Goal: Transaction & Acquisition: Book appointment/travel/reservation

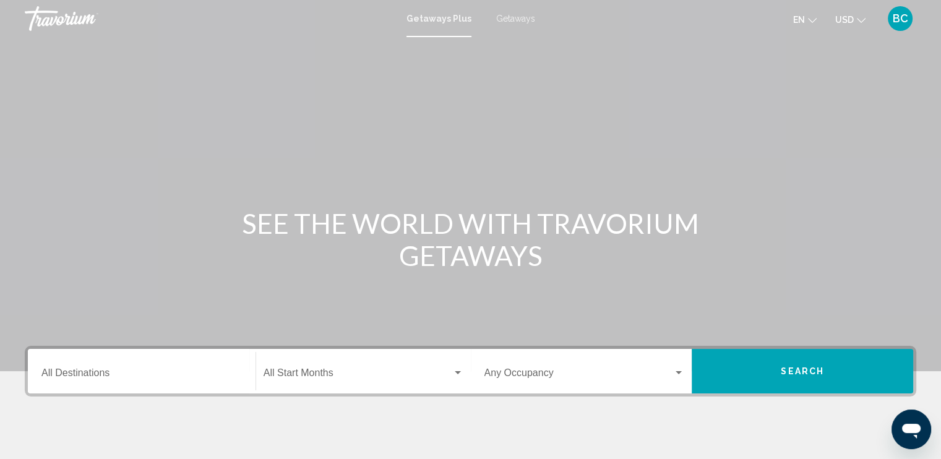
scroll to position [124, 0]
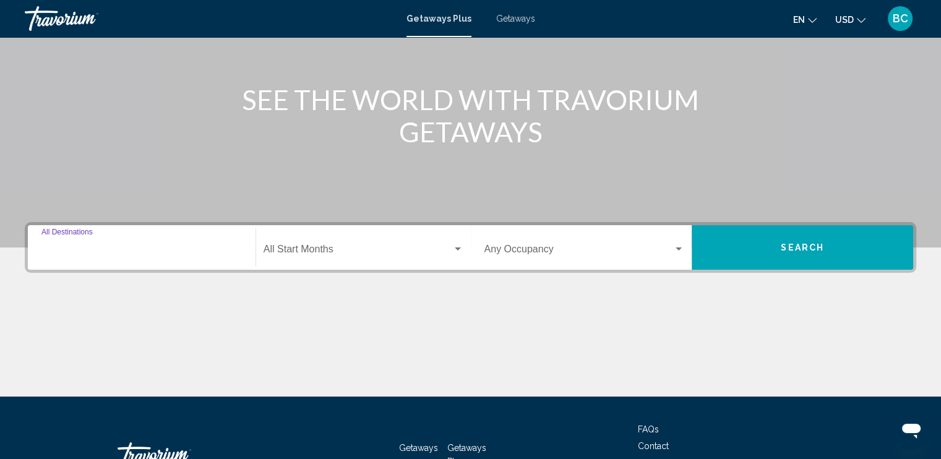
click at [154, 251] on input "Destination All Destinations" at bounding box center [141, 251] width 200 height 11
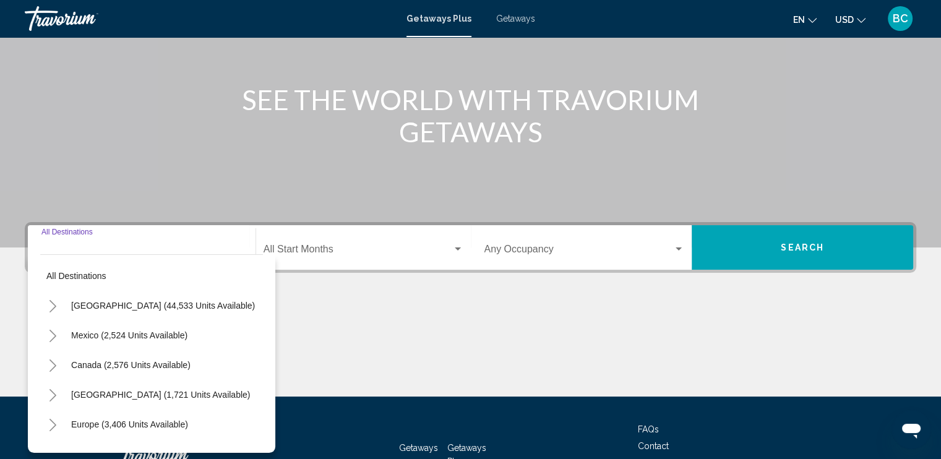
scroll to position [213, 0]
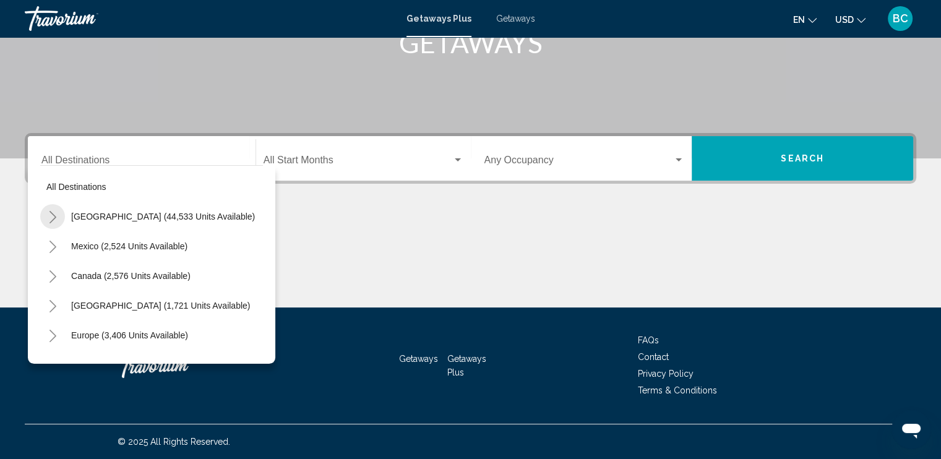
click at [43, 211] on button "Toggle United States (44,533 units available)" at bounding box center [52, 216] width 25 height 25
click at [62, 274] on icon "Toggle Arizona (1,095 units available)" at bounding box center [65, 276] width 9 height 12
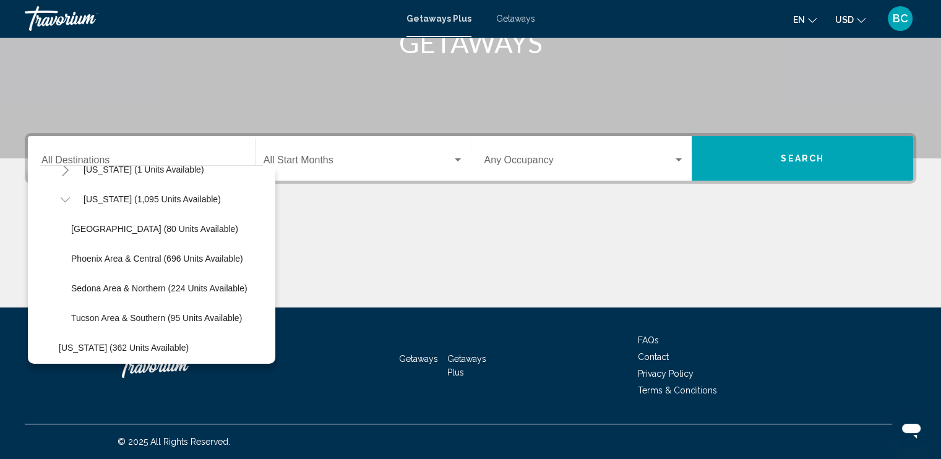
scroll to position [87, 0]
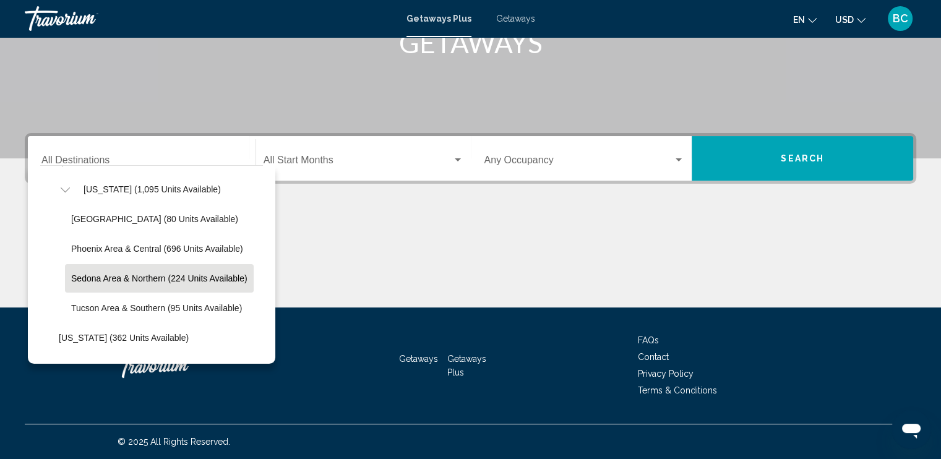
click at [96, 273] on span "Sedona Area & Northern (224 units available)" at bounding box center [159, 278] width 176 height 10
type input "**********"
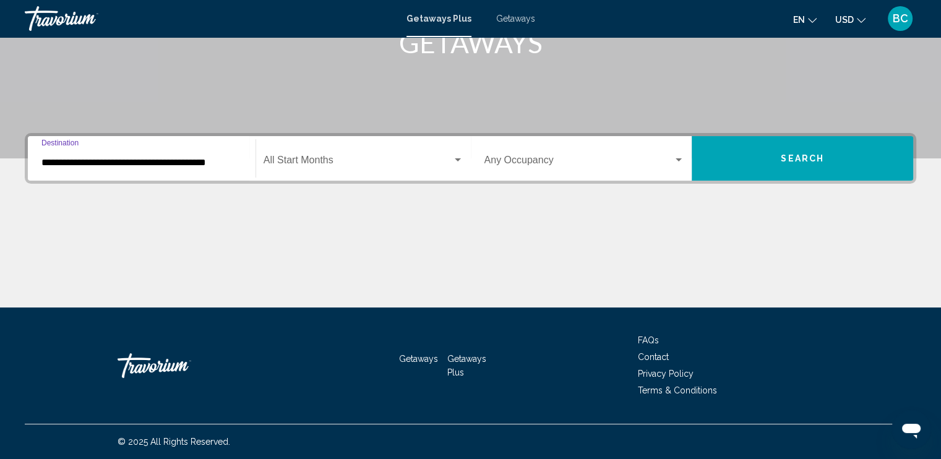
click at [393, 169] on div "Start Month All Start Months" at bounding box center [363, 158] width 200 height 39
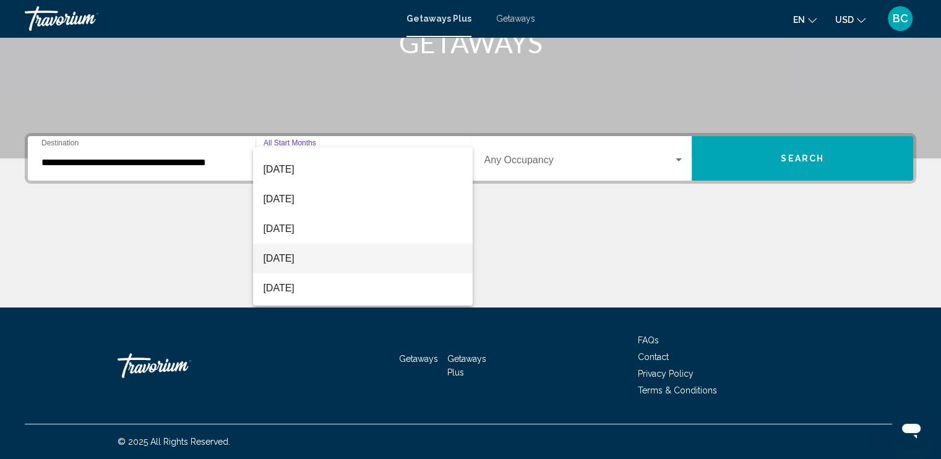
scroll to position [52, 0]
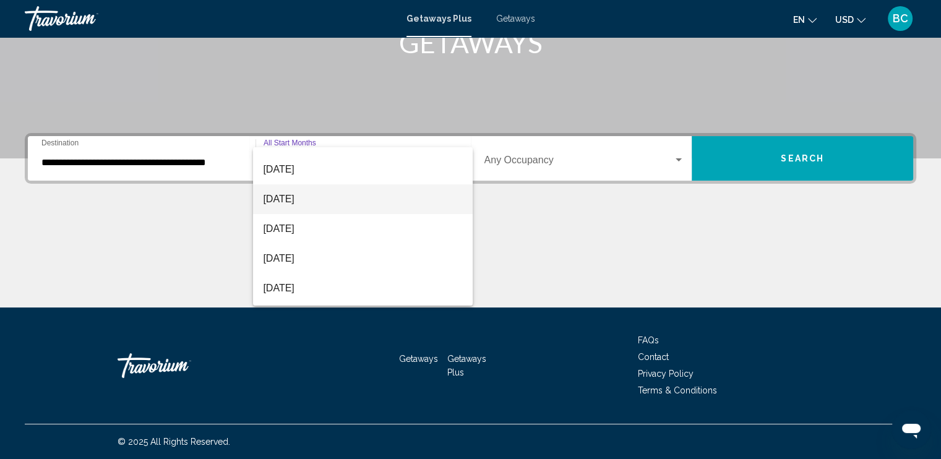
click at [340, 201] on span "[DATE]" at bounding box center [363, 199] width 200 height 30
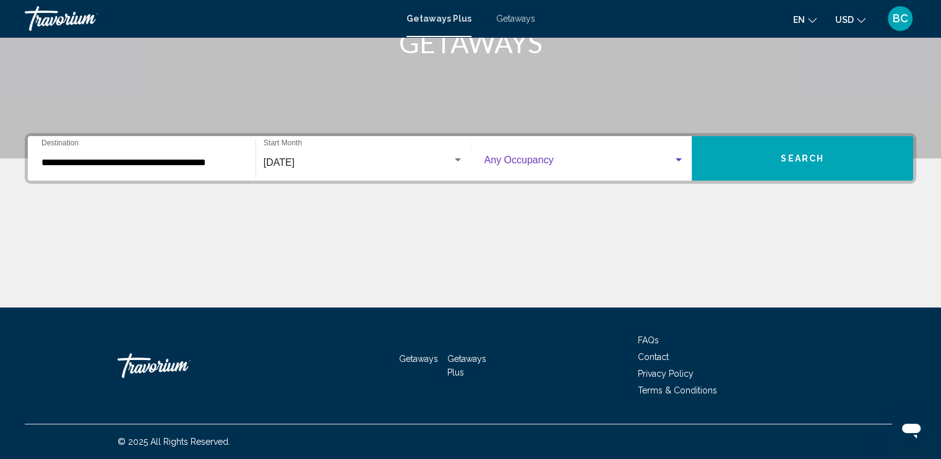
click at [633, 159] on span "Search widget" at bounding box center [578, 162] width 189 height 11
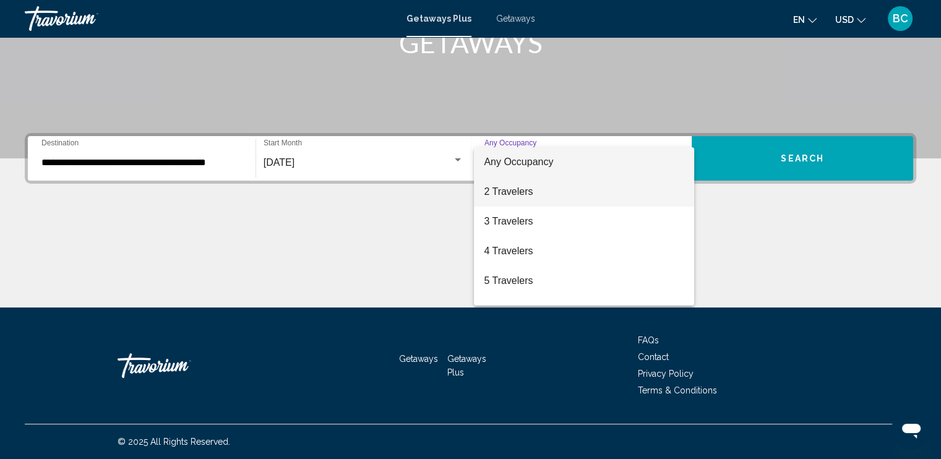
click at [580, 194] on span "2 Travelers" at bounding box center [584, 192] width 200 height 30
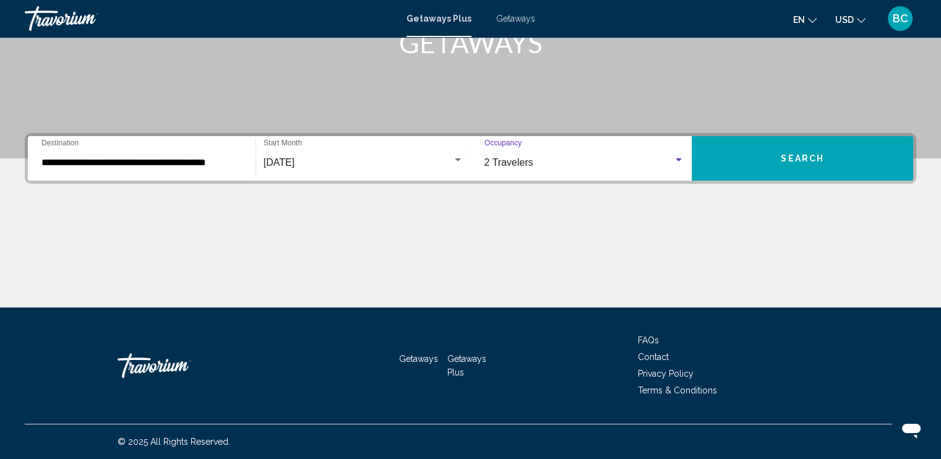
click at [792, 160] on span "Search" at bounding box center [802, 159] width 43 height 10
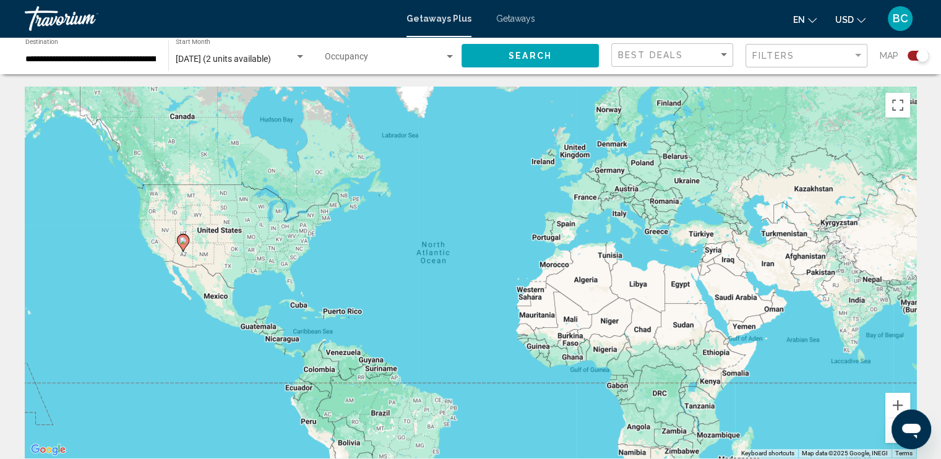
click at [920, 58] on div "Search widget" at bounding box center [922, 55] width 12 height 12
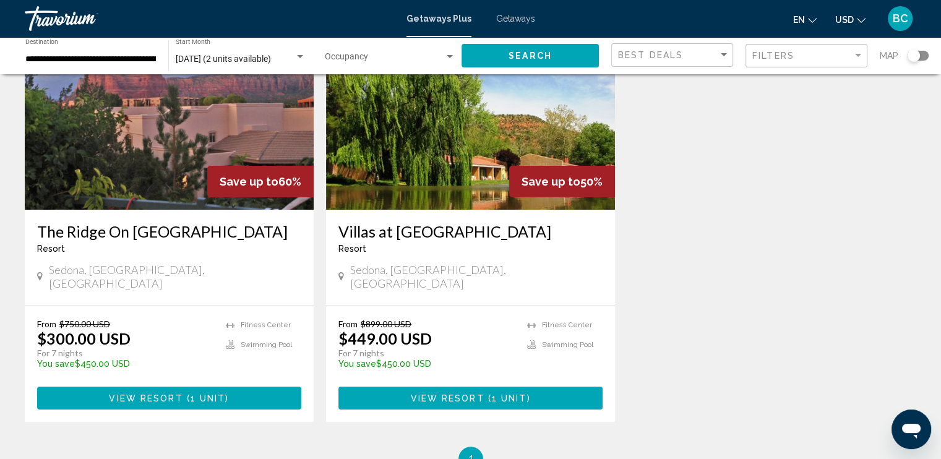
scroll to position [119, 0]
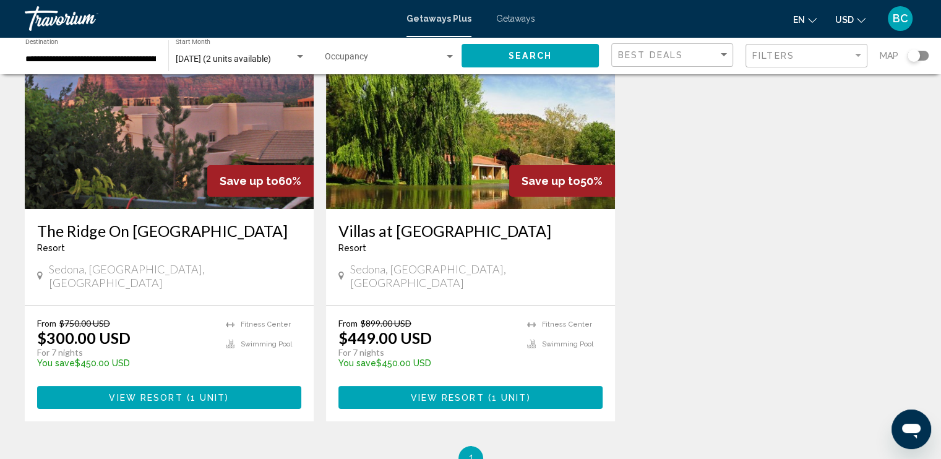
click at [158, 393] on span "View Resort" at bounding box center [146, 398] width 74 height 10
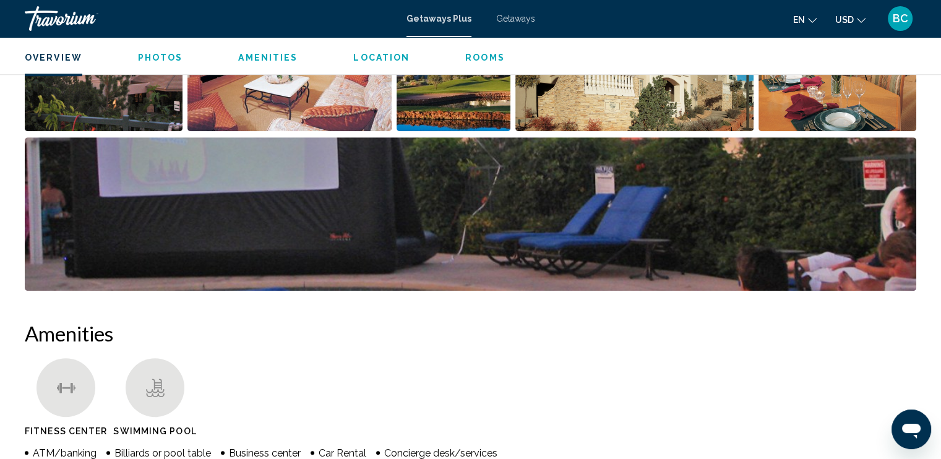
scroll to position [309, 0]
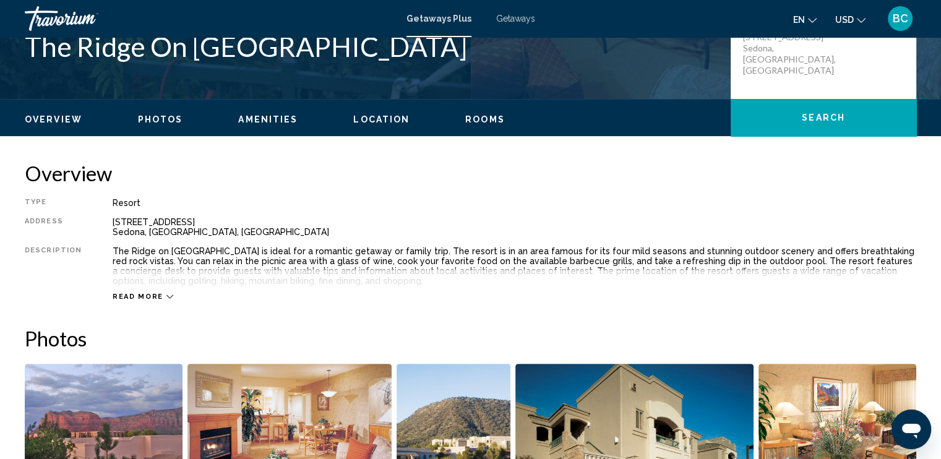
click at [158, 297] on div "Read more" at bounding box center [143, 297] width 61 height 8
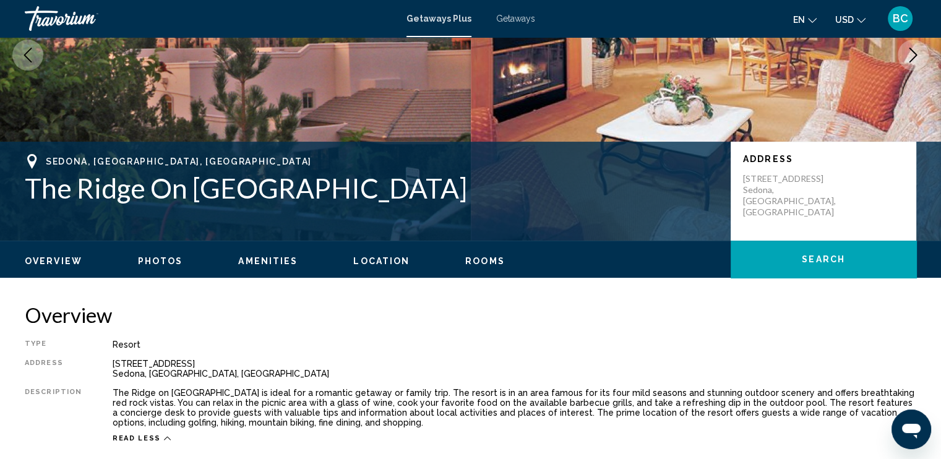
scroll to position [169, 0]
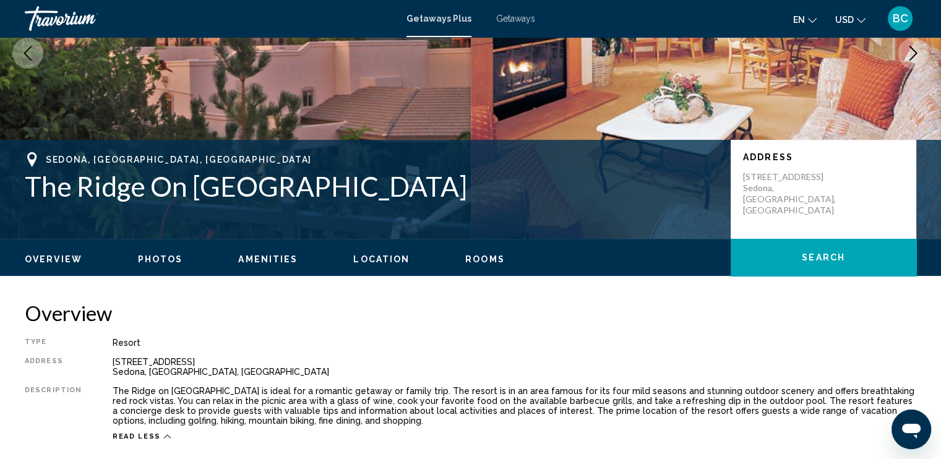
click at [826, 255] on span "Search" at bounding box center [823, 258] width 43 height 10
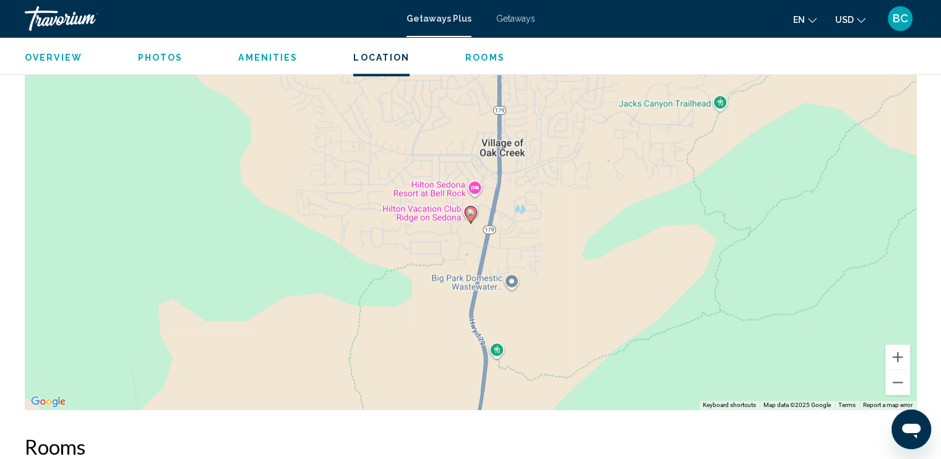
scroll to position [1603, 0]
click at [469, 215] on image "Main content" at bounding box center [470, 211] width 7 height 7
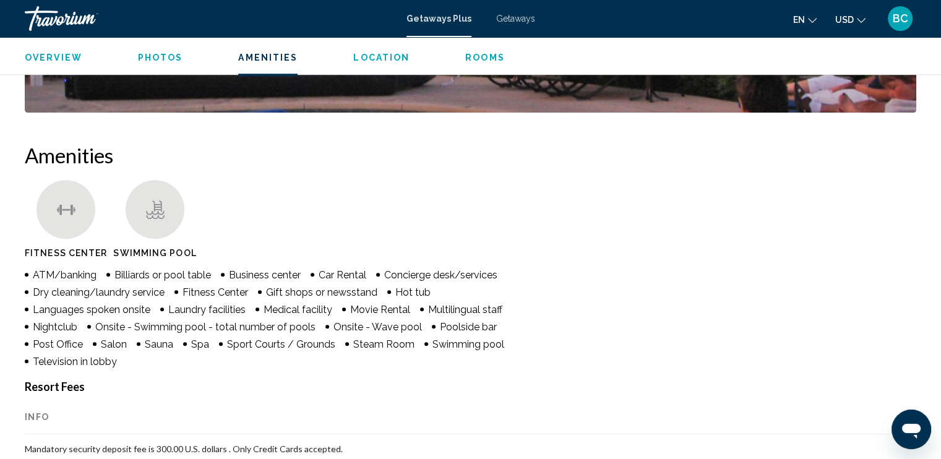
scroll to position [856, 0]
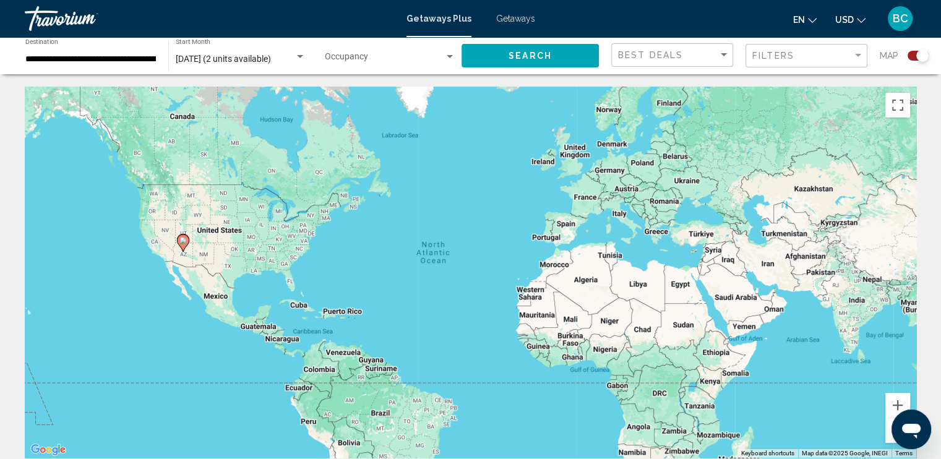
click at [922, 53] on div "Search widget" at bounding box center [922, 55] width 12 height 12
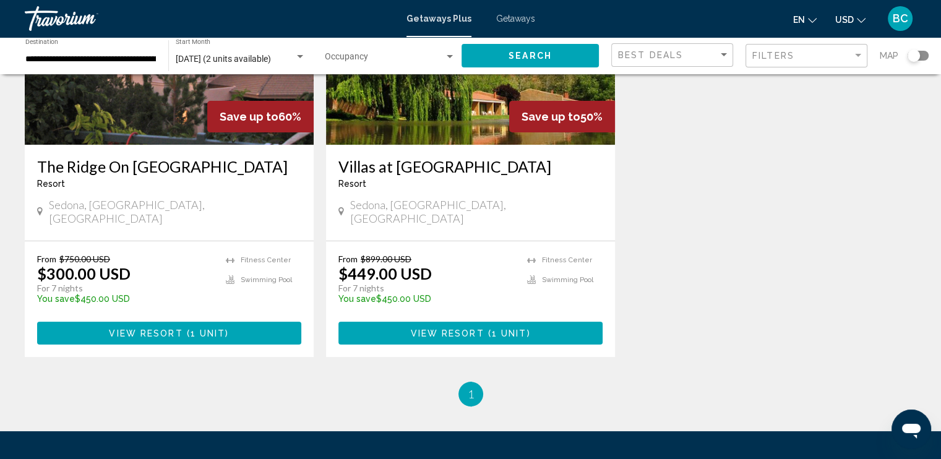
scroll to position [183, 0]
click at [468, 328] on span "View Resort" at bounding box center [447, 333] width 74 height 10
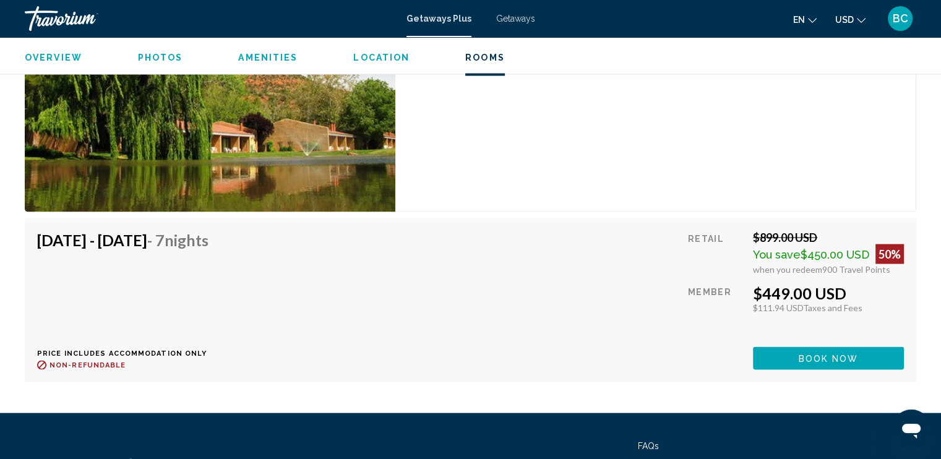
scroll to position [2441, 0]
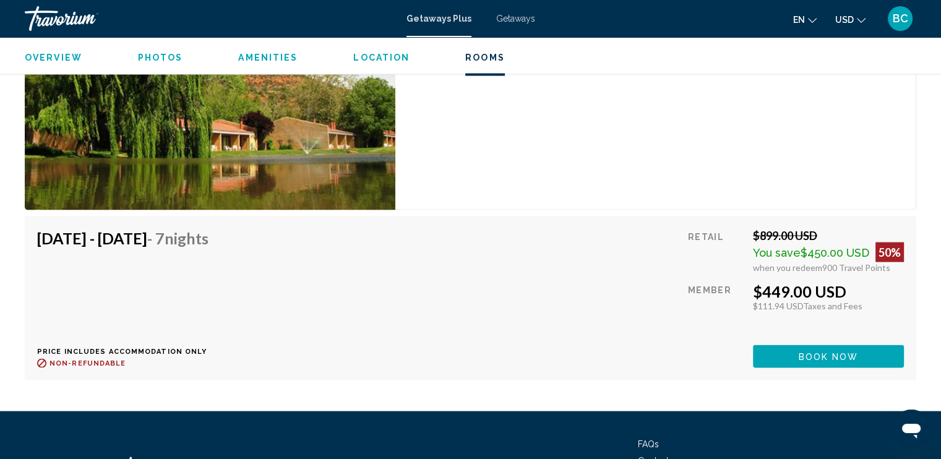
click at [812, 356] on span "Book now" at bounding box center [829, 357] width 60 height 10
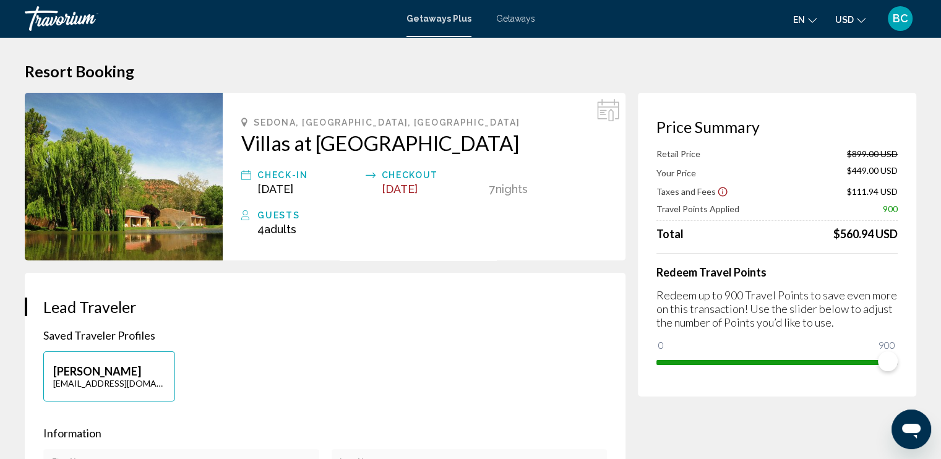
scroll to position [42, 0]
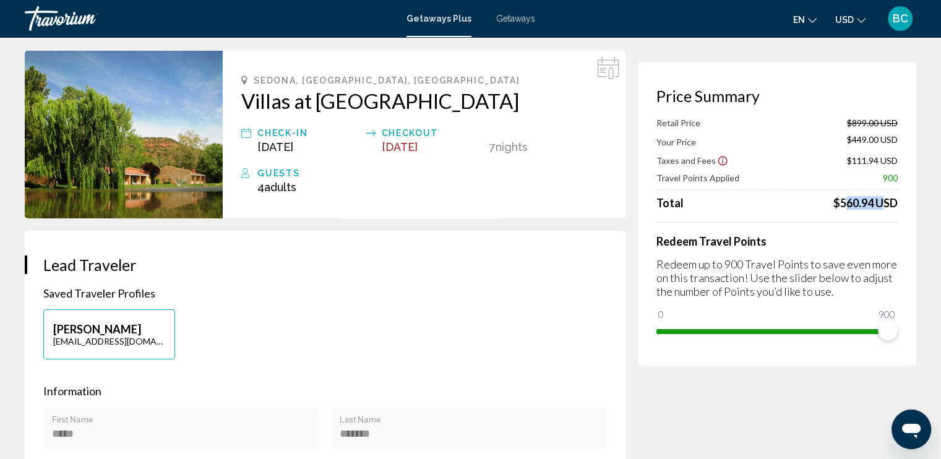
drag, startPoint x: 840, startPoint y: 201, endPoint x: 876, endPoint y: 208, distance: 37.1
click at [876, 208] on div "$560.94 USD" at bounding box center [865, 203] width 64 height 14
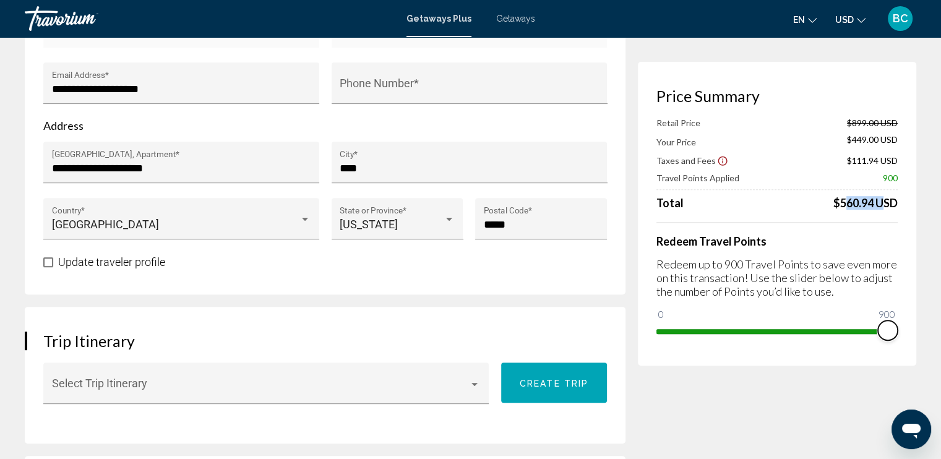
click at [888, 327] on span "Main content" at bounding box center [888, 330] width 20 height 20
drag, startPoint x: 888, startPoint y: 327, endPoint x: 763, endPoint y: 341, distance: 125.1
click at [763, 341] on div "Price Summary Retail Price $899.00 USD Your Price $449.00 USD Taxes and Fees $1…" at bounding box center [777, 214] width 278 height 304
drag, startPoint x: 760, startPoint y: 327, endPoint x: 703, endPoint y: 345, distance: 59.7
click at [703, 345] on div "Price Summary Retail Price $899.00 USD Your Price $701.50 USD Taxes and Fees $1…" at bounding box center [777, 214] width 278 height 304
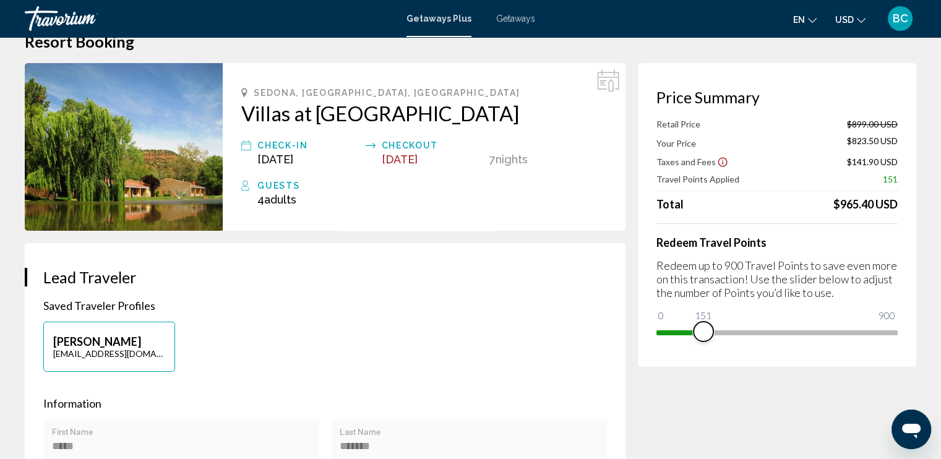
scroll to position [0, 0]
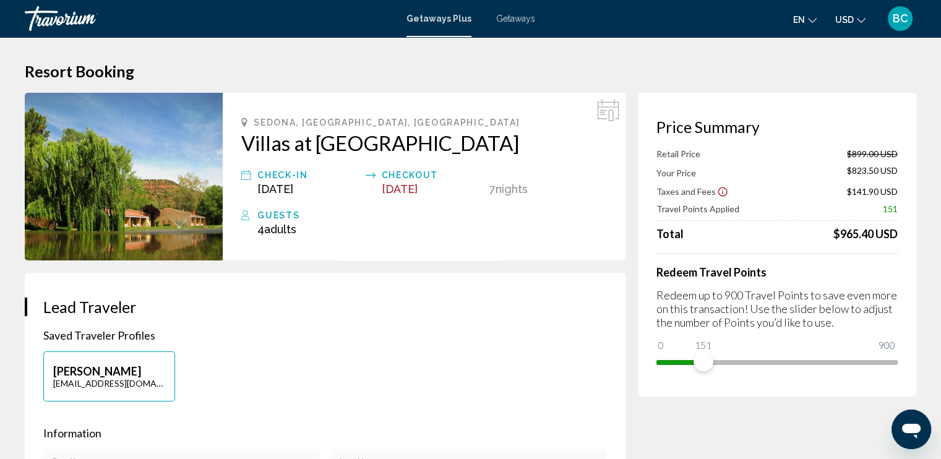
click at [431, 140] on h2 "Villas at [GEOGRAPHIC_DATA]" at bounding box center [424, 143] width 366 height 25
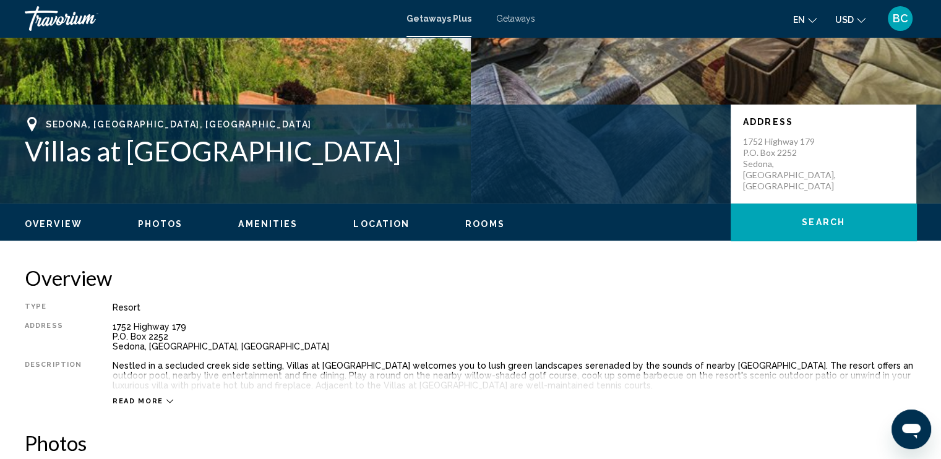
scroll to position [204, 0]
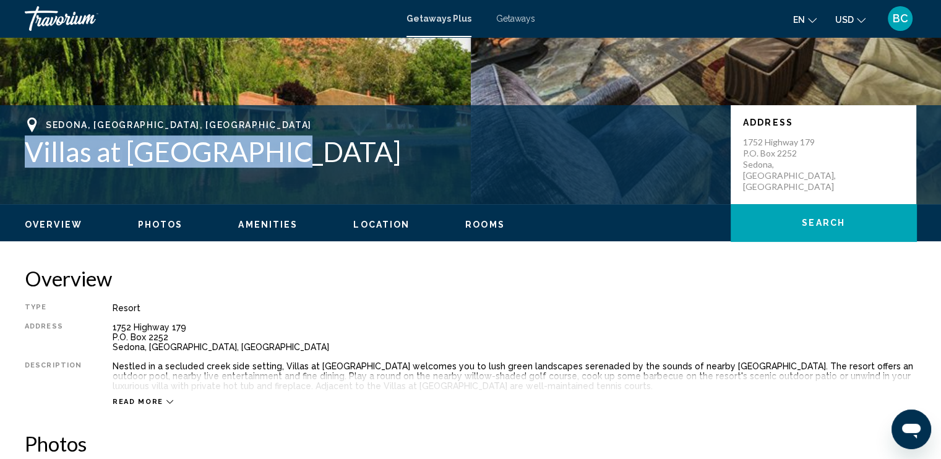
drag, startPoint x: 265, startPoint y: 155, endPoint x: 30, endPoint y: 159, distance: 235.1
click at [30, 159] on h1 "Villas at [GEOGRAPHIC_DATA]" at bounding box center [371, 151] width 693 height 32
copy h1 "Villas at [GEOGRAPHIC_DATA]"
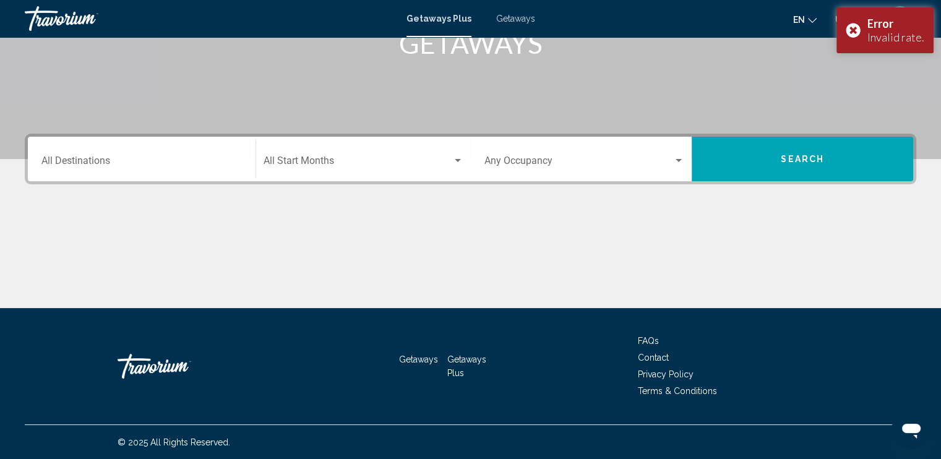
scroll to position [213, 0]
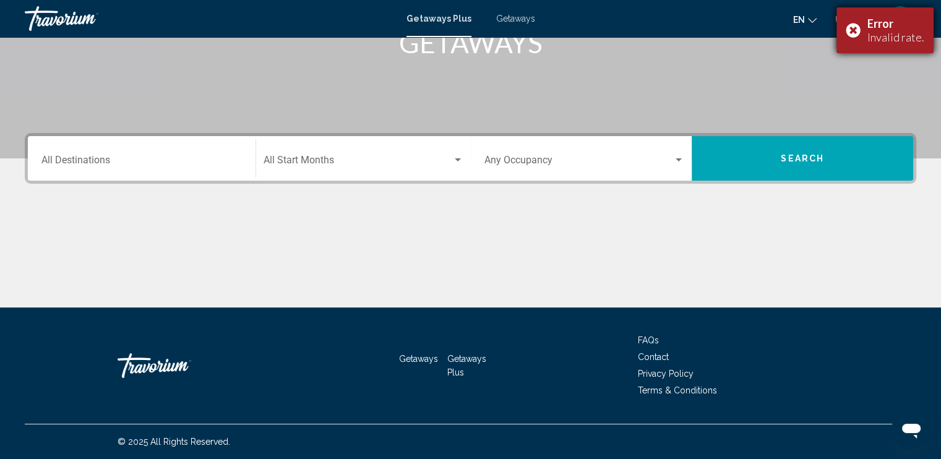
click at [857, 33] on div "Error Invalid rate." at bounding box center [884, 30] width 97 height 46
click at [105, 166] on input "Destination All Destinations" at bounding box center [141, 162] width 200 height 11
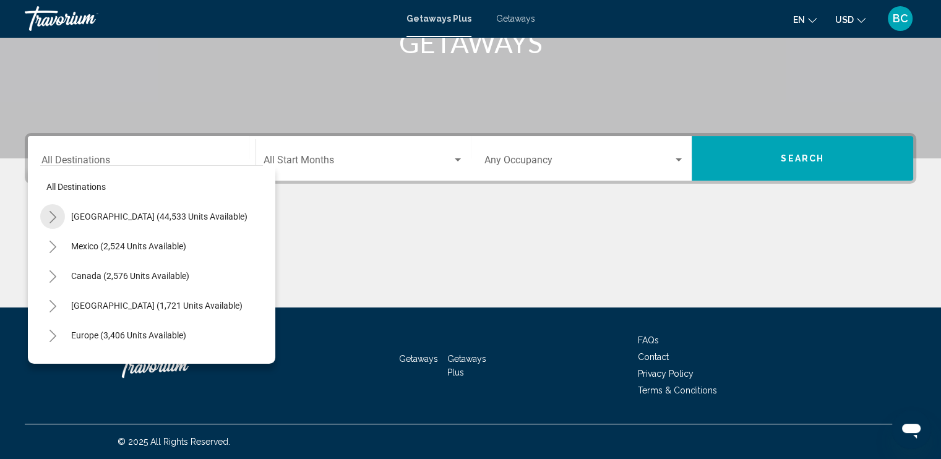
click at [51, 218] on icon "Toggle United States (44,533 units available)" at bounding box center [52, 217] width 9 height 12
click at [68, 278] on icon "Toggle Arizona (1,095 units available)" at bounding box center [65, 276] width 9 height 12
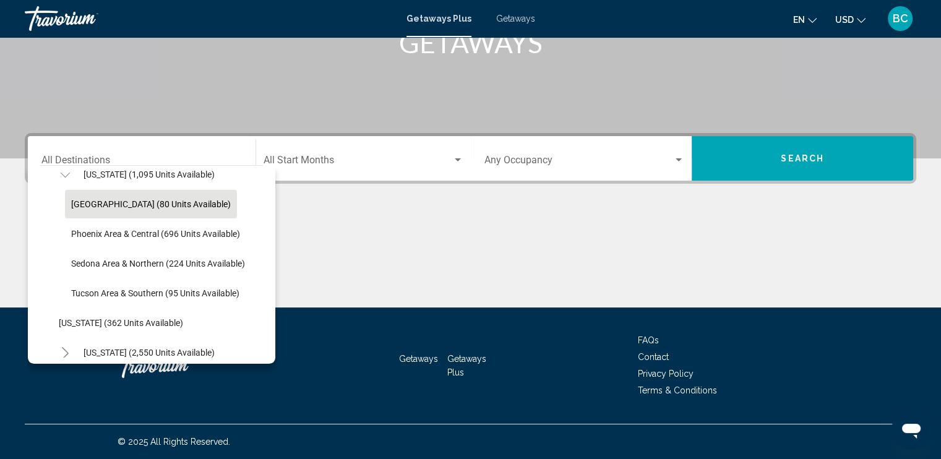
scroll to position [103, 0]
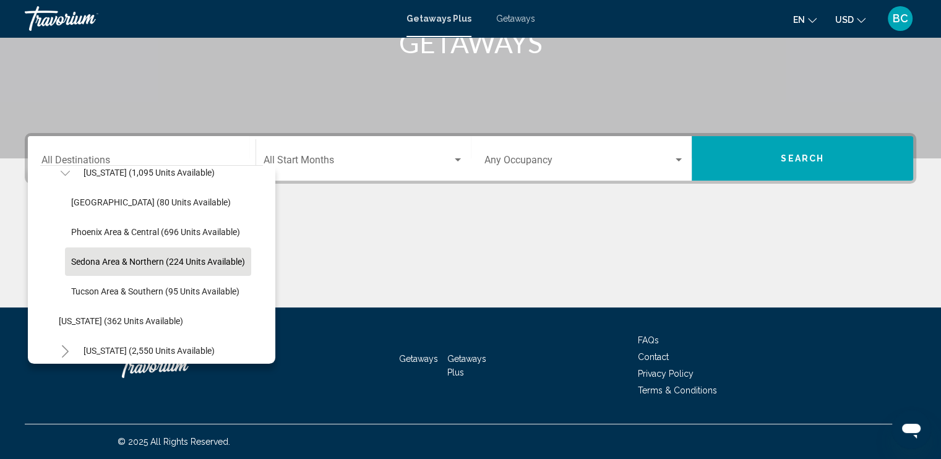
click at [104, 270] on button "Sedona Area & Northern (224 units available)" at bounding box center [158, 261] width 186 height 28
type input "**********"
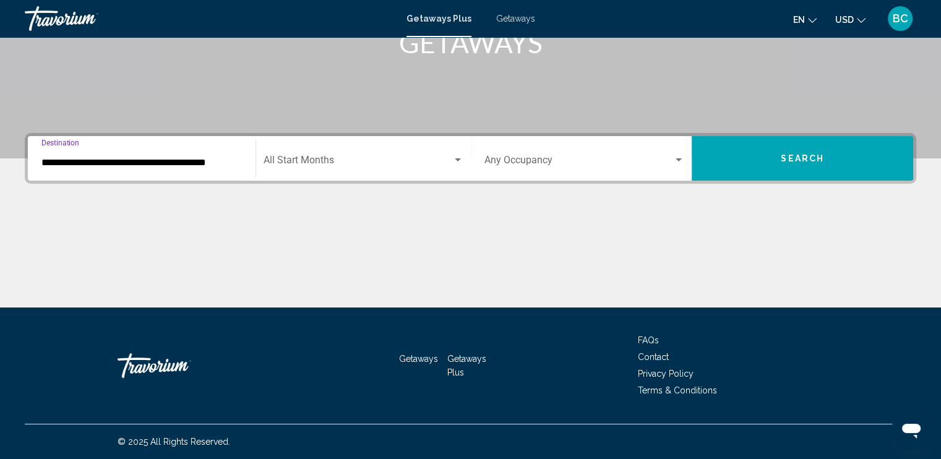
click at [452, 166] on span "Search widget" at bounding box center [357, 162] width 189 height 11
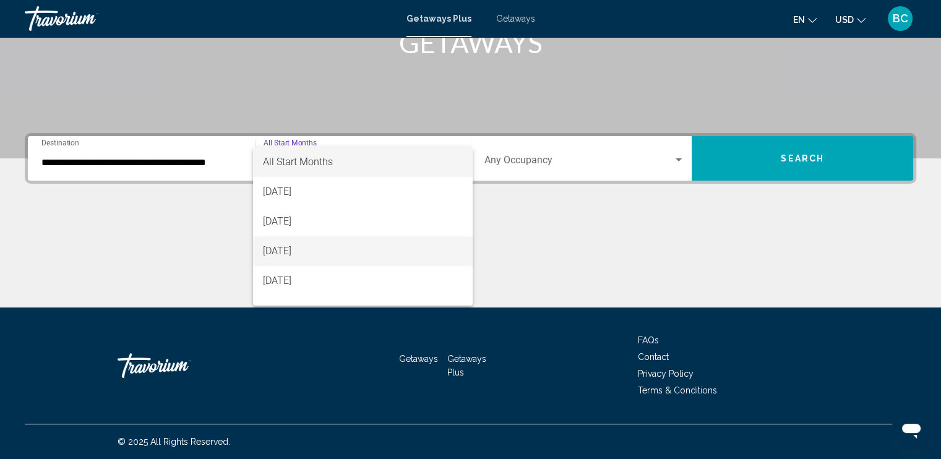
click at [317, 251] on span "[DATE]" at bounding box center [363, 251] width 200 height 30
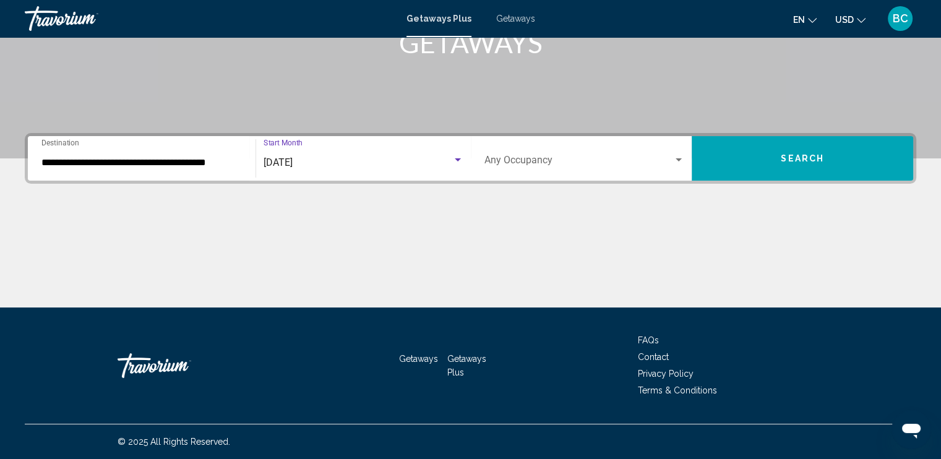
click at [661, 158] on span "Search widget" at bounding box center [578, 162] width 189 height 11
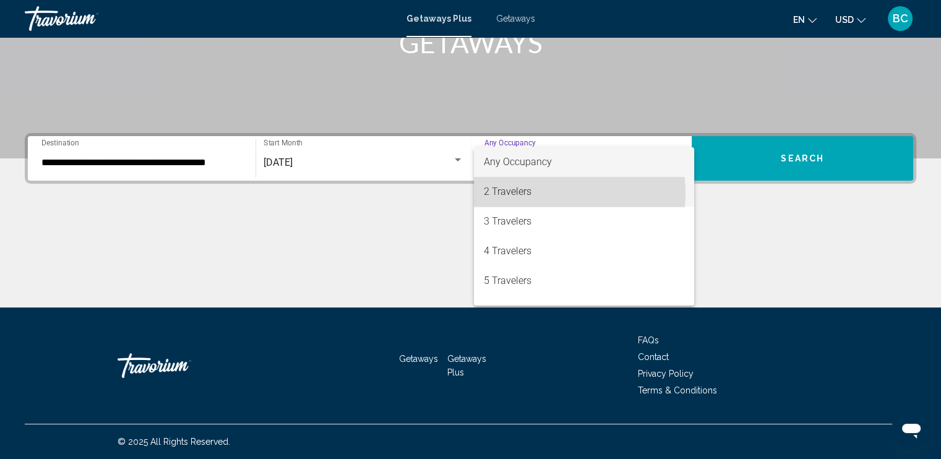
click at [536, 193] on span "2 Travelers" at bounding box center [584, 192] width 200 height 30
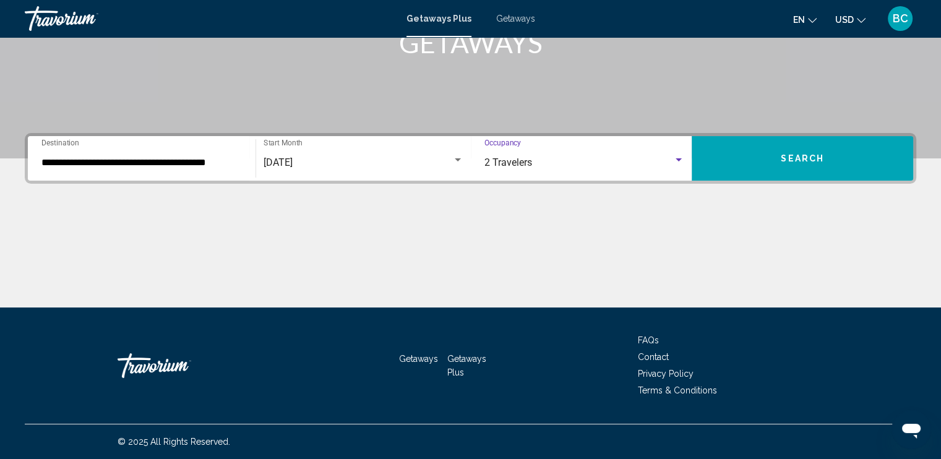
click at [775, 160] on button "Search" at bounding box center [802, 158] width 221 height 45
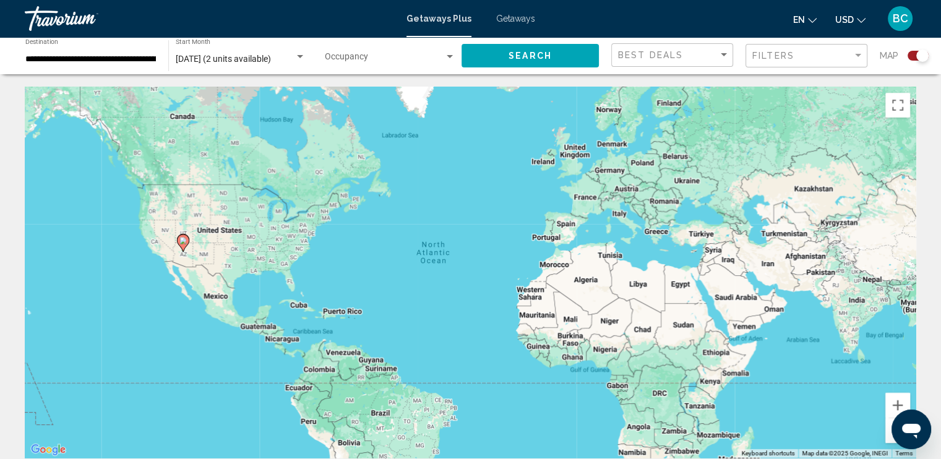
click at [912, 58] on div "Search widget" at bounding box center [917, 56] width 21 height 10
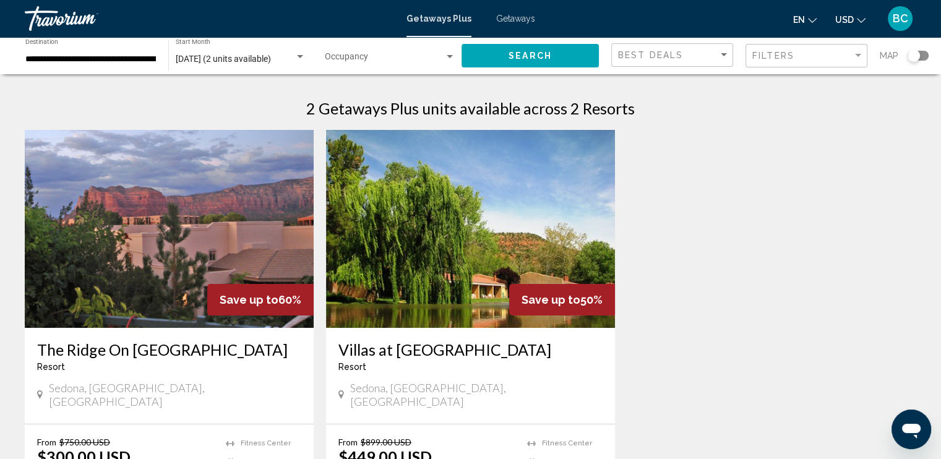
click at [408, 382] on span "Sedona, [GEOGRAPHIC_DATA], [GEOGRAPHIC_DATA]" at bounding box center [476, 394] width 252 height 27
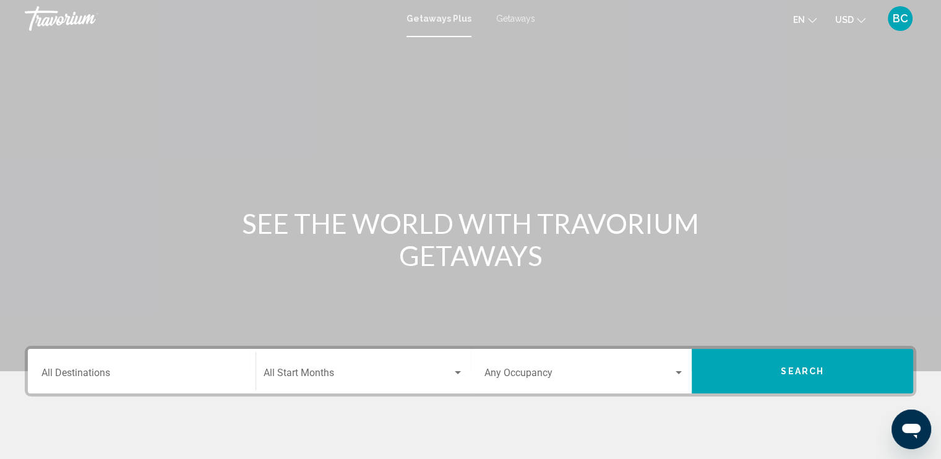
click at [510, 16] on span "Getaways" at bounding box center [515, 19] width 39 height 10
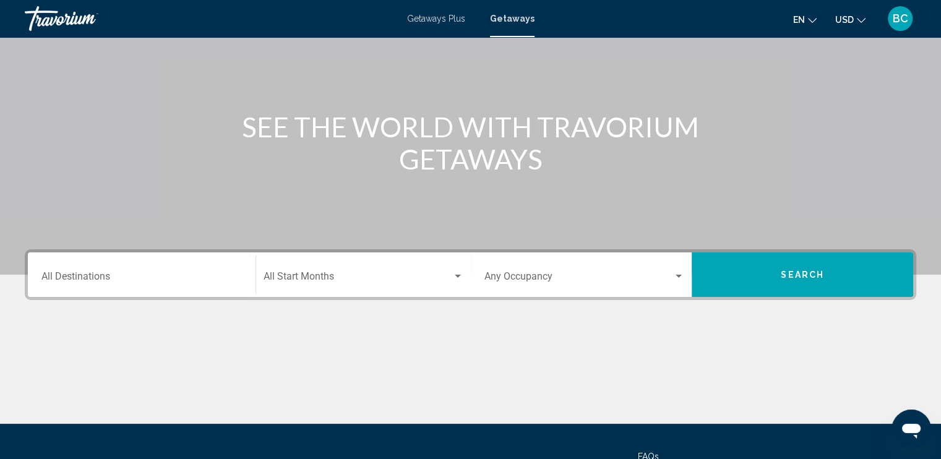
click at [145, 294] on mat-form-field "Destination All Destinations" at bounding box center [141, 275] width 215 height 44
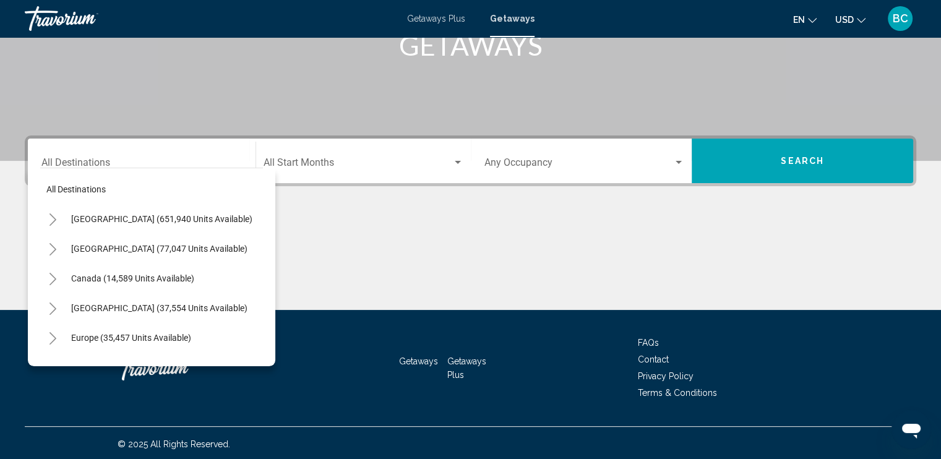
scroll to position [213, 0]
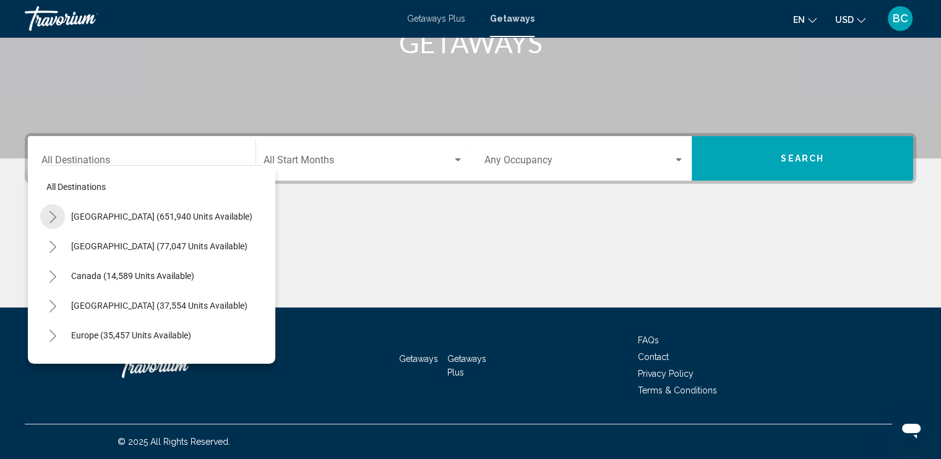
click at [48, 217] on icon "Toggle United States (651,940 units available)" at bounding box center [52, 217] width 9 height 12
click at [69, 278] on icon "Toggle Arizona (25,132 units available)" at bounding box center [65, 276] width 9 height 12
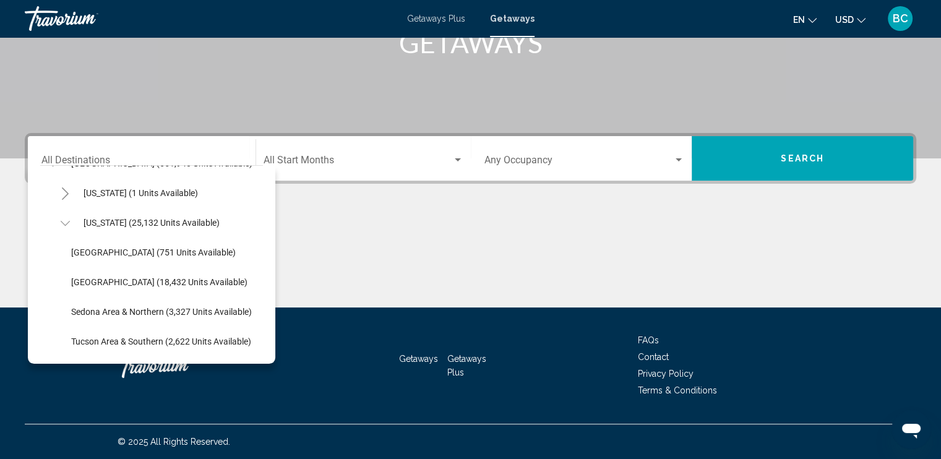
scroll to position [56, 0]
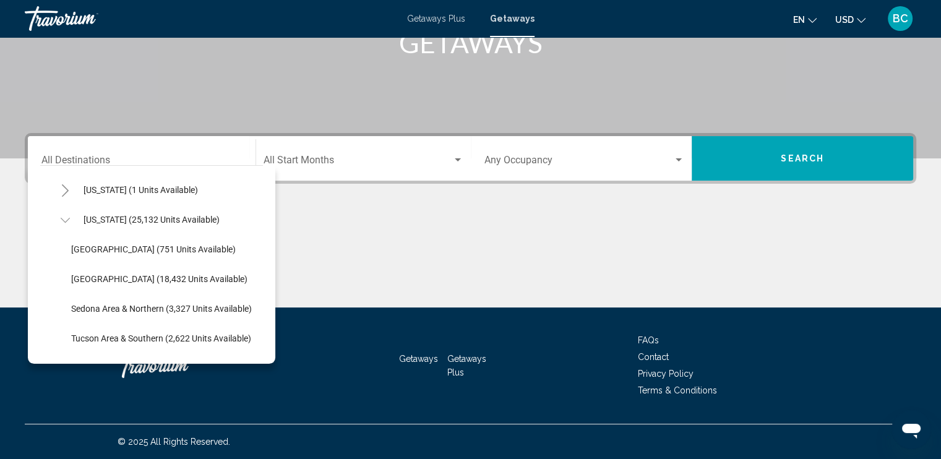
click at [64, 220] on icon "Toggle Arizona (25,132 units available)" at bounding box center [65, 220] width 9 height 12
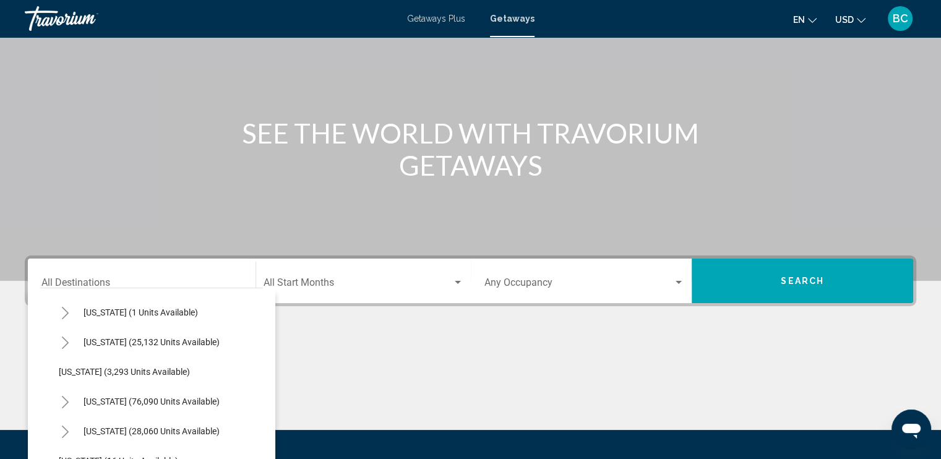
scroll to position [89, 0]
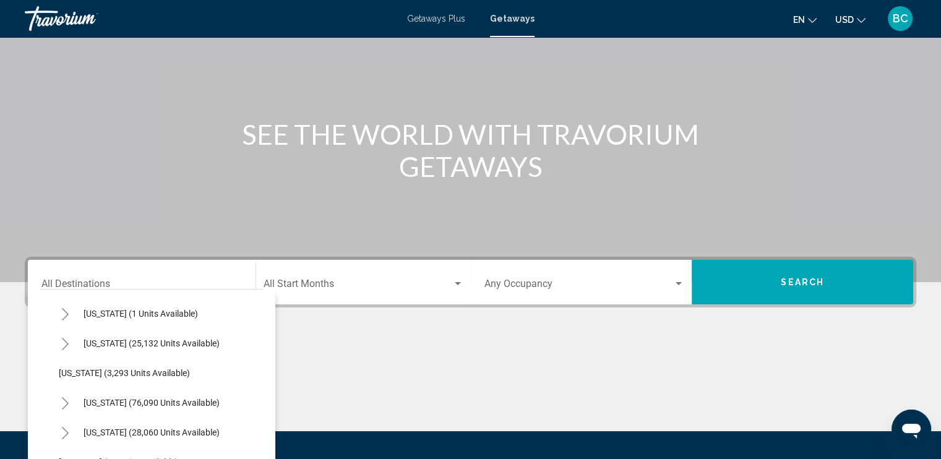
click at [433, 20] on span "Getaways Plus" at bounding box center [436, 19] width 58 height 10
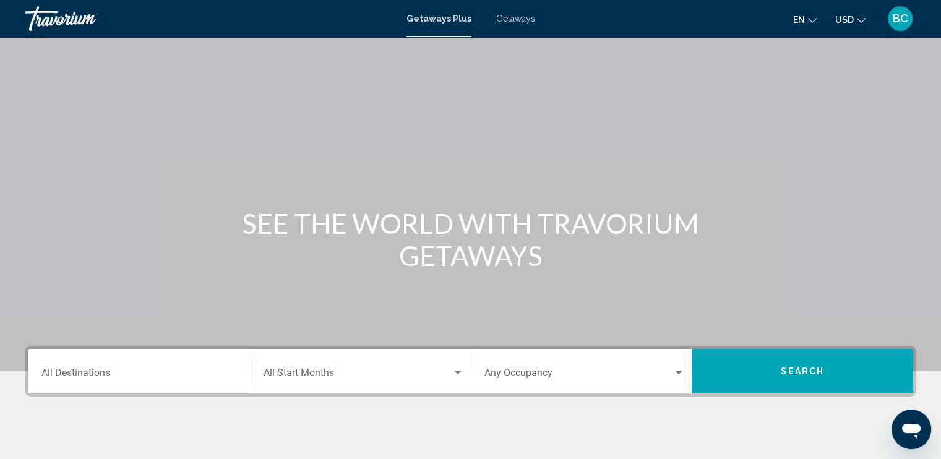
scroll to position [195, 0]
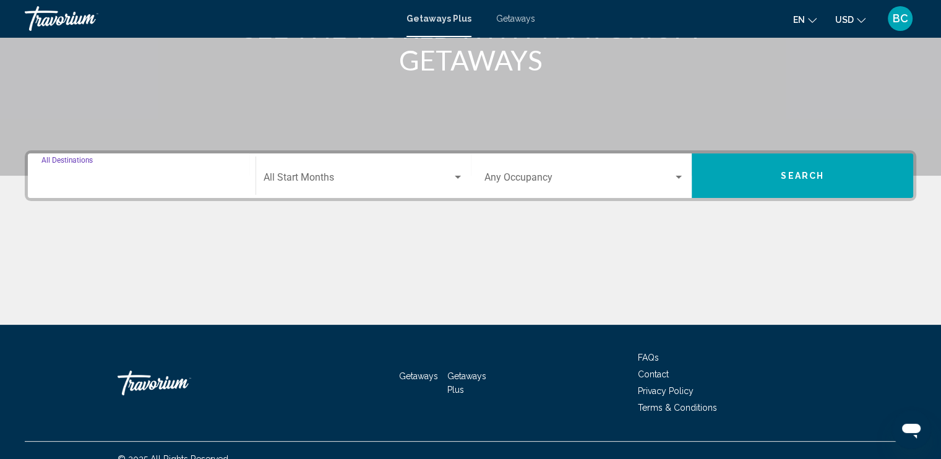
click at [211, 174] on input "Destination All Destinations" at bounding box center [141, 179] width 200 height 11
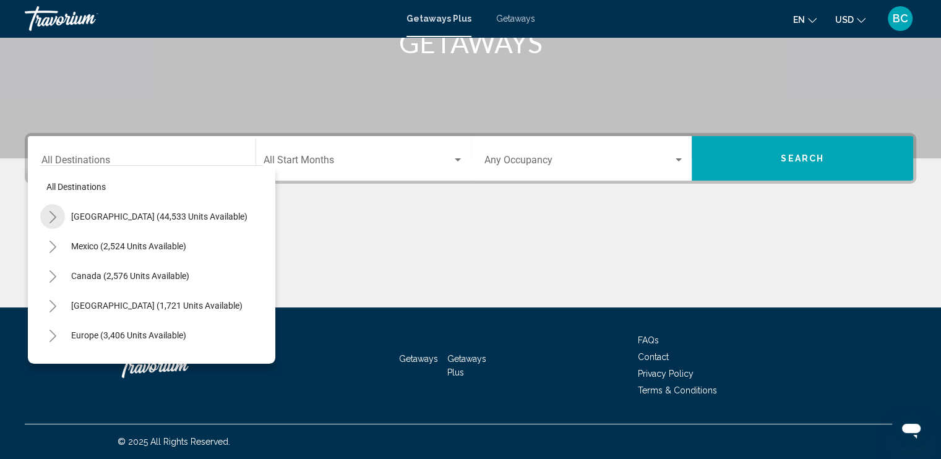
click at [52, 218] on icon "Toggle United States (44,533 units available)" at bounding box center [52, 217] width 9 height 12
click at [502, 18] on span "Getaways" at bounding box center [515, 19] width 39 height 10
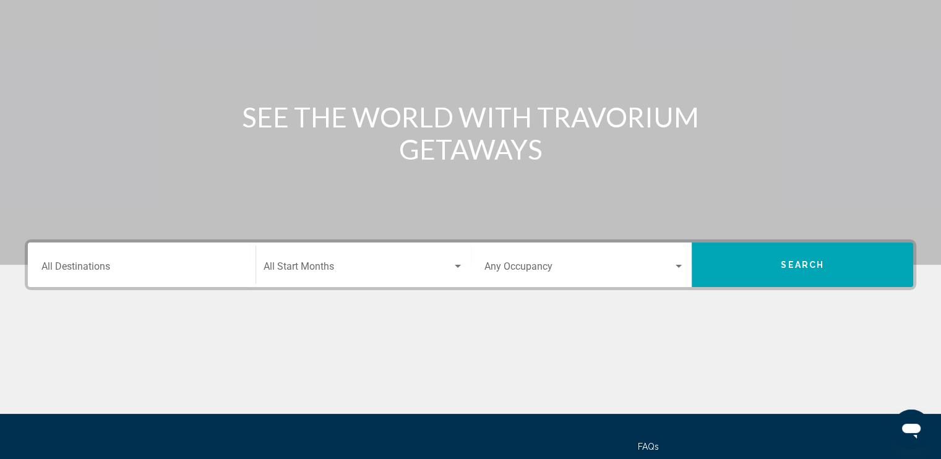
scroll to position [106, 0]
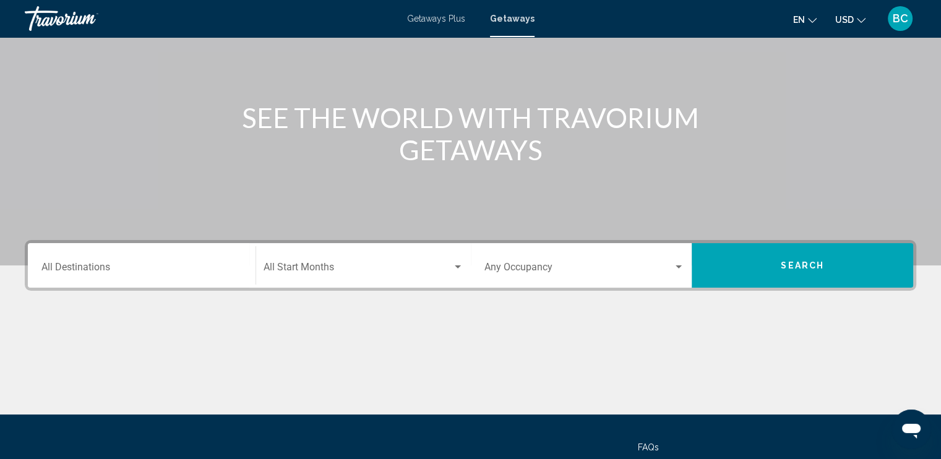
click at [149, 267] on input "Destination All Destinations" at bounding box center [141, 269] width 200 height 11
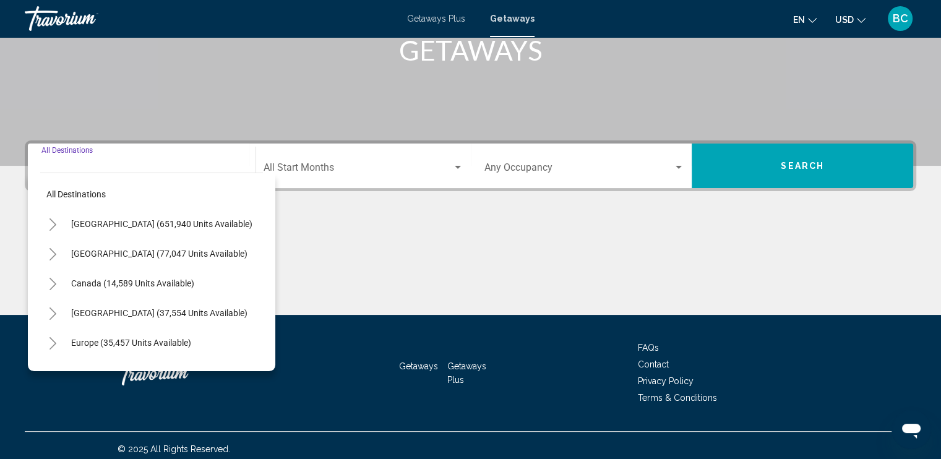
scroll to position [213, 0]
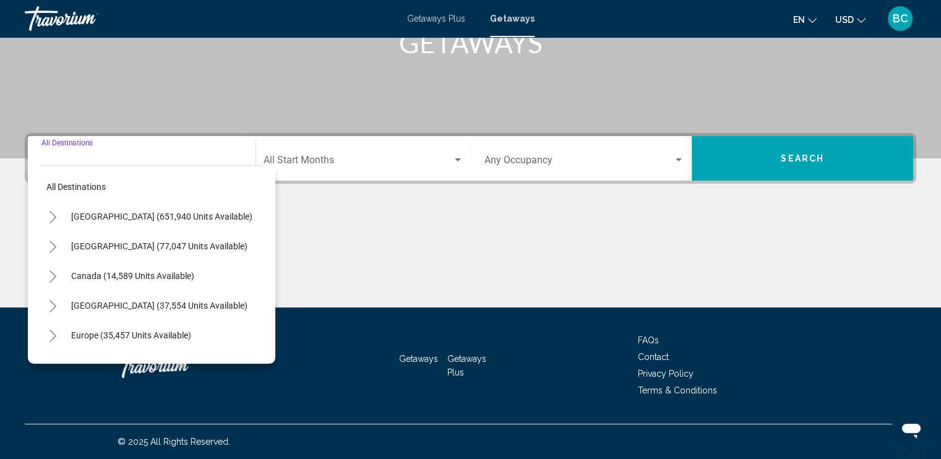
click at [48, 216] on icon "Toggle United States (651,940 units available)" at bounding box center [52, 217] width 9 height 12
click at [66, 273] on icon "Toggle Arizona (25,132 units available)" at bounding box center [65, 276] width 9 height 12
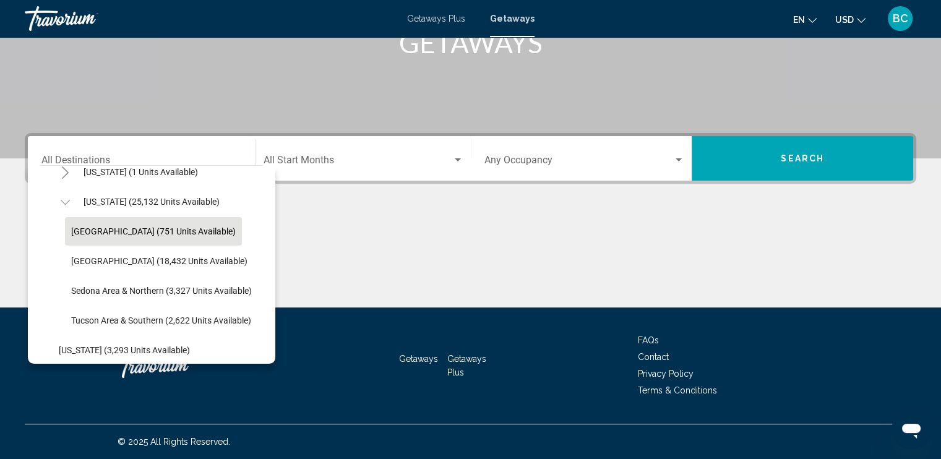
scroll to position [74, 0]
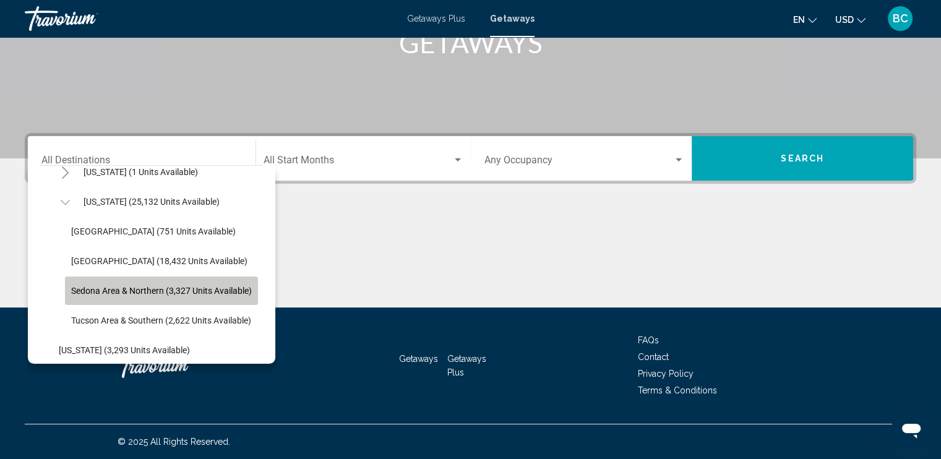
click at [106, 289] on span "Sedona Area & Northern (3,327 units available)" at bounding box center [161, 291] width 181 height 10
type input "**********"
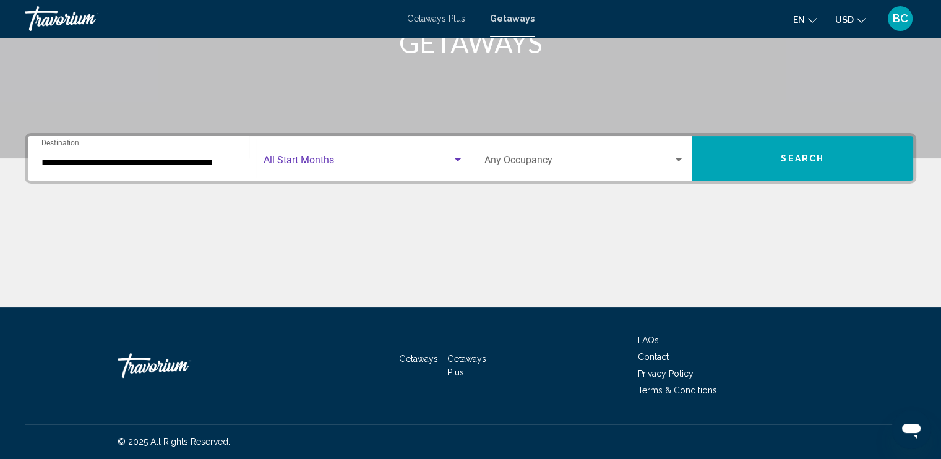
click at [402, 165] on span "Search widget" at bounding box center [357, 162] width 189 height 11
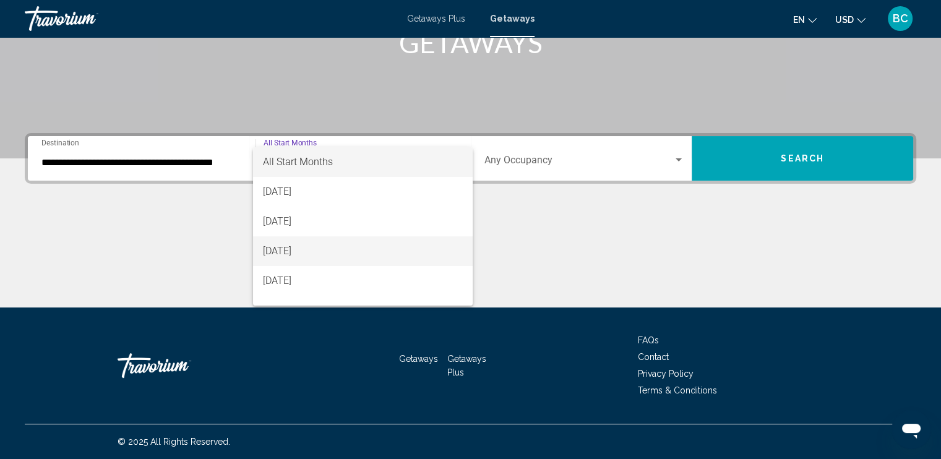
click at [322, 254] on span "[DATE]" at bounding box center [363, 251] width 200 height 30
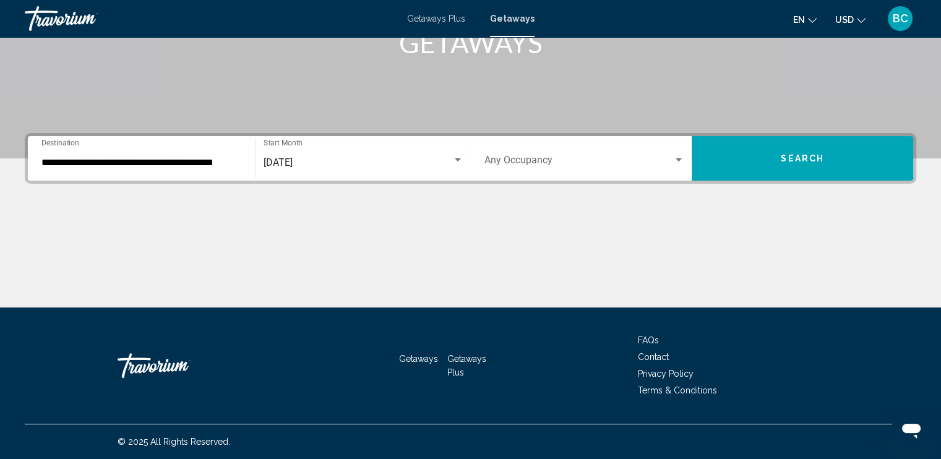
click at [616, 149] on div "Occupancy Any Occupancy" at bounding box center [584, 158] width 200 height 39
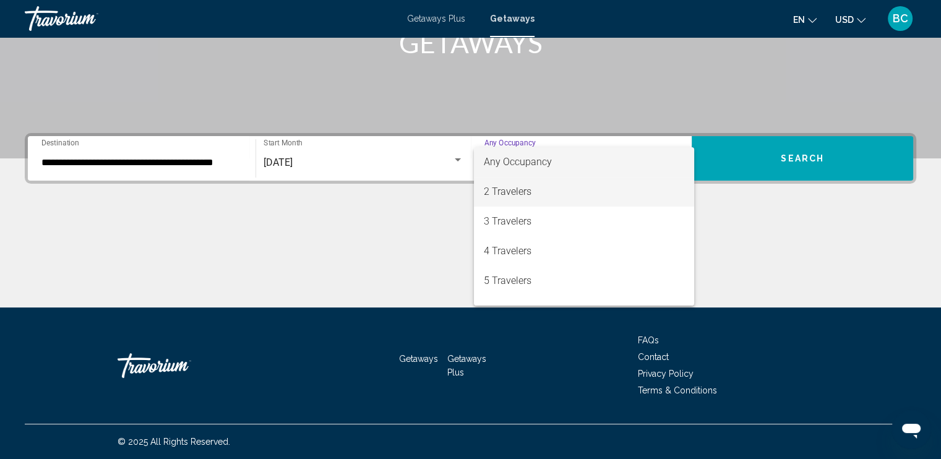
click at [531, 191] on span "2 Travelers" at bounding box center [584, 192] width 200 height 30
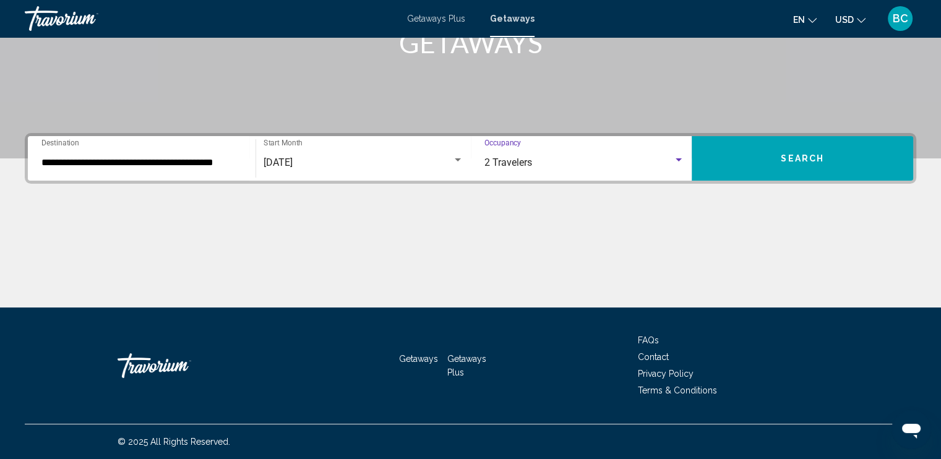
click at [768, 155] on button "Search" at bounding box center [802, 158] width 221 height 45
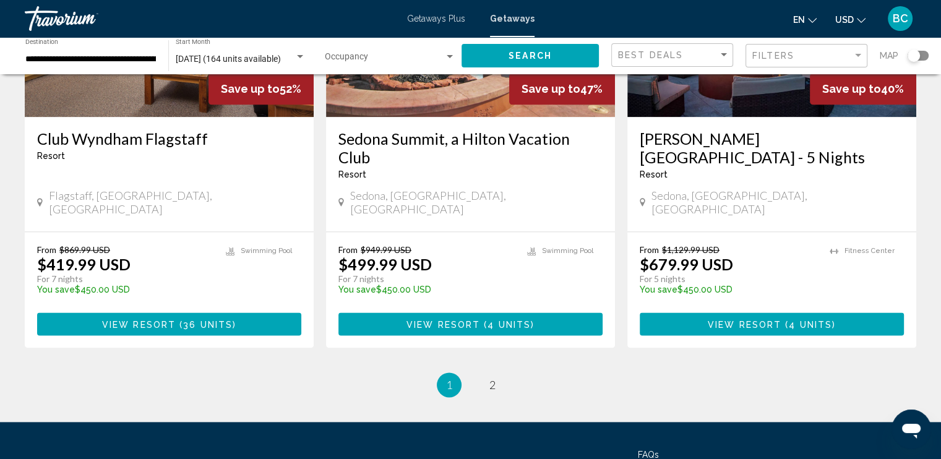
scroll to position [1574, 0]
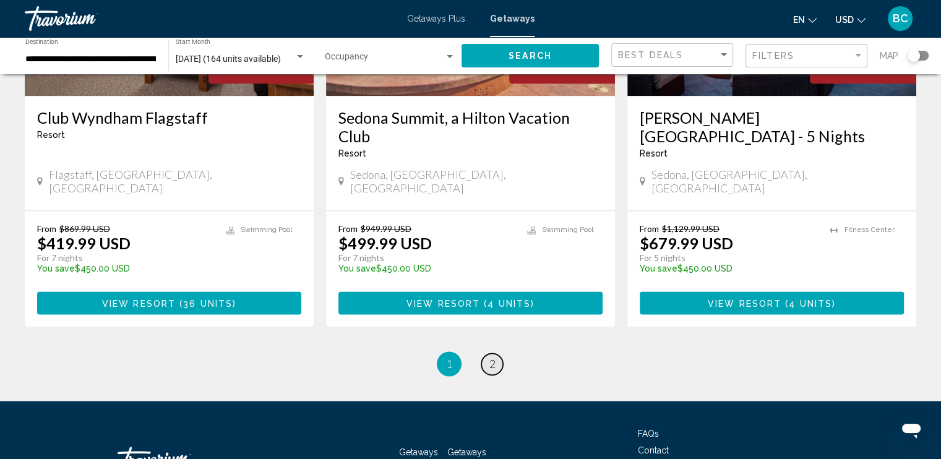
click at [494, 357] on span "2" at bounding box center [492, 364] width 6 height 14
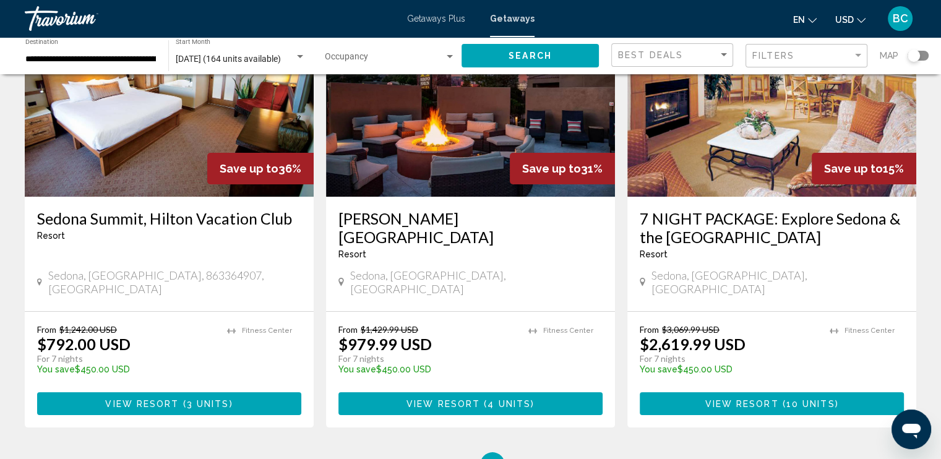
scroll to position [312, 0]
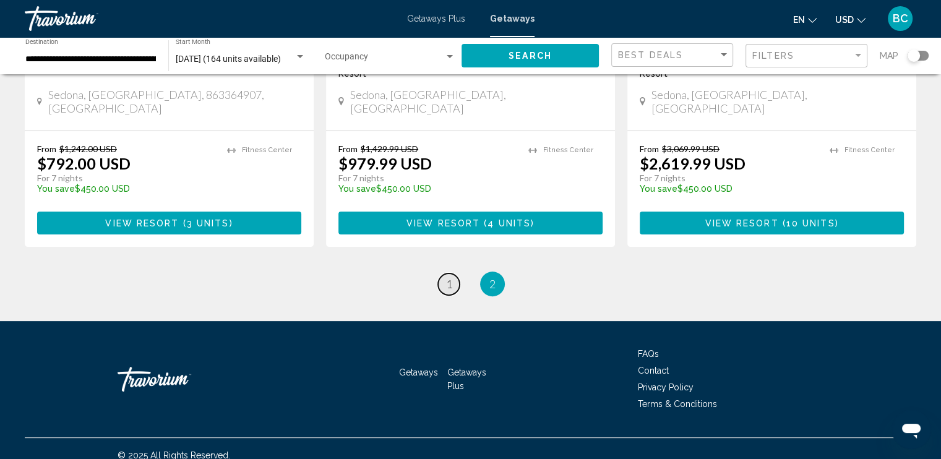
click at [448, 277] on span "1" at bounding box center [449, 284] width 6 height 14
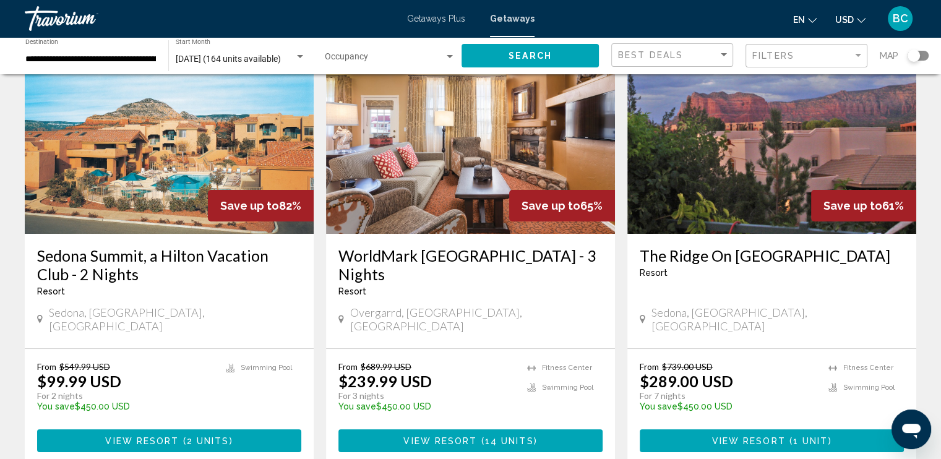
scroll to position [120, 0]
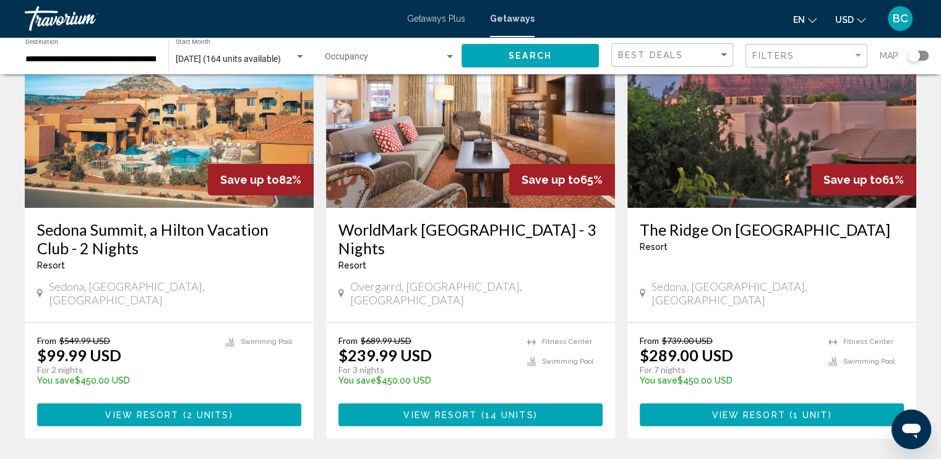
click at [157, 410] on span "View Resort" at bounding box center [142, 415] width 74 height 10
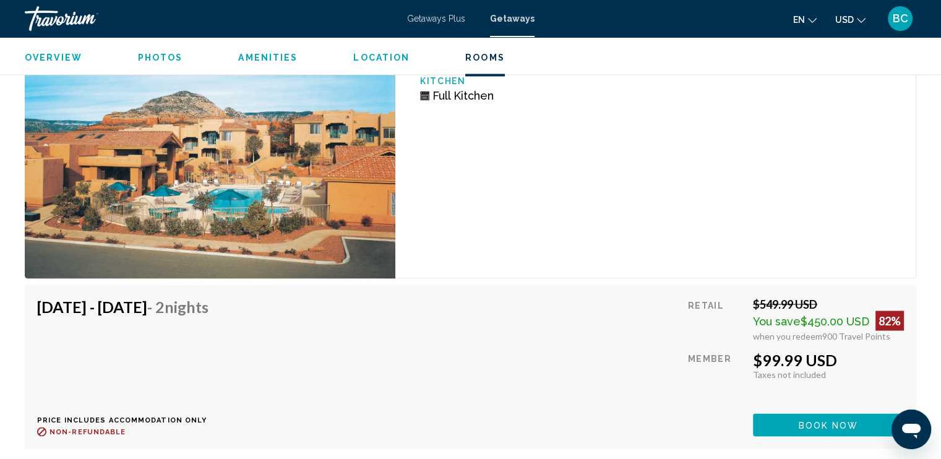
scroll to position [2080, 0]
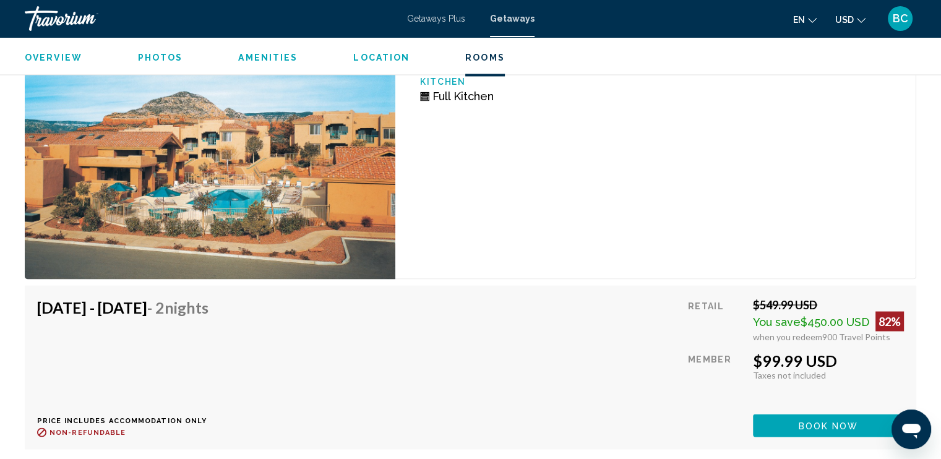
click at [805, 421] on span "Book now" at bounding box center [829, 426] width 60 height 10
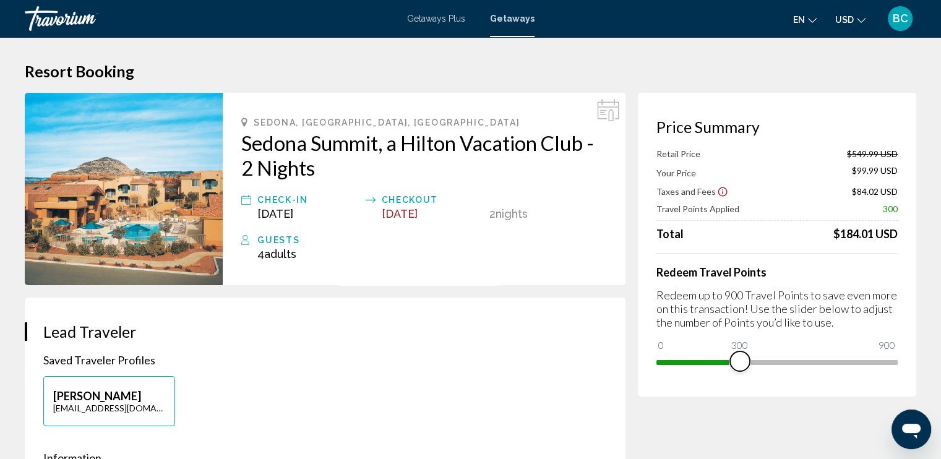
drag, startPoint x: 886, startPoint y: 367, endPoint x: 740, endPoint y: 358, distance: 146.9
click at [740, 358] on span "Main content" at bounding box center [740, 361] width 20 height 20
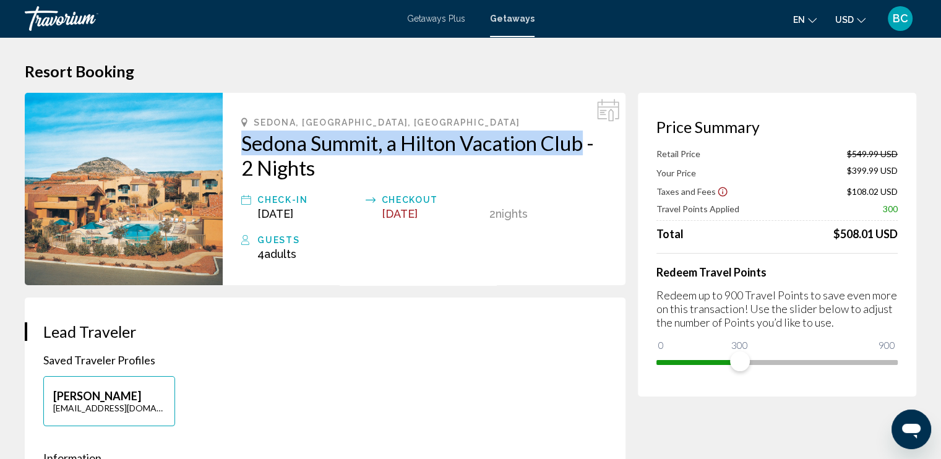
drag, startPoint x: 240, startPoint y: 143, endPoint x: 583, endPoint y: 144, distance: 343.3
click at [583, 144] on div "[GEOGRAPHIC_DATA], [GEOGRAPHIC_DATA], [GEOGRAPHIC_DATA] Sedona Summit, a Hilton…" at bounding box center [424, 189] width 403 height 192
copy h2 "Sedona Summit, a Hilton Vacation Club"
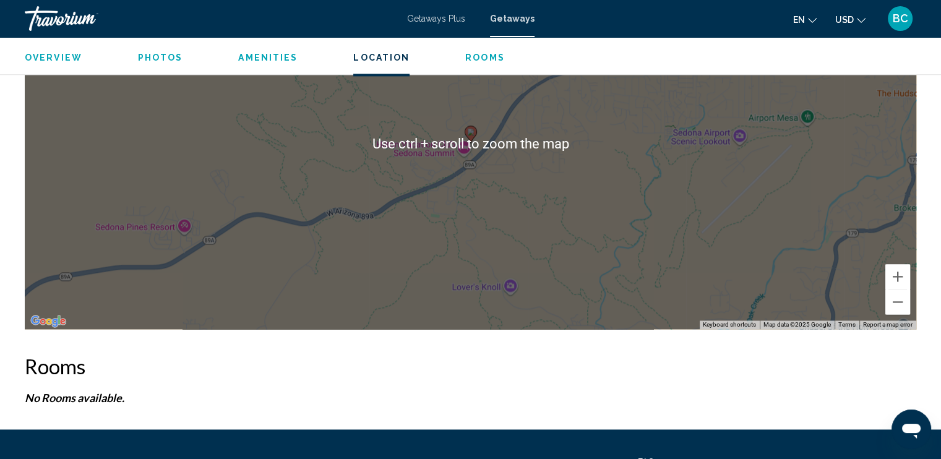
scroll to position [1807, 0]
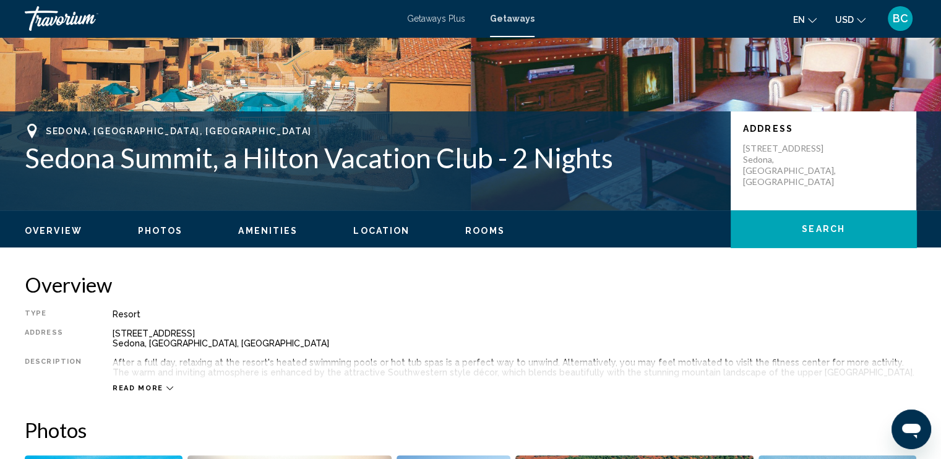
click at [823, 225] on span "Search" at bounding box center [823, 230] width 43 height 10
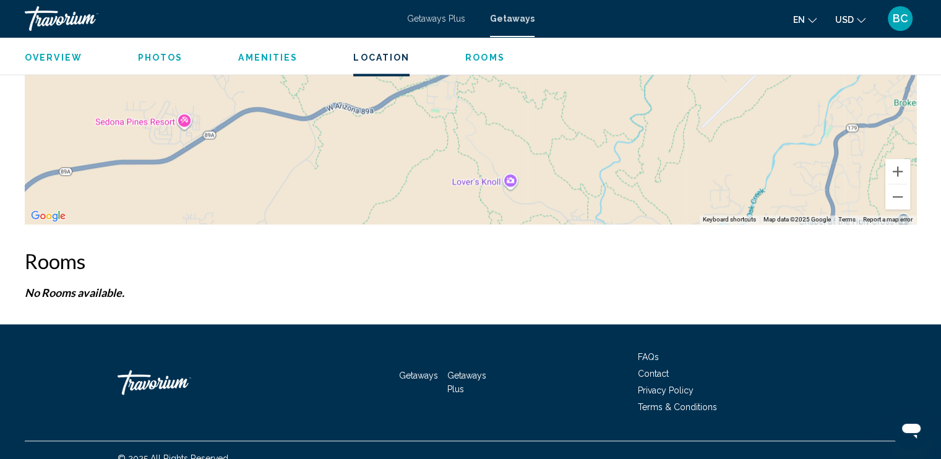
scroll to position [1806, 0]
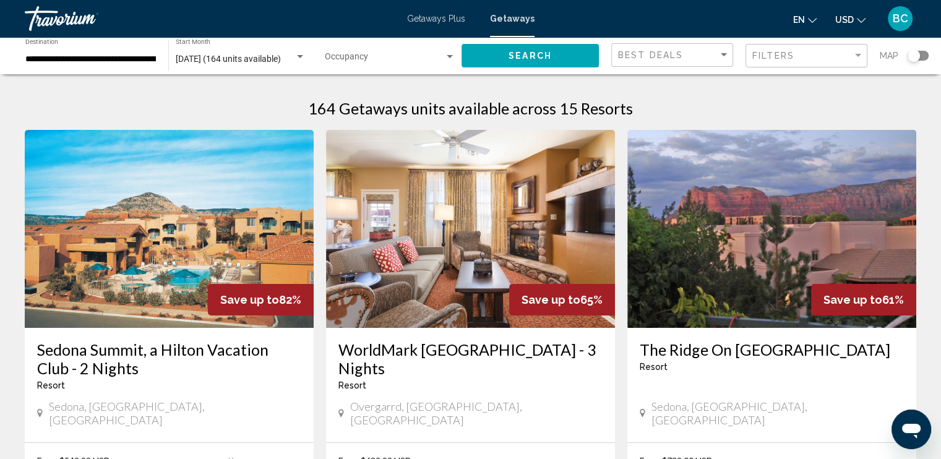
click at [146, 340] on h3 "Sedona Summit, a Hilton Vacation Club - 2 Nights" at bounding box center [169, 358] width 264 height 37
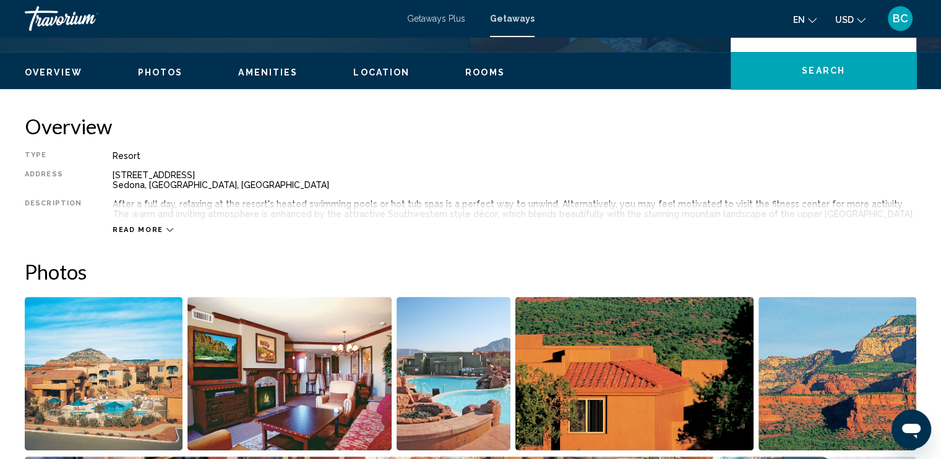
scroll to position [353, 0]
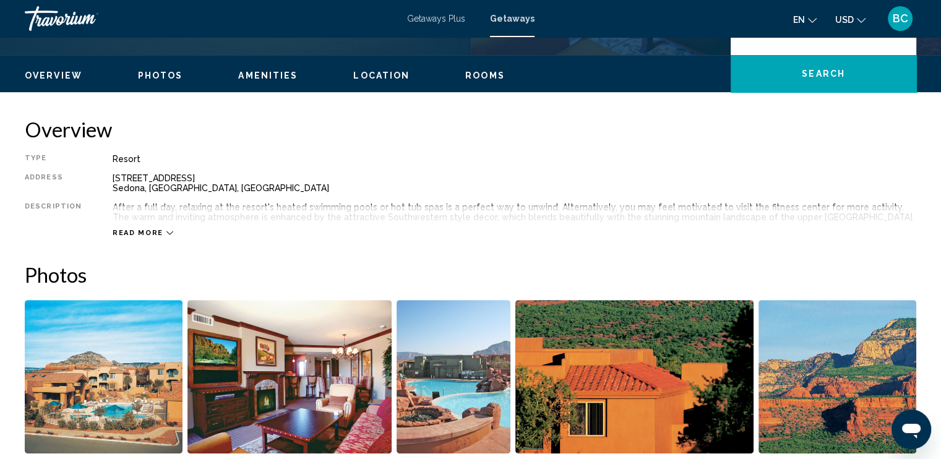
click at [143, 231] on span "Read more" at bounding box center [138, 233] width 51 height 8
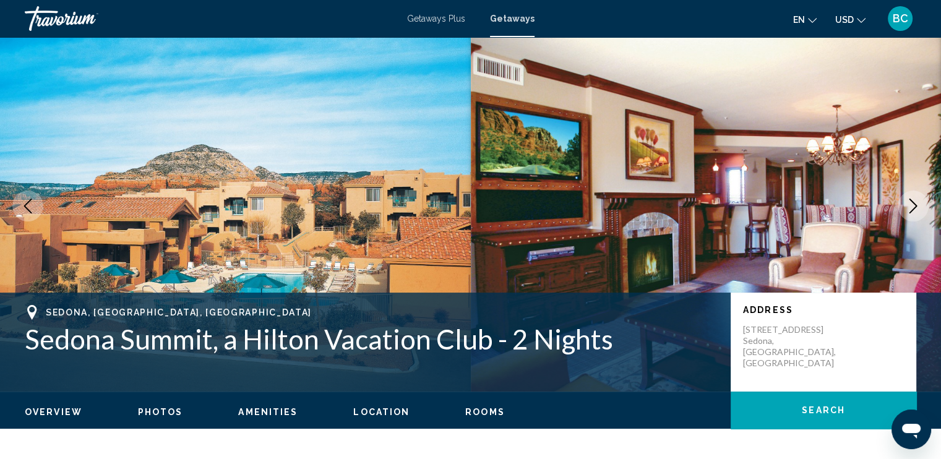
scroll to position [0, 0]
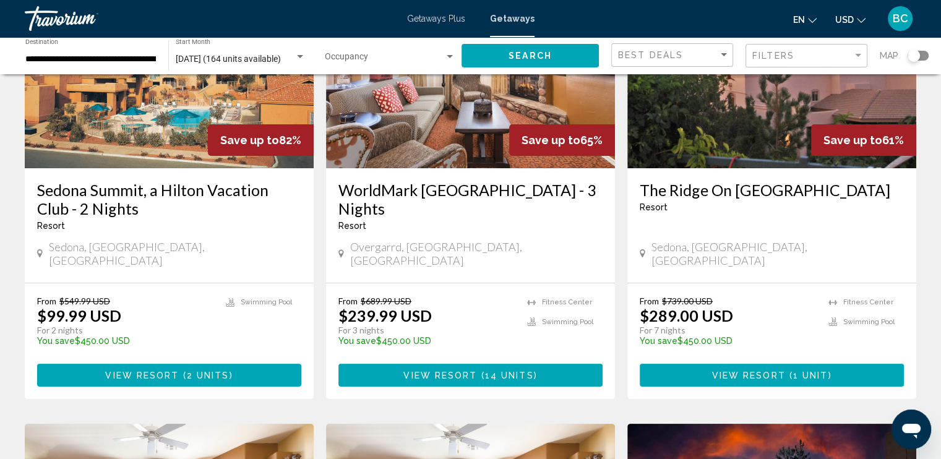
scroll to position [161, 0]
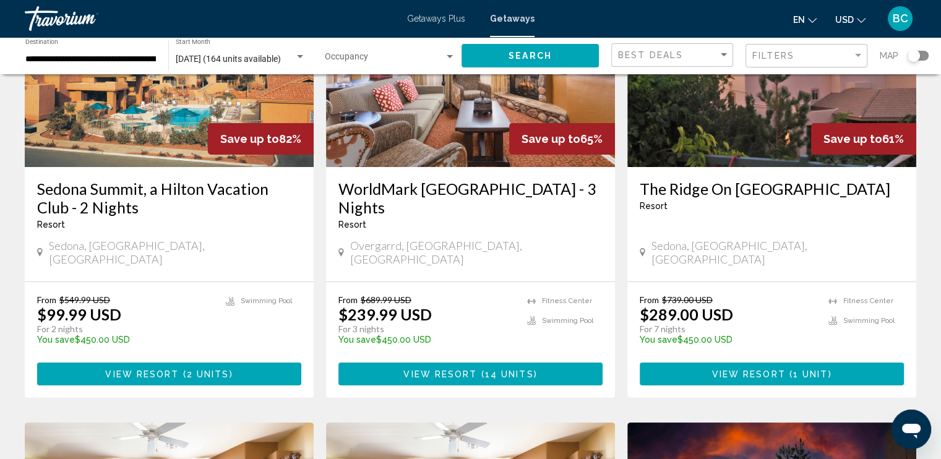
click at [437, 190] on h3 "WorldMark [GEOGRAPHIC_DATA] - 3 Nights" at bounding box center [470, 197] width 264 height 37
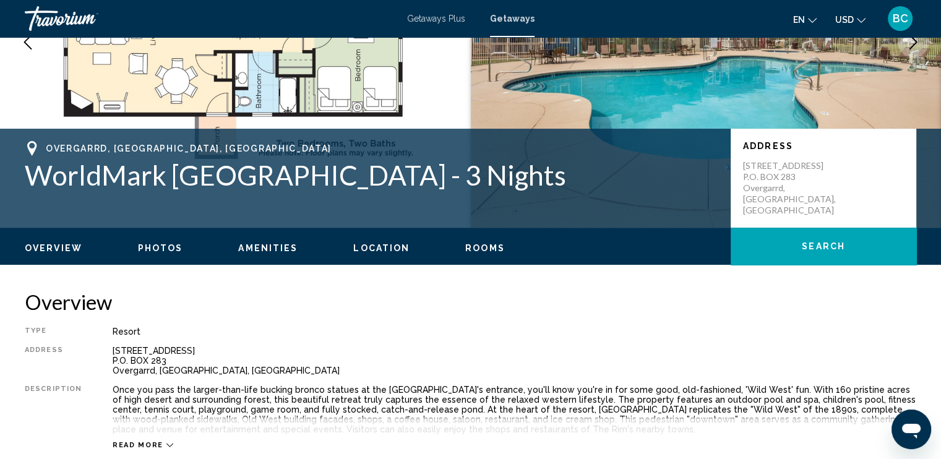
scroll to position [140, 0]
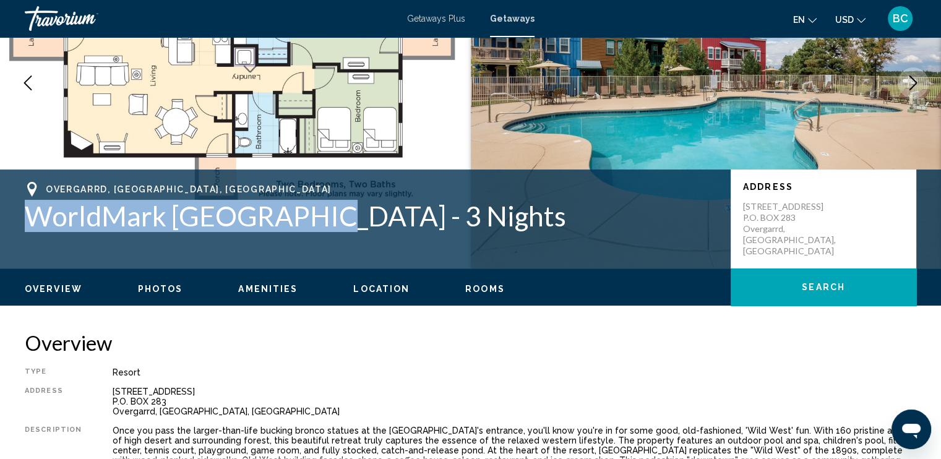
drag, startPoint x: 25, startPoint y: 215, endPoint x: 312, endPoint y: 228, distance: 286.7
click at [312, 228] on h1 "WorldMark [GEOGRAPHIC_DATA] - 3 Nights" at bounding box center [371, 216] width 693 height 32
copy h1 "WorldMark [GEOGRAPHIC_DATA]"
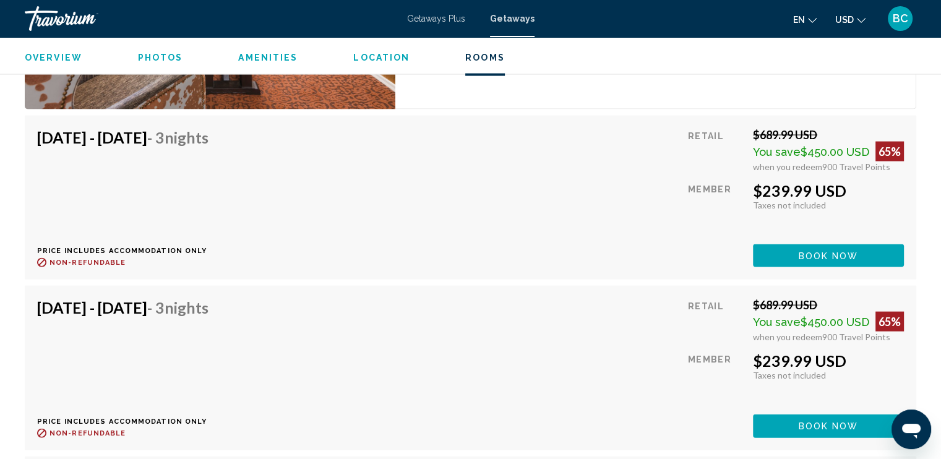
scroll to position [2593, 0]
click at [815, 261] on span "Book now" at bounding box center [829, 256] width 60 height 10
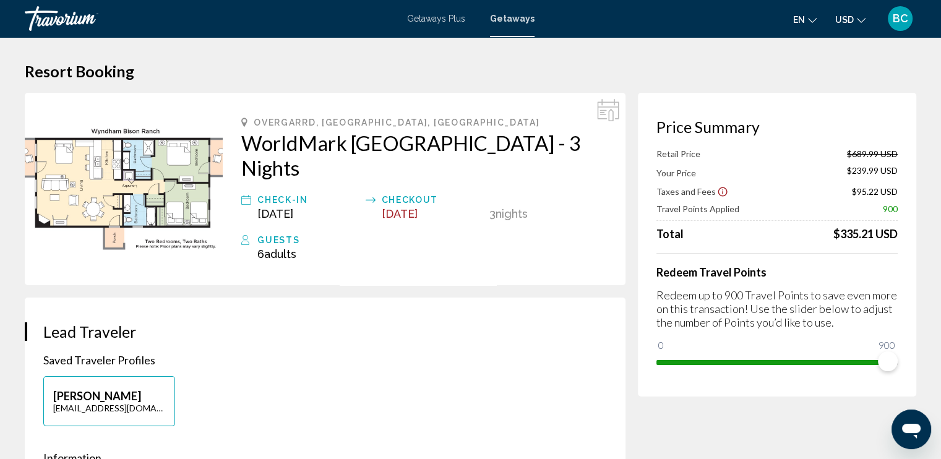
scroll to position [101, 0]
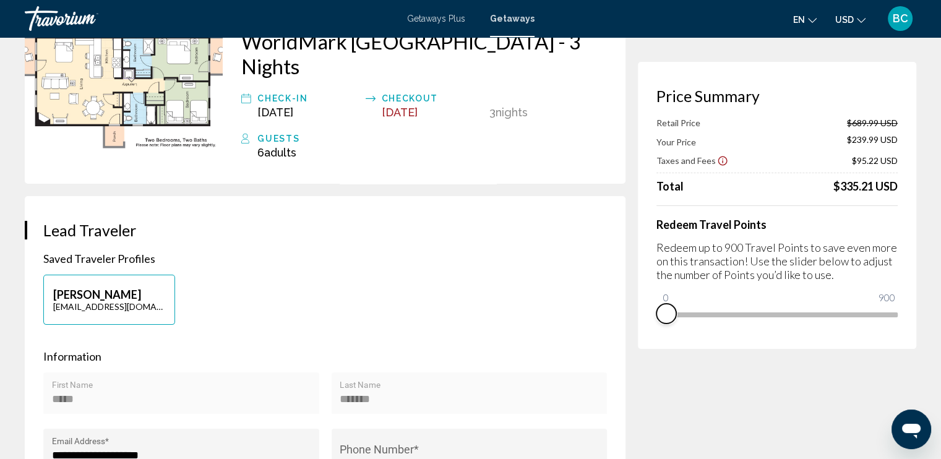
drag, startPoint x: 893, startPoint y: 333, endPoint x: 609, endPoint y: 323, distance: 283.4
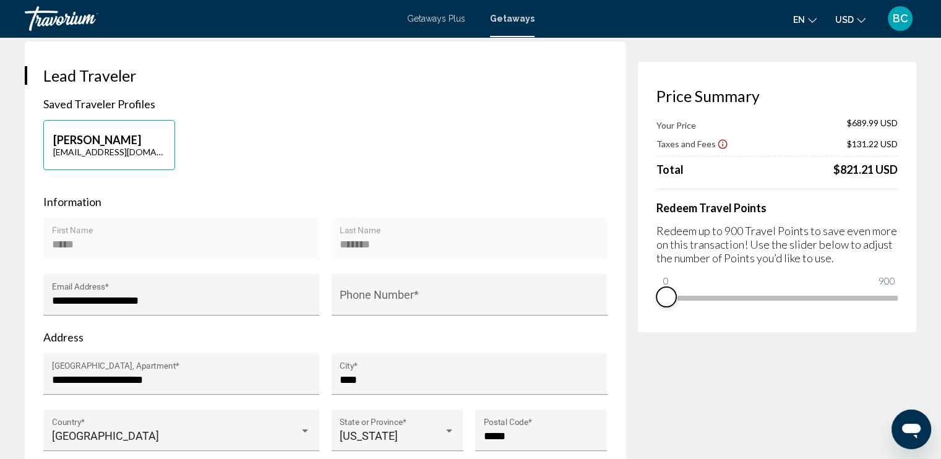
scroll to position [0, 0]
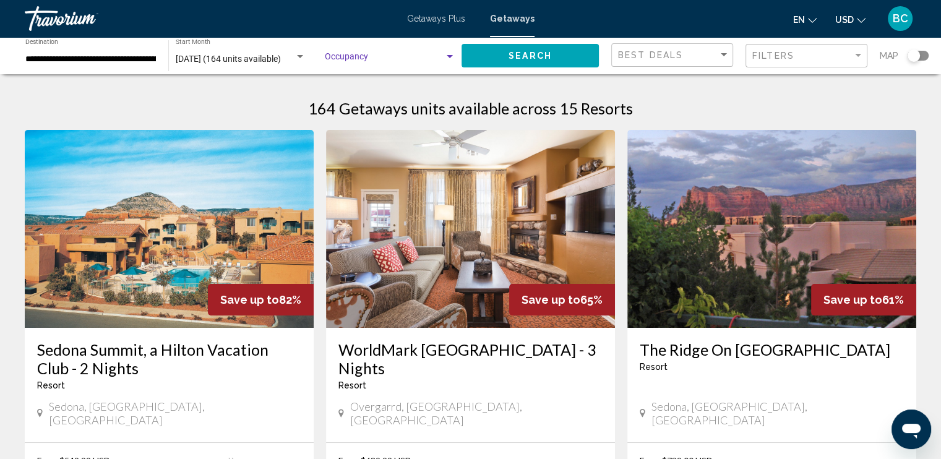
click at [425, 55] on span "Search widget" at bounding box center [384, 59] width 119 height 10
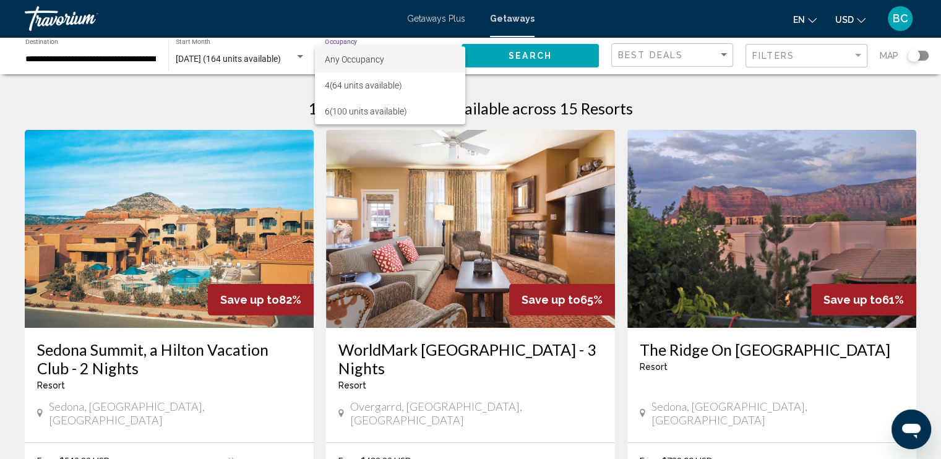
click at [116, 49] on div at bounding box center [470, 229] width 941 height 459
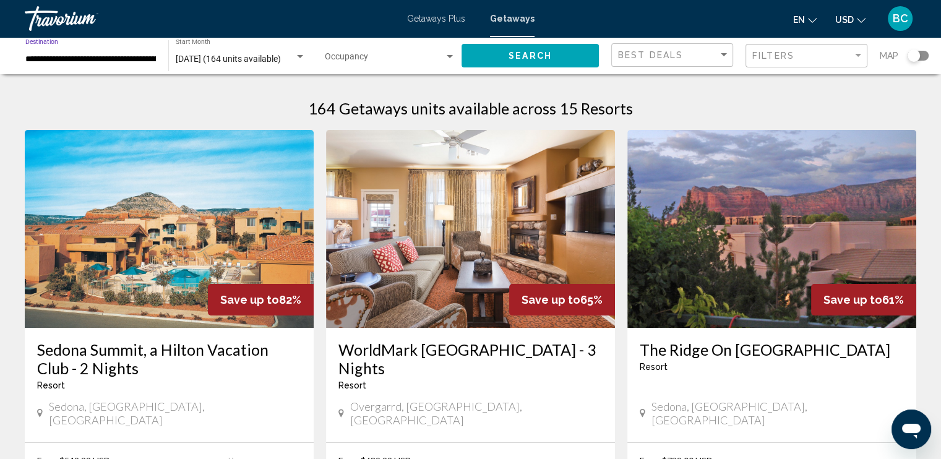
click at [89, 59] on input "**********" at bounding box center [90, 59] width 131 height 10
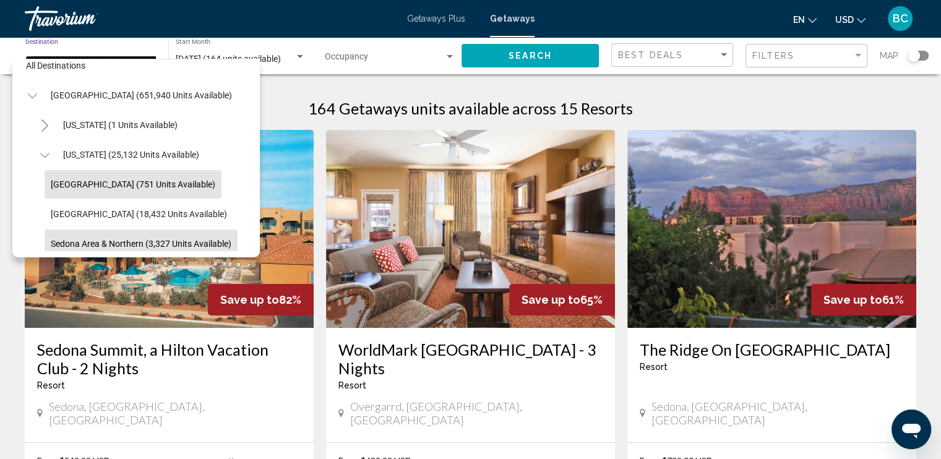
scroll to position [0, 5]
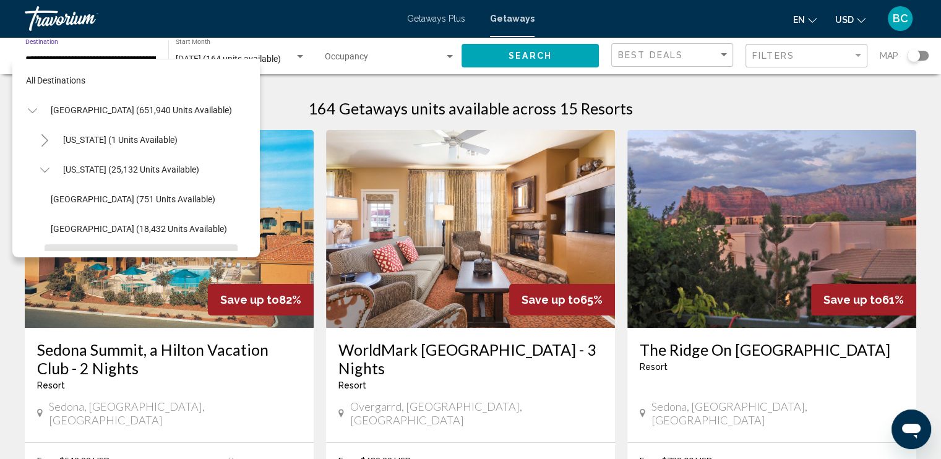
click at [43, 169] on icon "Toggle Arizona (25,132 units available)" at bounding box center [44, 170] width 9 height 12
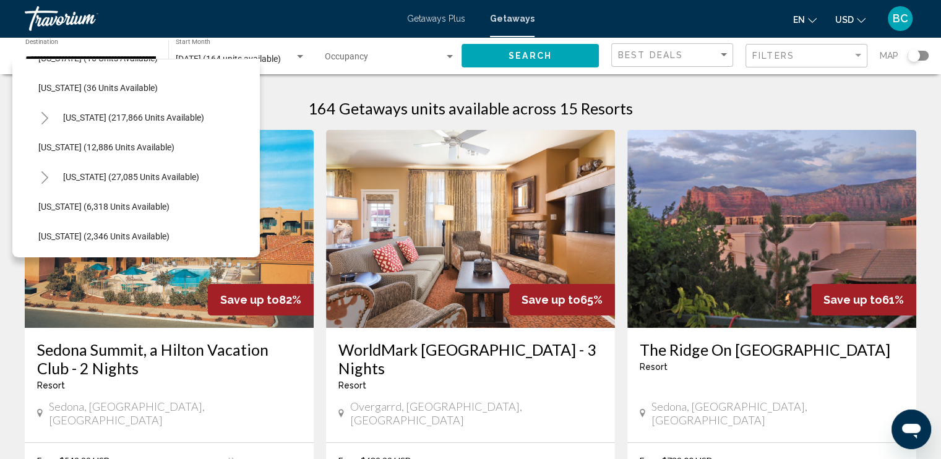
scroll to position [308, 5]
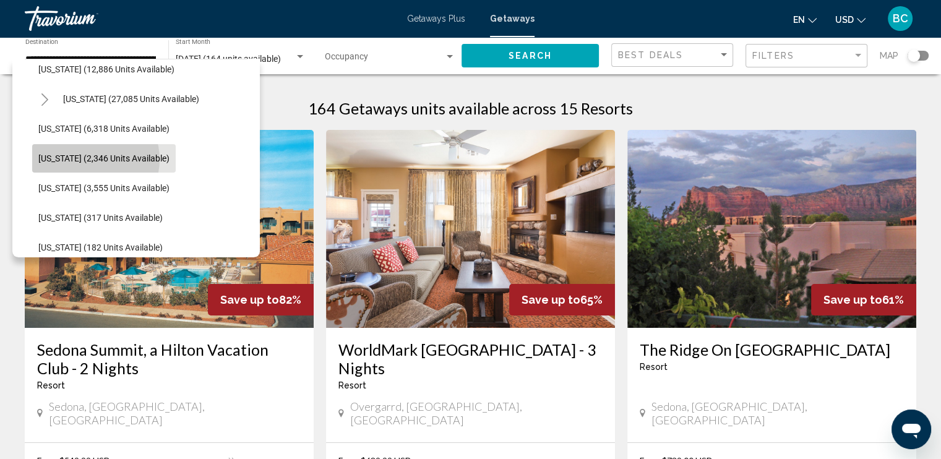
click at [90, 159] on span "[US_STATE] (2,346 units available)" at bounding box center [103, 158] width 131 height 10
type input "**********"
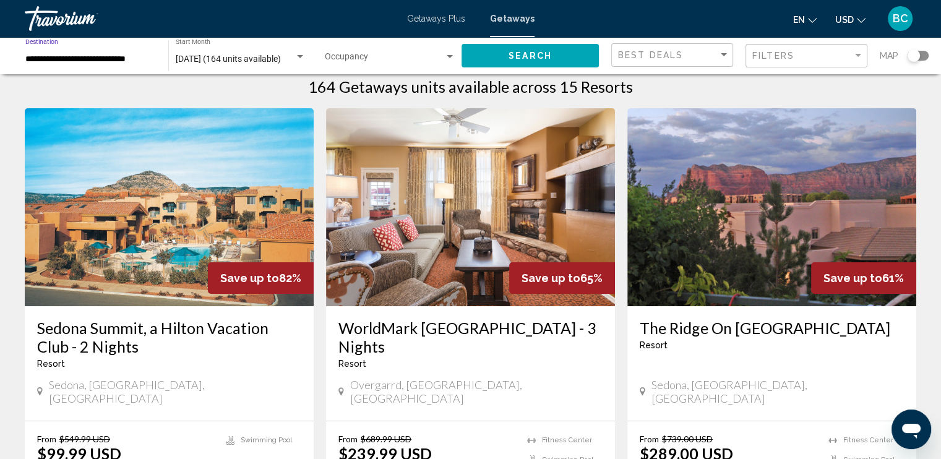
scroll to position [21, 0]
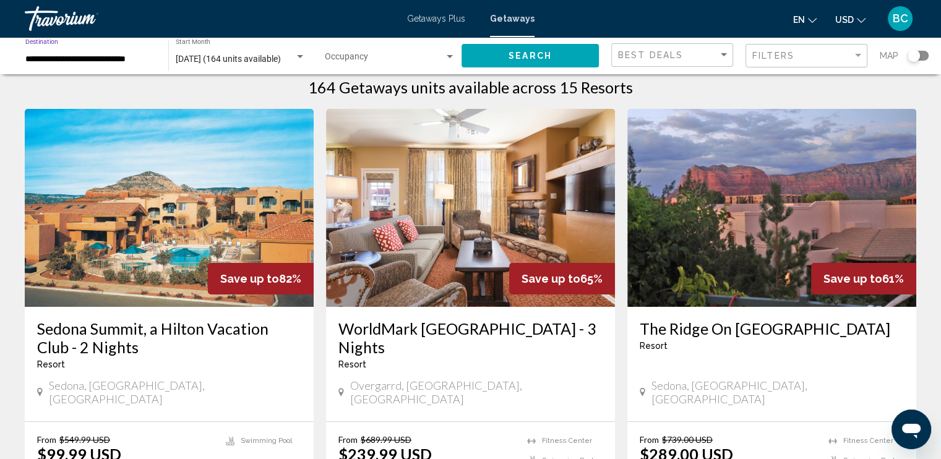
click at [255, 51] on div "[DATE] (164 units available) Start Month All Start Months" at bounding box center [241, 56] width 130 height 34
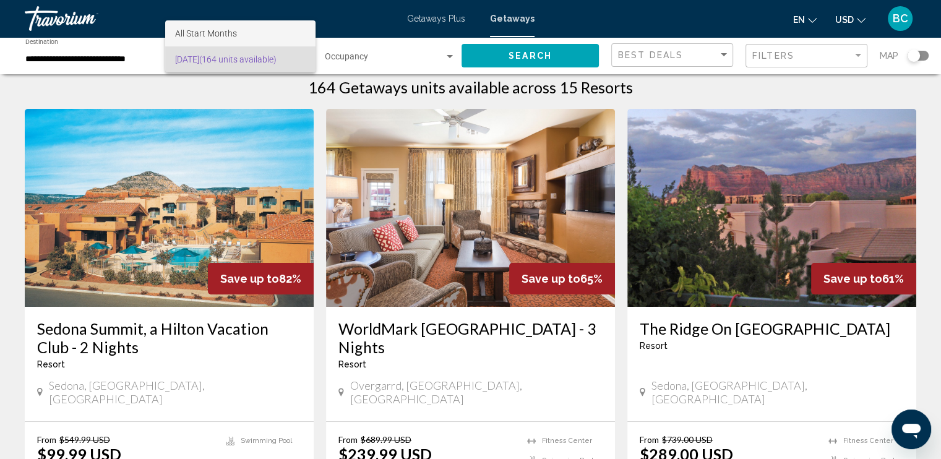
click at [212, 35] on span "All Start Months" at bounding box center [206, 33] width 62 height 10
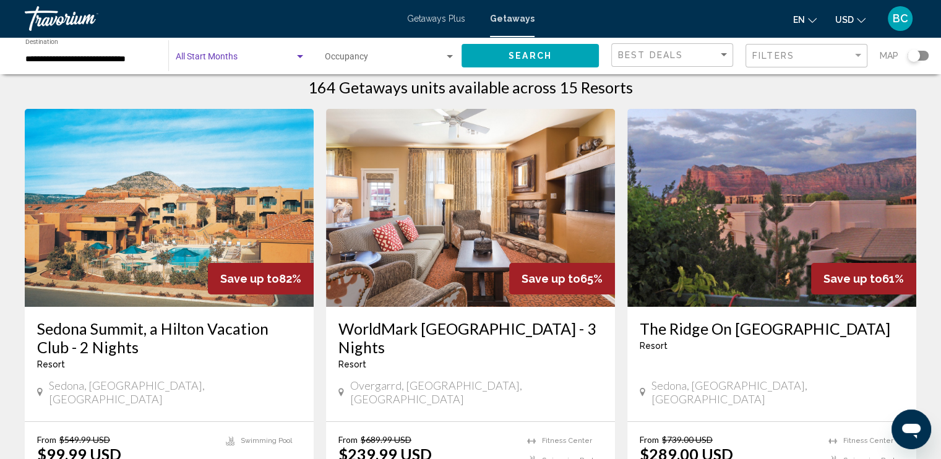
click at [526, 49] on button "Search" at bounding box center [529, 55] width 137 height 23
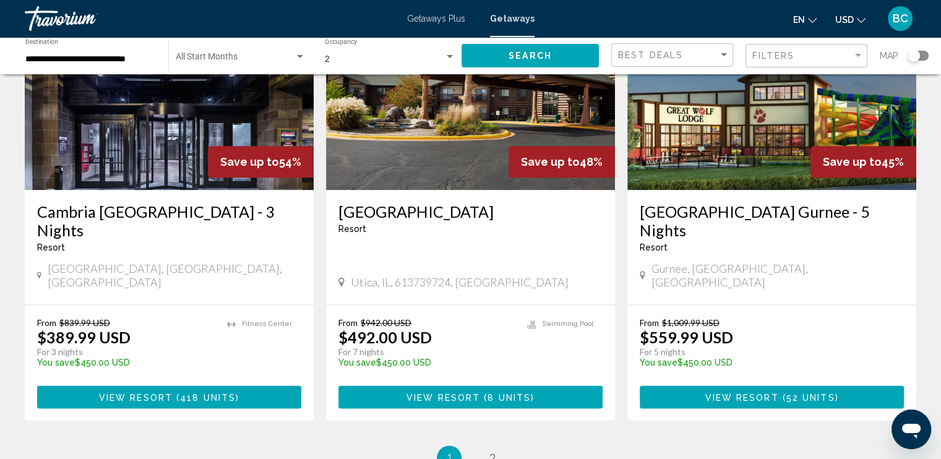
scroll to position [1575, 0]
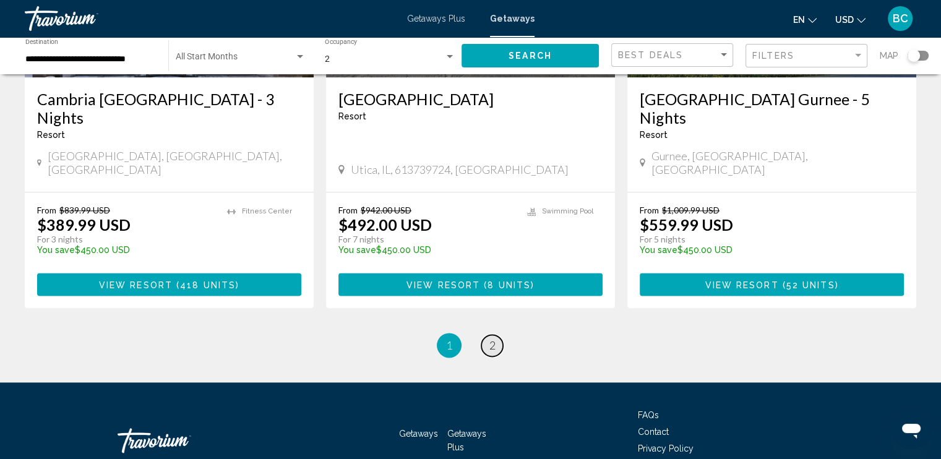
click at [491, 335] on link "page 2" at bounding box center [492, 346] width 22 height 22
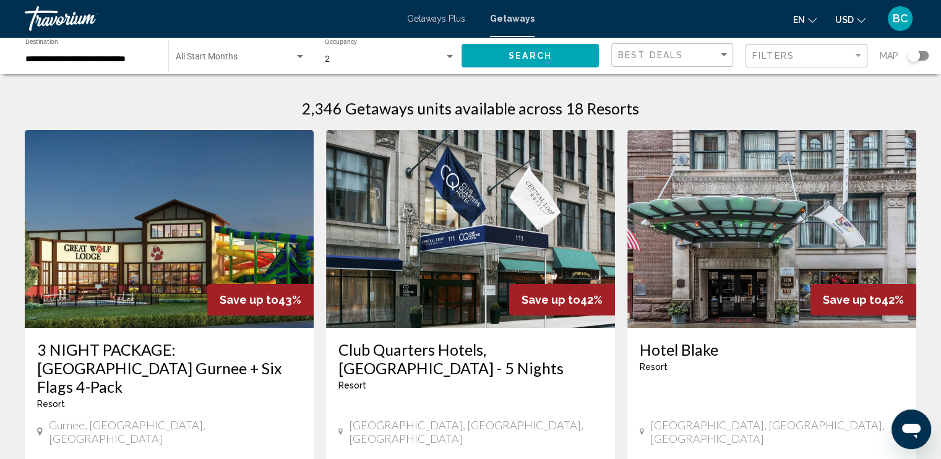
click at [69, 55] on input "**********" at bounding box center [90, 59] width 131 height 10
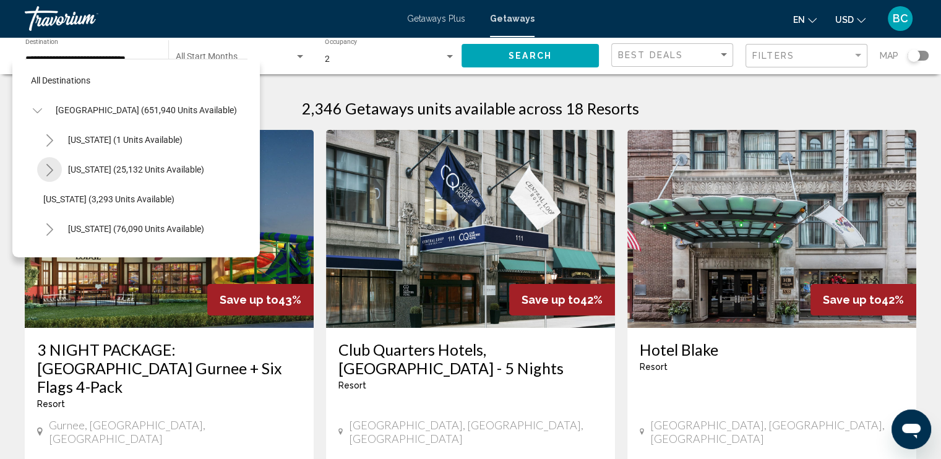
click at [46, 170] on icon "Toggle Arizona (25,132 units available)" at bounding box center [49, 170] width 9 height 12
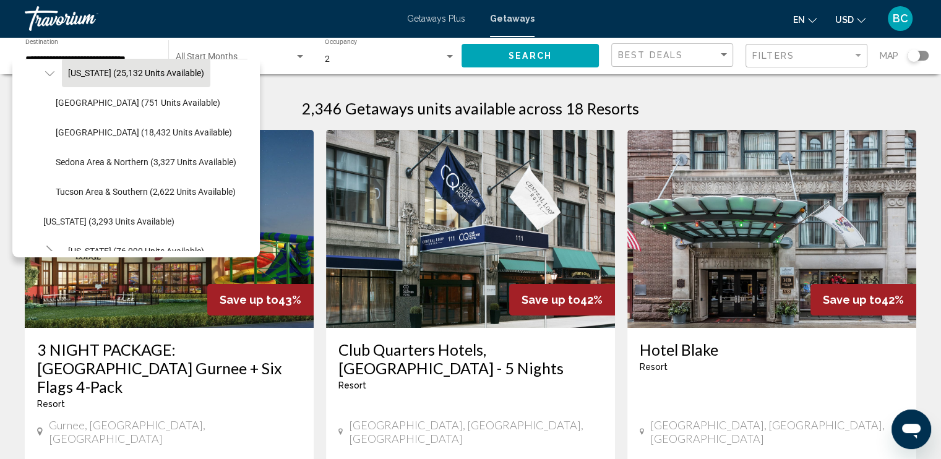
scroll to position [96, 0]
click at [51, 72] on icon "Toggle Arizona (25,132 units available)" at bounding box center [49, 73] width 9 height 5
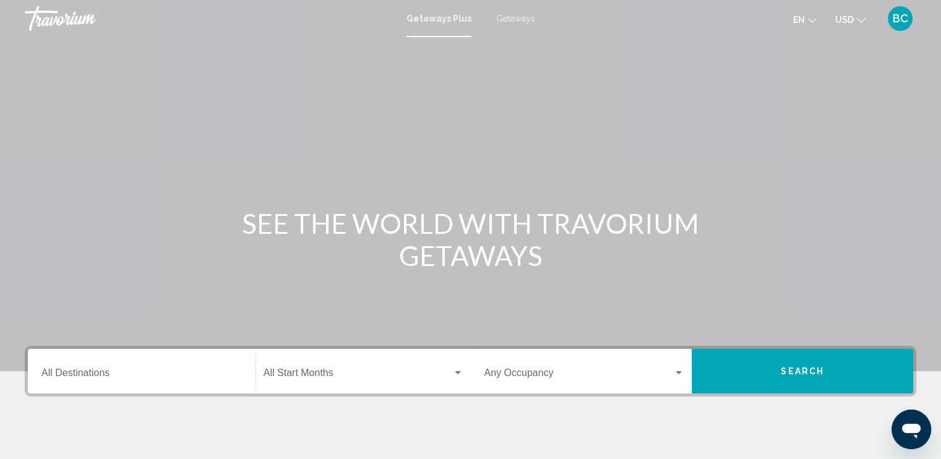
click at [87, 367] on div "Destination All Destinations" at bounding box center [141, 371] width 200 height 39
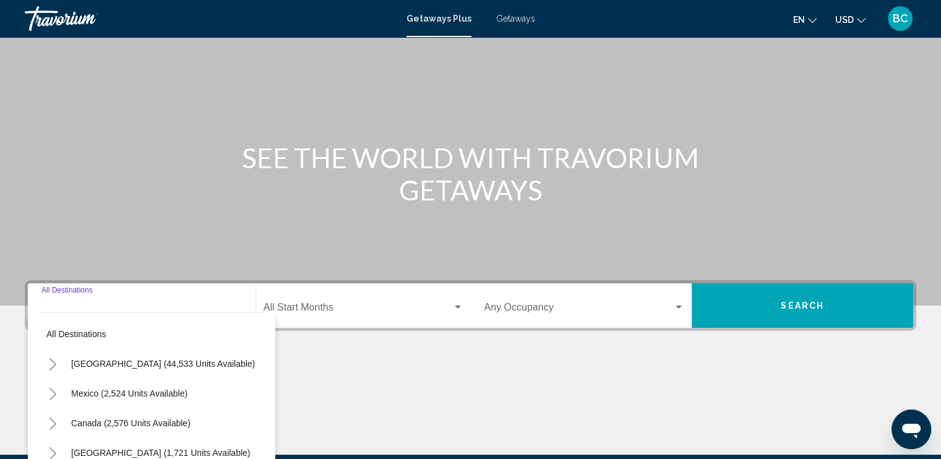
scroll to position [213, 0]
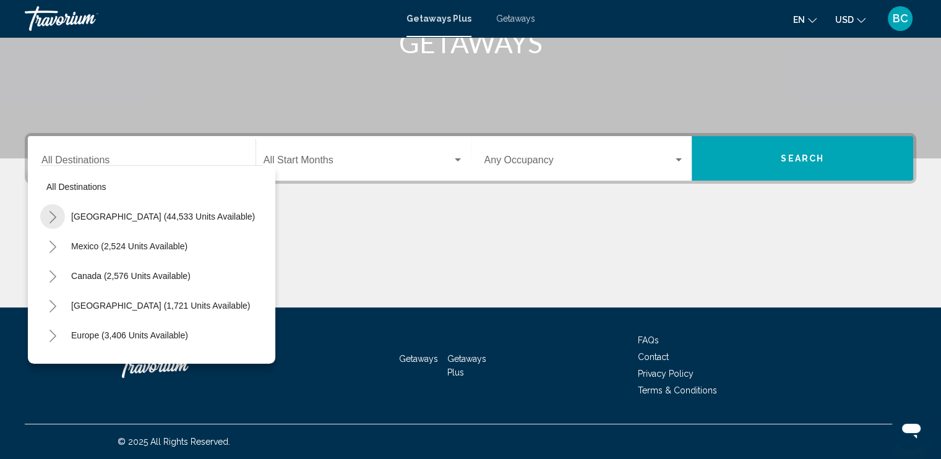
click at [49, 220] on icon "Toggle United States (44,533 units available)" at bounding box center [52, 217] width 9 height 12
click at [66, 276] on icon "Toggle Arizona (1,095 units available)" at bounding box center [65, 276] width 9 height 12
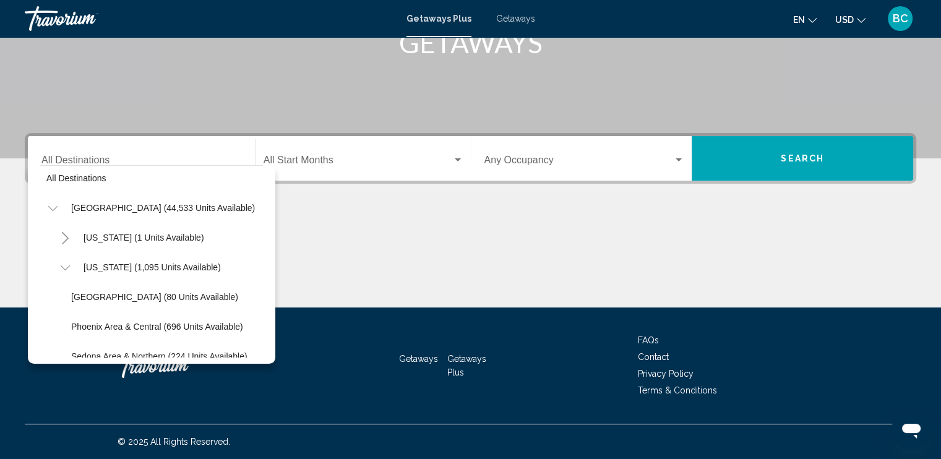
scroll to position [0, 0]
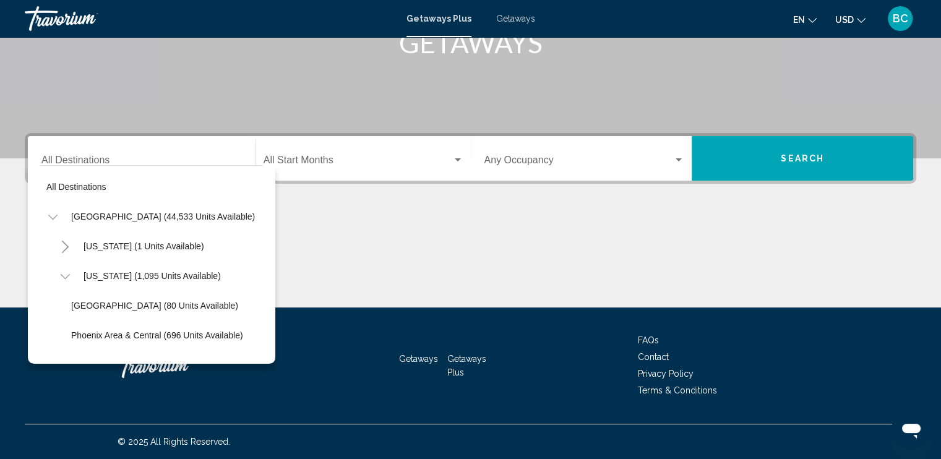
click at [513, 12] on div "Getaways Plus Getaways en English Español Français Italiano Português русский U…" at bounding box center [470, 19] width 941 height 26
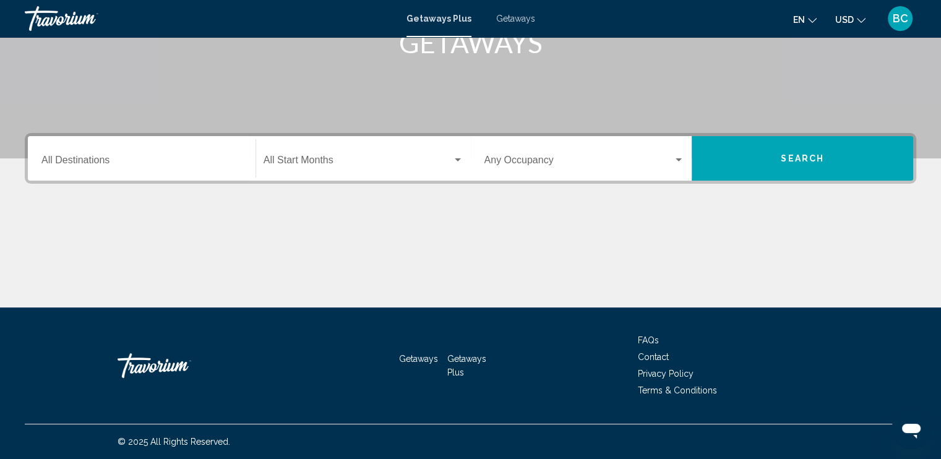
click at [511, 19] on span "Getaways" at bounding box center [515, 19] width 39 height 10
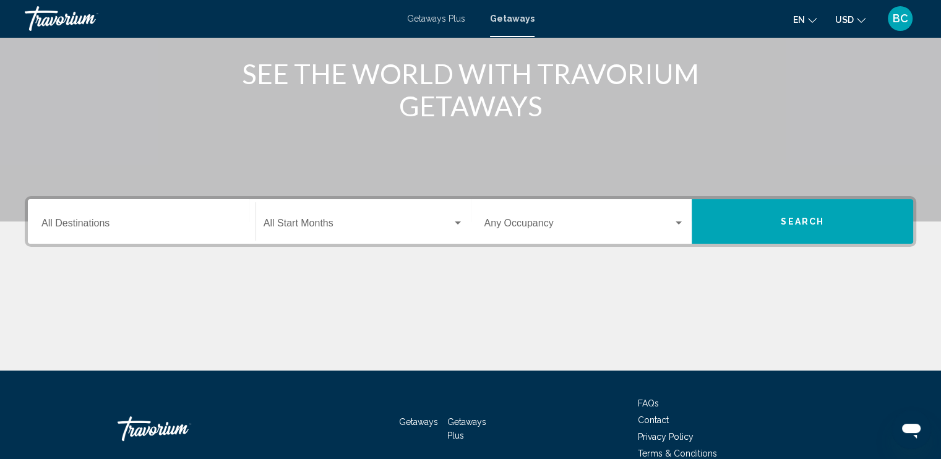
scroll to position [163, 0]
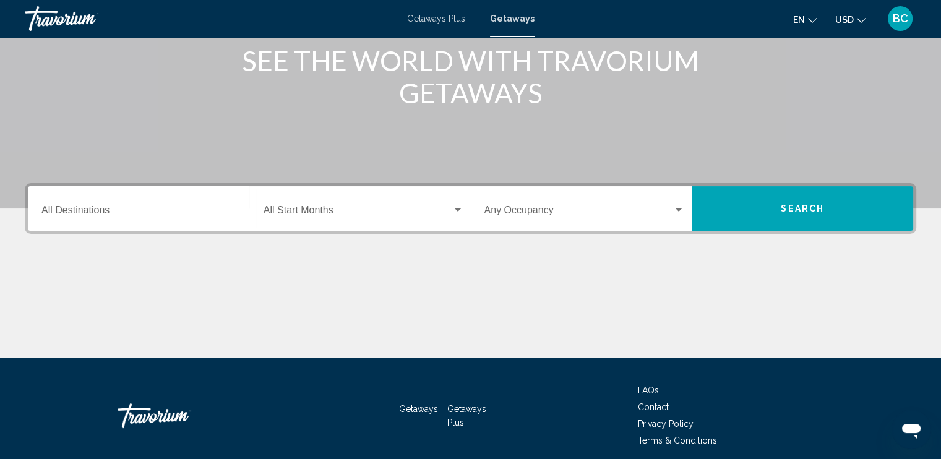
click at [148, 221] on div "Destination All Destinations" at bounding box center [141, 208] width 200 height 39
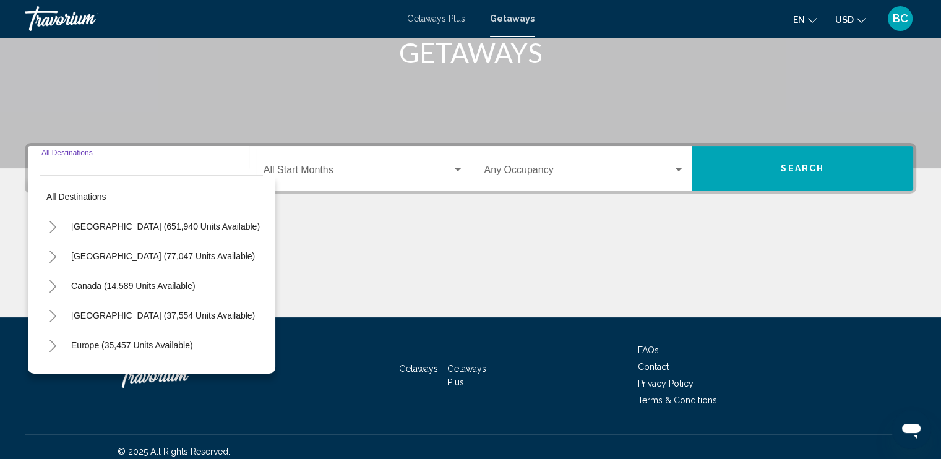
scroll to position [213, 0]
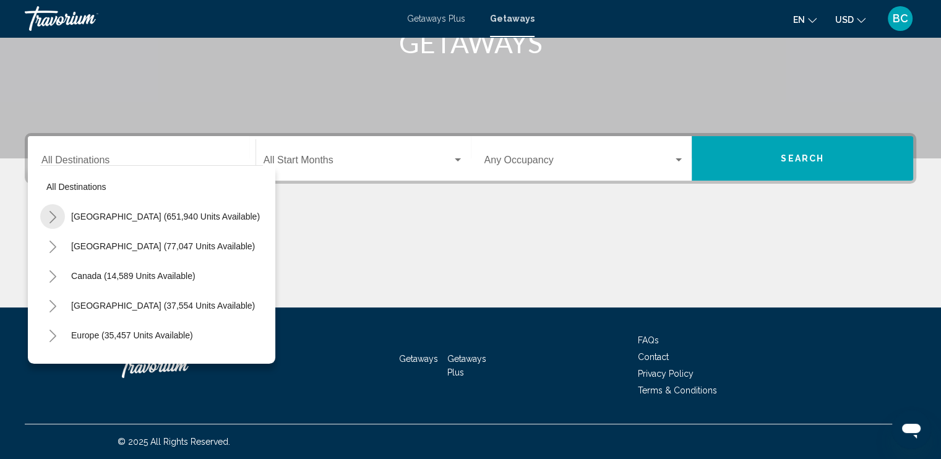
click at [54, 218] on icon "Toggle United States (651,940 units available)" at bounding box center [52, 217] width 7 height 12
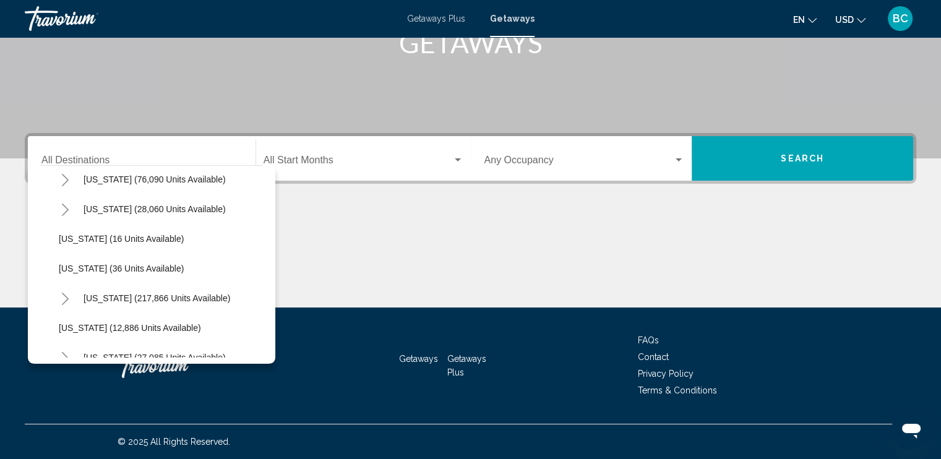
scroll to position [0, 0]
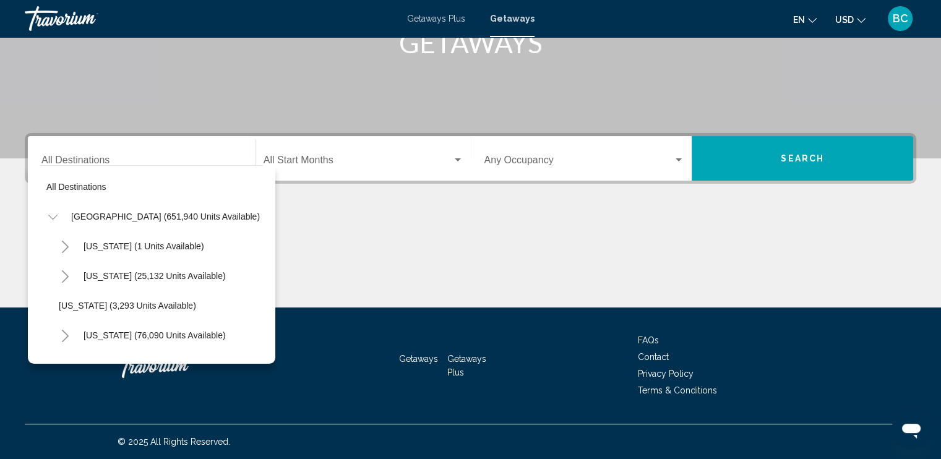
click at [52, 216] on icon "Toggle United States (651,940 units available)" at bounding box center [52, 217] width 9 height 12
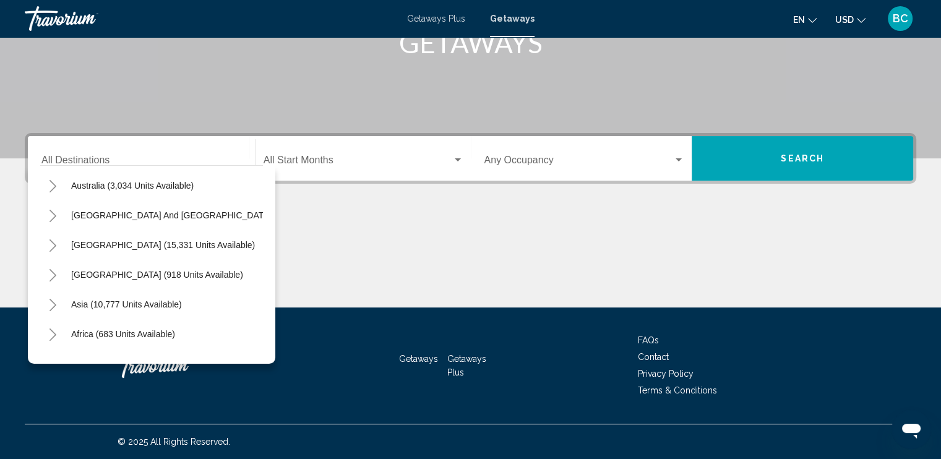
scroll to position [180, 0]
click at [49, 239] on icon "Toggle South America (15,331 units available)" at bounding box center [52, 245] width 9 height 12
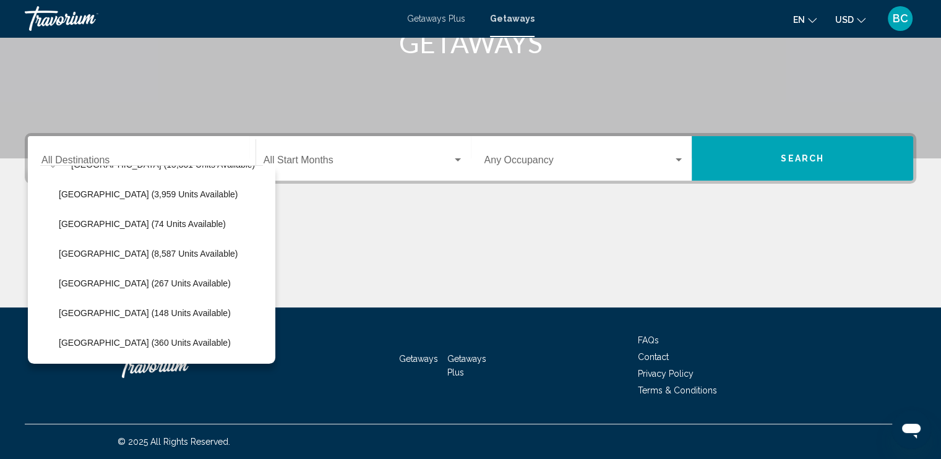
scroll to position [263, 0]
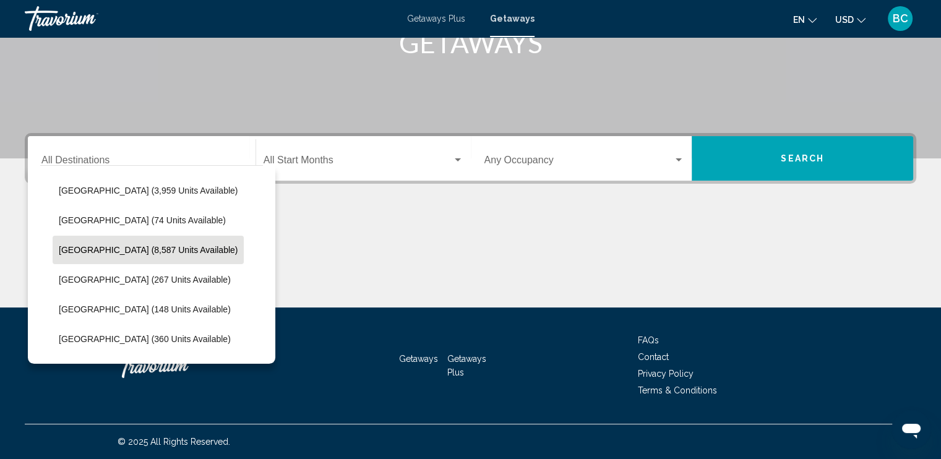
click at [95, 253] on span "Brazil (8,587 units available)" at bounding box center [148, 250] width 179 height 10
type input "**********"
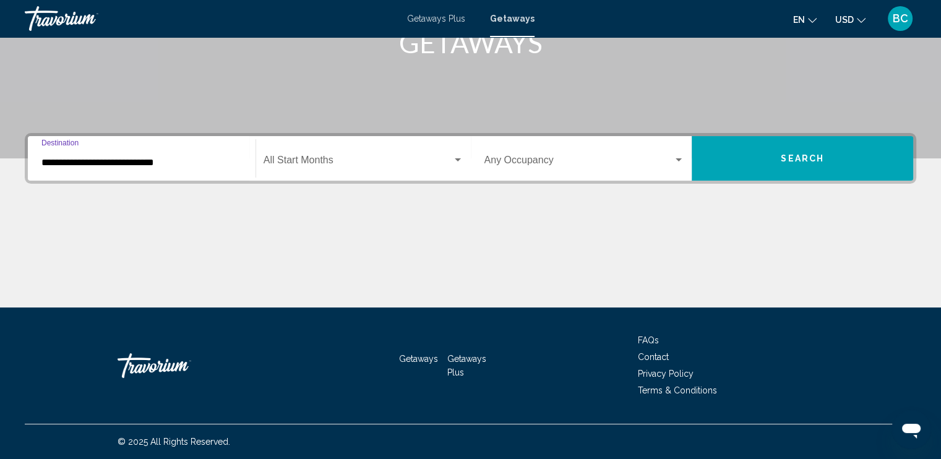
click at [395, 164] on span "Search widget" at bounding box center [357, 162] width 189 height 11
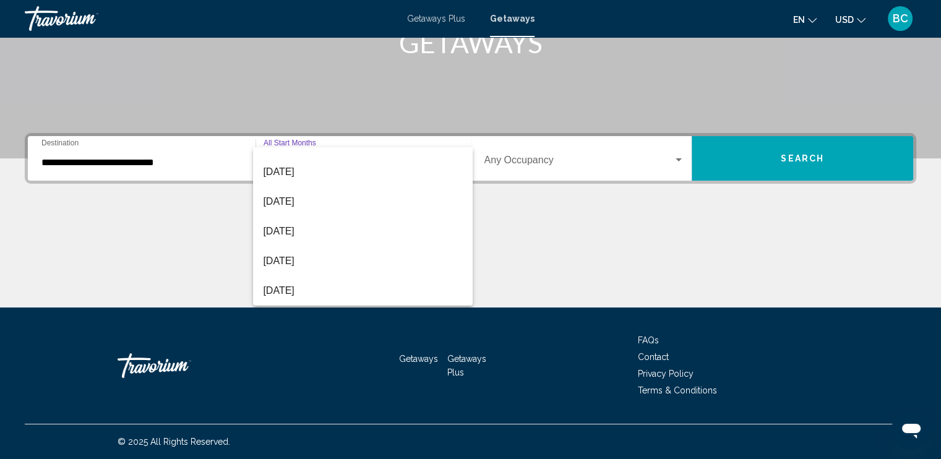
scroll to position [257, 0]
click at [315, 228] on span "[DATE]" at bounding box center [363, 231] width 200 height 30
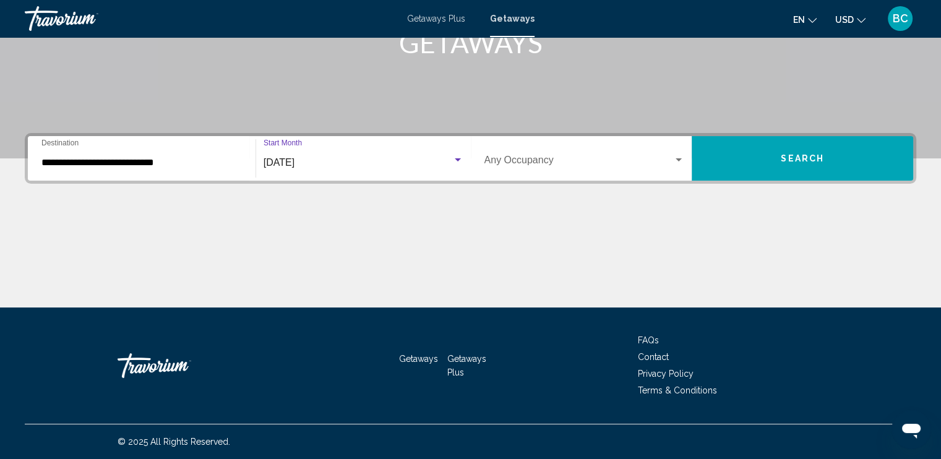
click at [623, 157] on span "Search widget" at bounding box center [578, 162] width 189 height 11
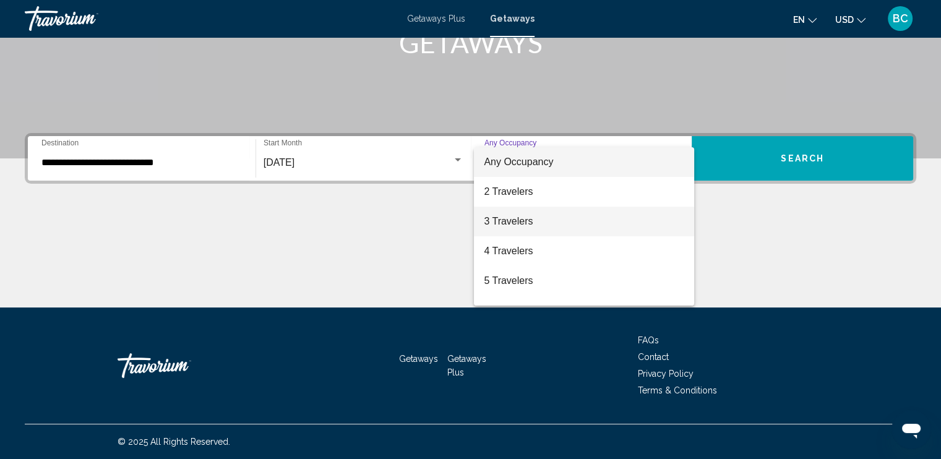
click at [500, 214] on span "3 Travelers" at bounding box center [584, 222] width 200 height 30
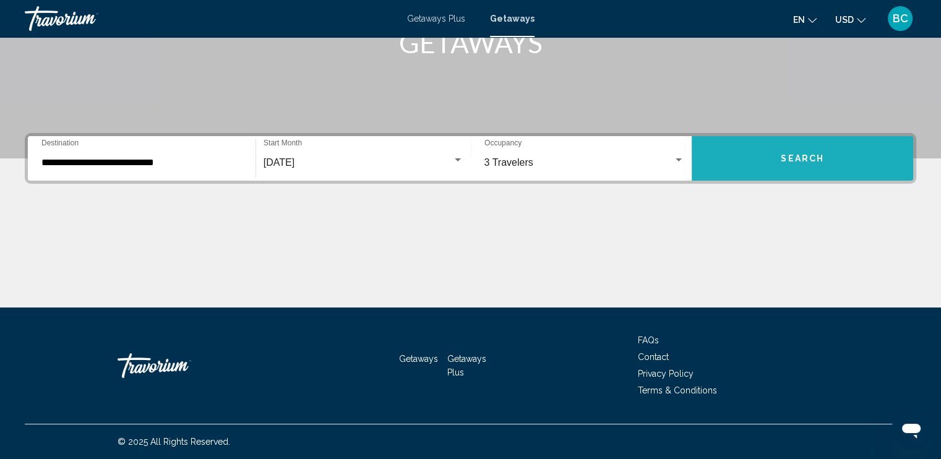
click at [794, 150] on button "Search" at bounding box center [802, 158] width 221 height 45
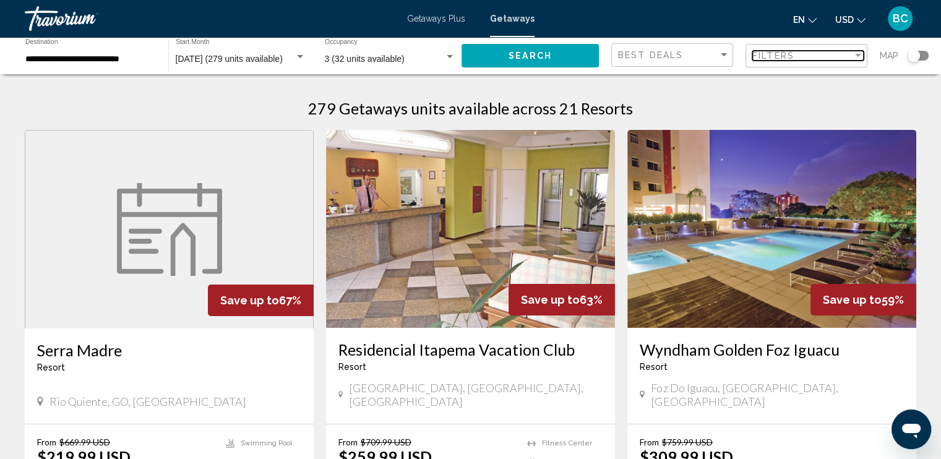
click at [791, 53] on span "Filters" at bounding box center [773, 56] width 42 height 10
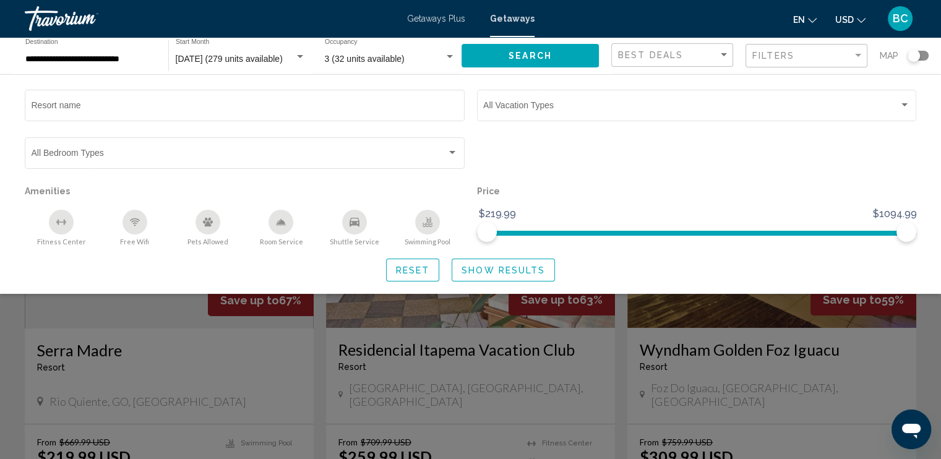
click at [6, 346] on div "Search widget" at bounding box center [470, 322] width 941 height 273
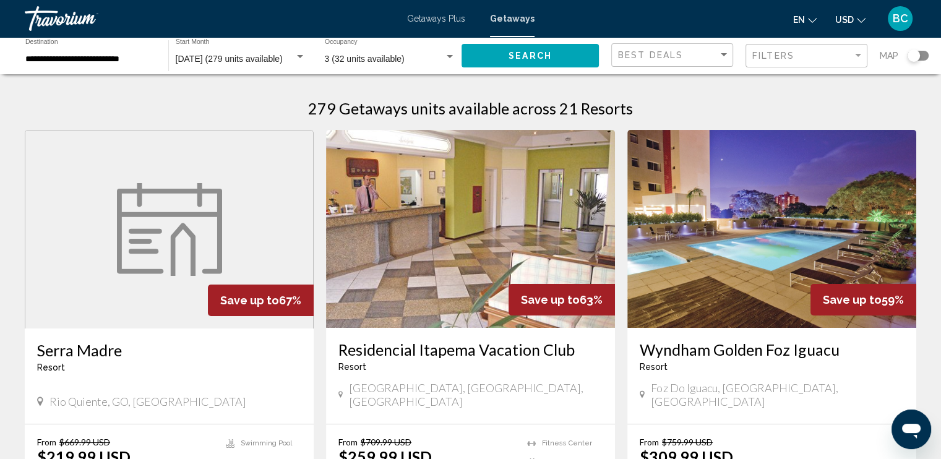
scroll to position [123, 0]
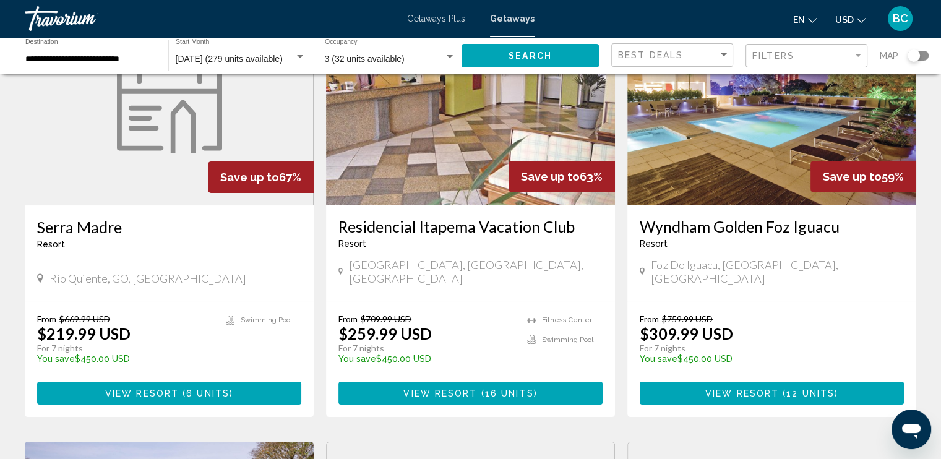
click at [927, 52] on div "Search widget" at bounding box center [913, 56] width 30 height 10
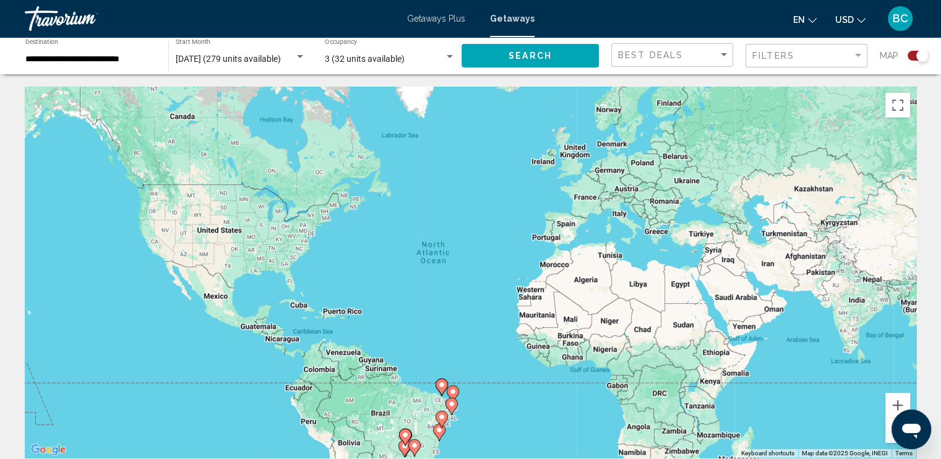
scroll to position [114, 0]
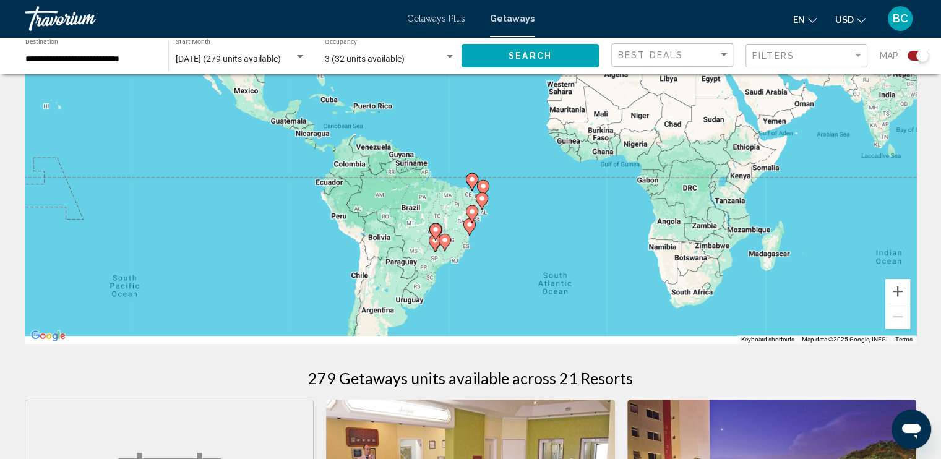
drag, startPoint x: 479, startPoint y: 294, endPoint x: 510, endPoint y: 197, distance: 102.7
click at [510, 197] on div "To activate drag with keyboard, press Alt + Enter. Once in keyboard drag state,…" at bounding box center [470, 158] width 891 height 371
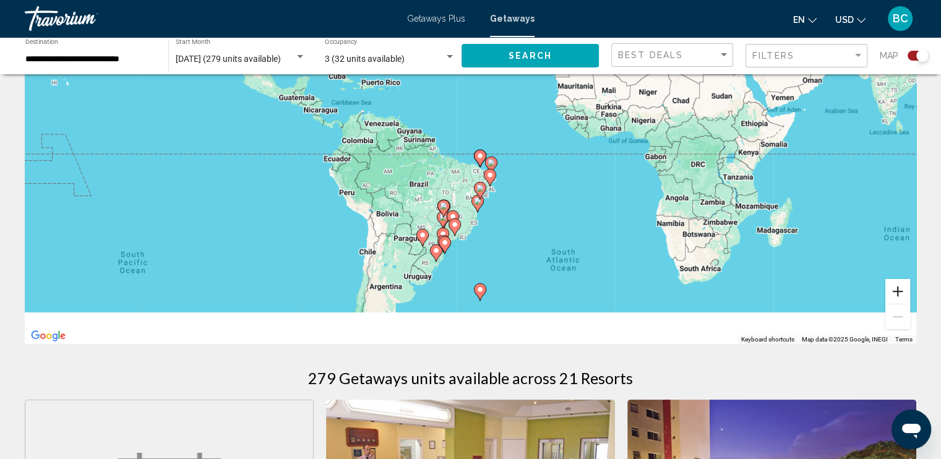
click at [898, 291] on button "Zoom in" at bounding box center [897, 291] width 25 height 25
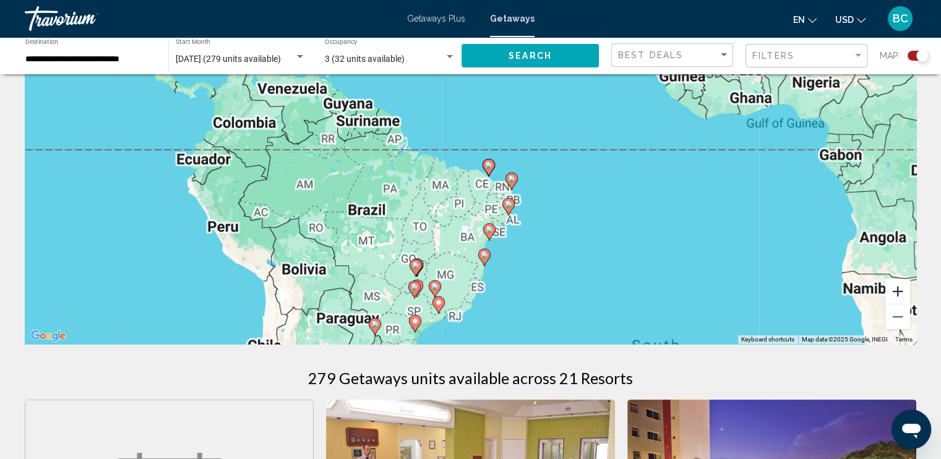
click at [898, 291] on button "Zoom in" at bounding box center [897, 291] width 25 height 25
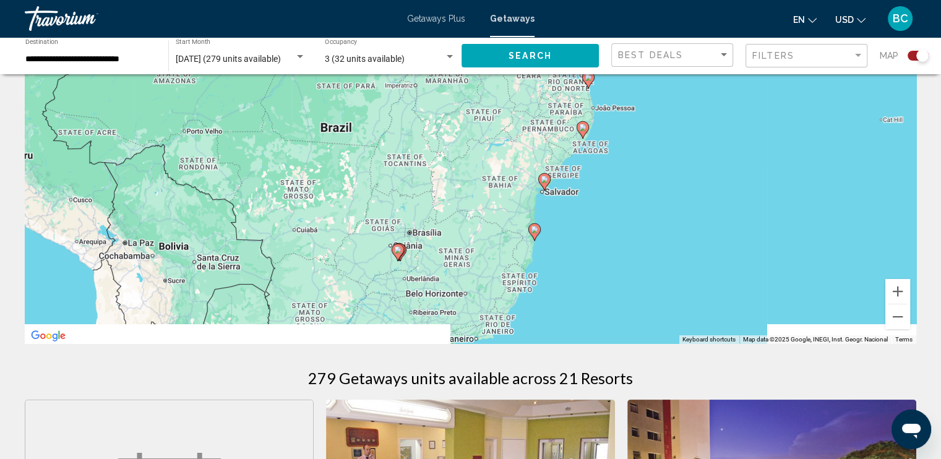
drag, startPoint x: 636, startPoint y: 283, endPoint x: 673, endPoint y: 147, distance: 141.0
click at [673, 147] on div "To activate drag with keyboard, press Alt + Enter. Once in keyboard drag state,…" at bounding box center [470, 158] width 891 height 371
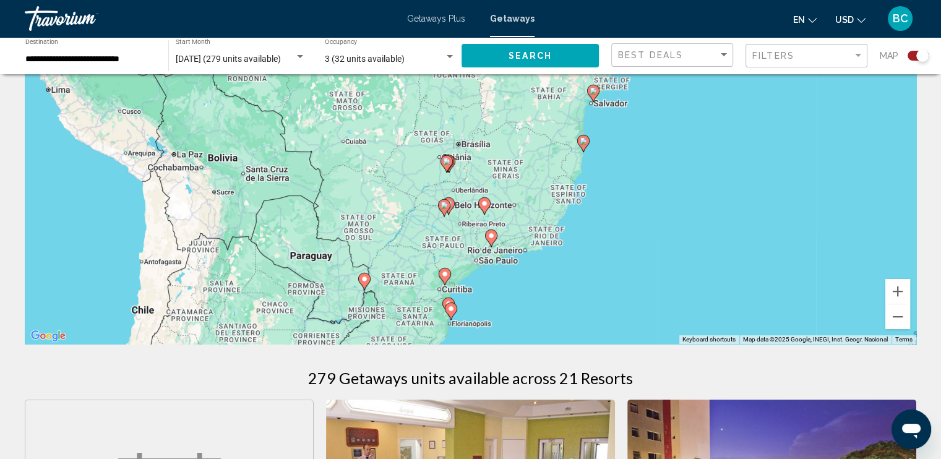
drag, startPoint x: 611, startPoint y: 226, endPoint x: 663, endPoint y: 129, distance: 110.1
click at [663, 129] on div "To activate drag with keyboard, press Alt + Enter. Once in keyboard drag state,…" at bounding box center [470, 158] width 891 height 371
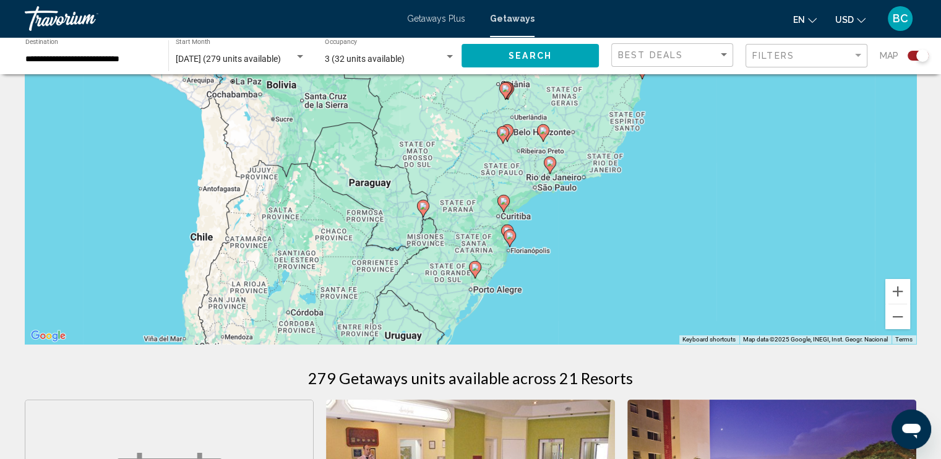
drag, startPoint x: 586, startPoint y: 258, endPoint x: 645, endPoint y: 186, distance: 93.2
click at [645, 186] on div "To activate drag with keyboard, press Alt + Enter. Once in keyboard drag state,…" at bounding box center [470, 158] width 891 height 371
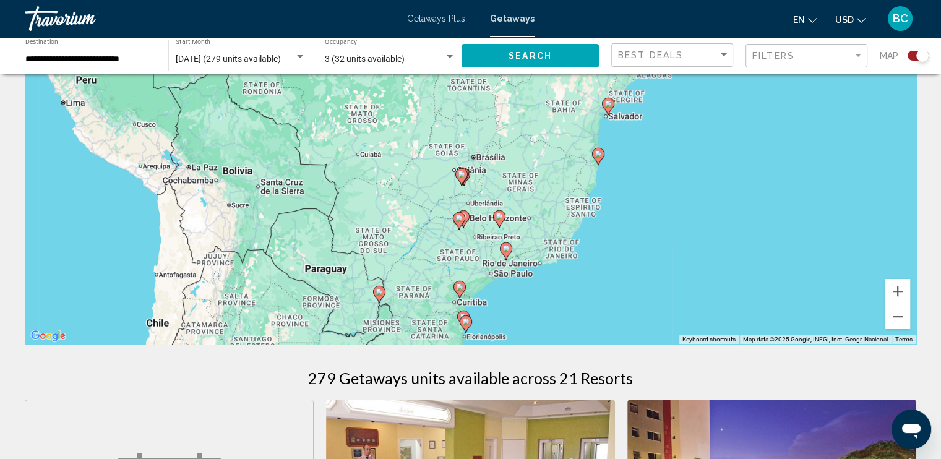
drag, startPoint x: 503, startPoint y: 157, endPoint x: 459, endPoint y: 246, distance: 99.3
click at [459, 246] on div "To activate drag with keyboard, press Alt + Enter. Once in keyboard drag state,…" at bounding box center [470, 158] width 891 height 371
click at [472, 141] on div "To activate drag with keyboard, press Alt + Enter. Once in keyboard drag state,…" at bounding box center [470, 158] width 891 height 371
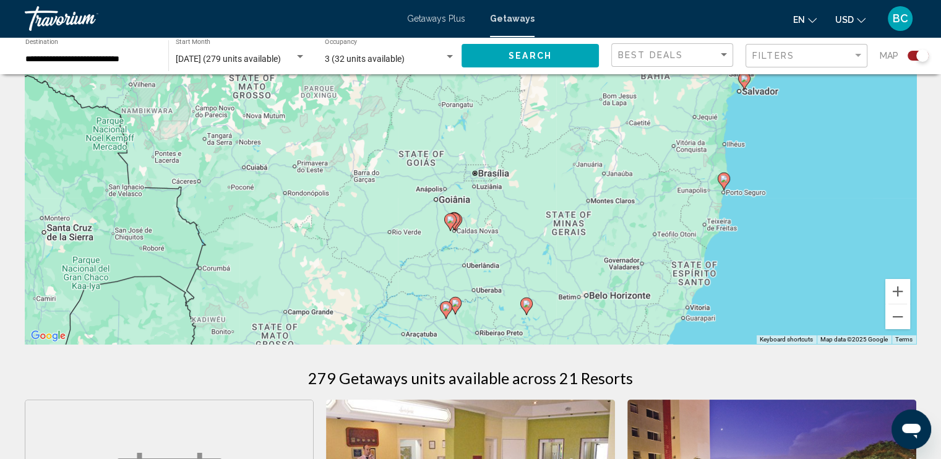
click at [475, 221] on div "To activate drag with keyboard, press Alt + Enter. Once in keyboard drag state,…" at bounding box center [470, 158] width 891 height 371
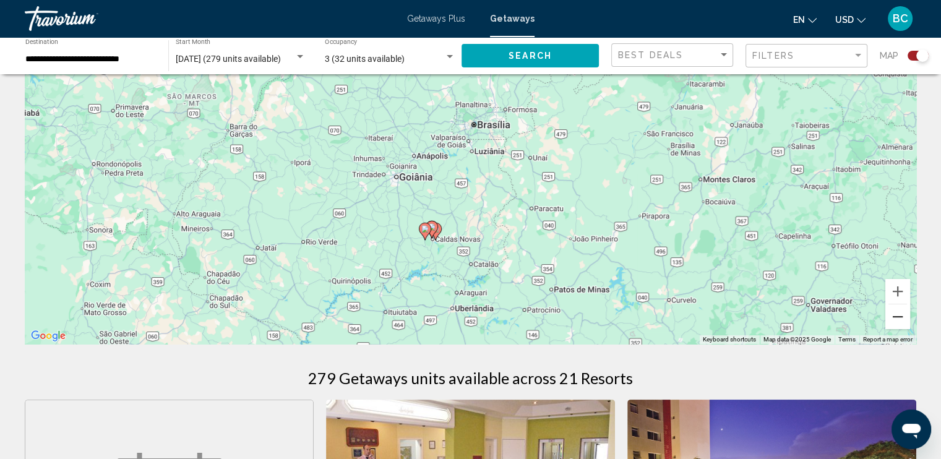
click at [902, 318] on button "Zoom out" at bounding box center [897, 316] width 25 height 25
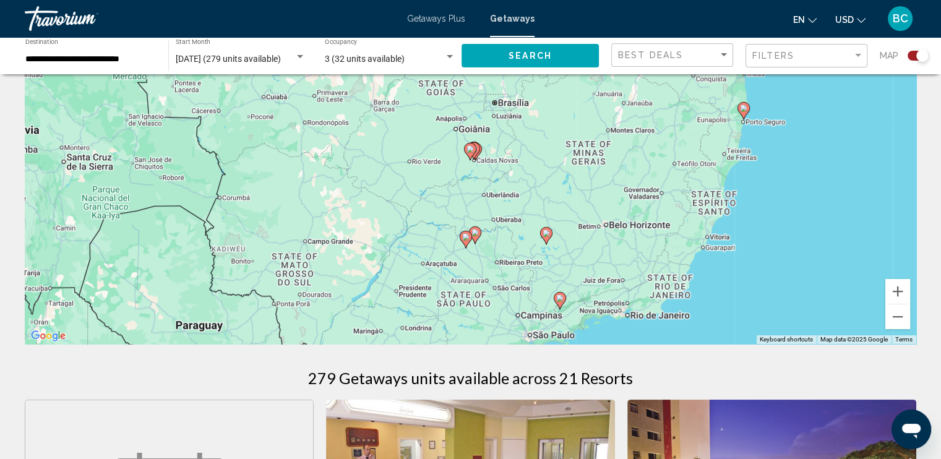
drag, startPoint x: 519, startPoint y: 263, endPoint x: 546, endPoint y: 213, distance: 57.0
click at [546, 213] on div "To activate drag with keyboard, press Alt + Enter. Once in keyboard drag state,…" at bounding box center [470, 158] width 891 height 371
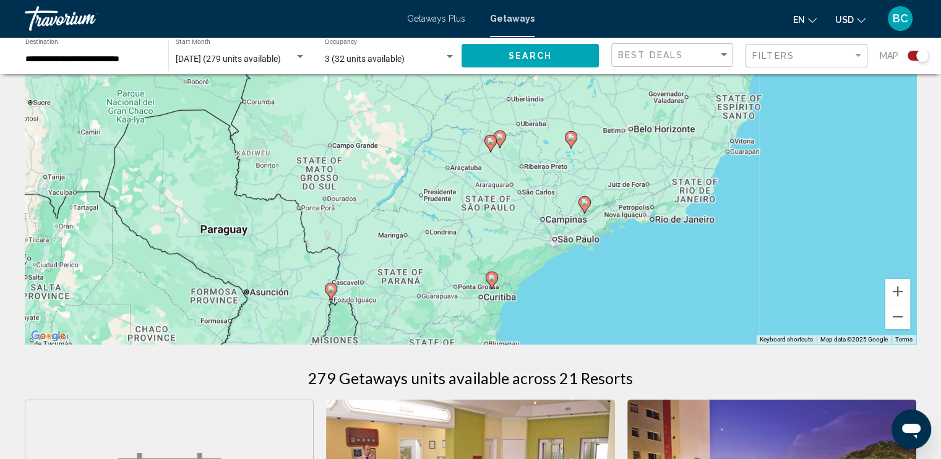
drag, startPoint x: 589, startPoint y: 292, endPoint x: 614, endPoint y: 200, distance: 94.7
click at [614, 200] on div "To activate drag with keyboard, press Alt + Enter. Once in keyboard drag state,…" at bounding box center [470, 158] width 891 height 371
click at [579, 258] on div "To activate drag with keyboard, press Alt + Enter. Once in keyboard drag state,…" at bounding box center [470, 158] width 891 height 371
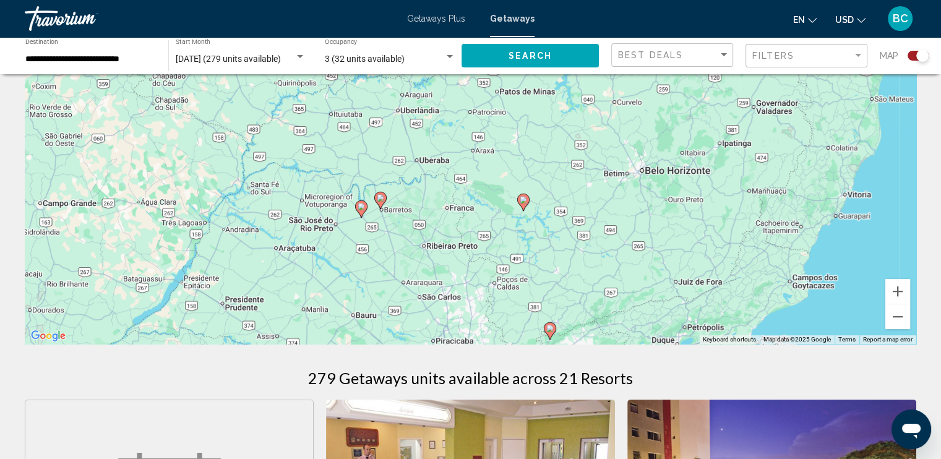
drag, startPoint x: 815, startPoint y: 140, endPoint x: 776, endPoint y: 318, distance: 181.7
click at [776, 318] on div "To activate drag with keyboard, press Alt + Enter. Once in keyboard drag state,…" at bounding box center [470, 158] width 891 height 371
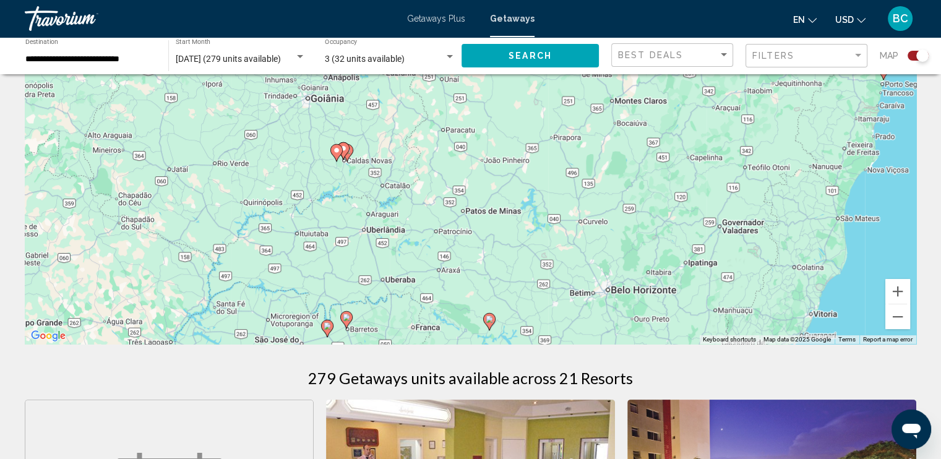
drag, startPoint x: 683, startPoint y: 154, endPoint x: 641, endPoint y: 264, distance: 117.6
click at [641, 264] on div "To activate drag with keyboard, press Alt + Enter. Once in keyboard drag state,…" at bounding box center [470, 158] width 891 height 371
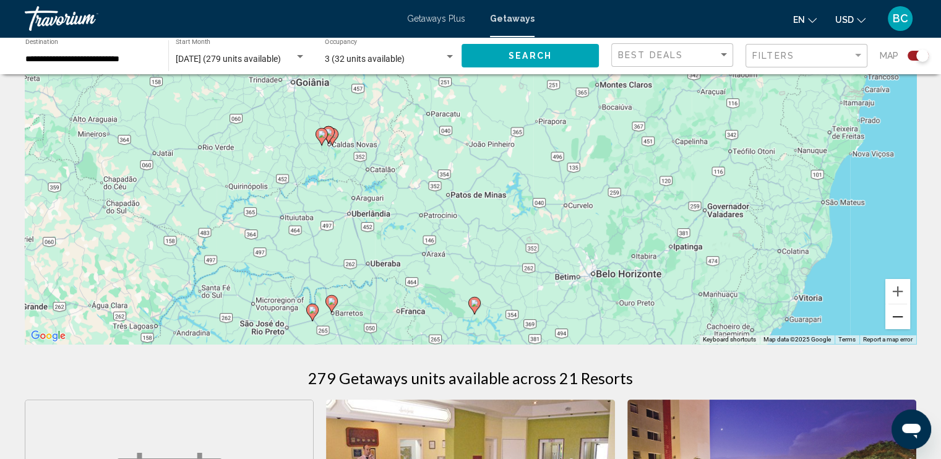
click at [898, 318] on button "Zoom out" at bounding box center [897, 316] width 25 height 25
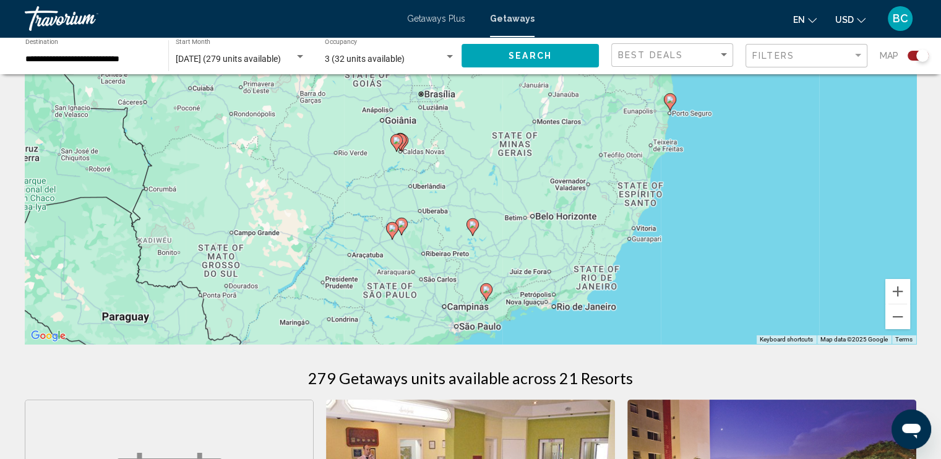
click at [443, 18] on span "Getaways Plus" at bounding box center [436, 19] width 58 height 10
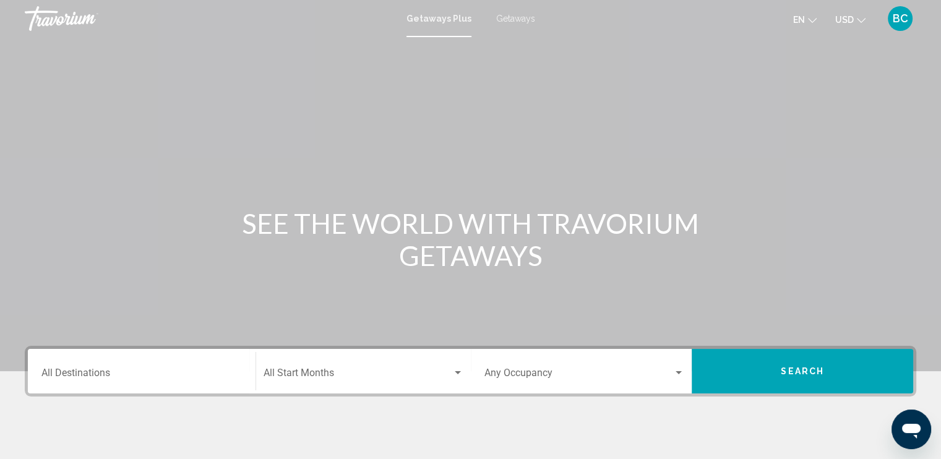
click at [137, 377] on input "Destination All Destinations" at bounding box center [141, 375] width 200 height 11
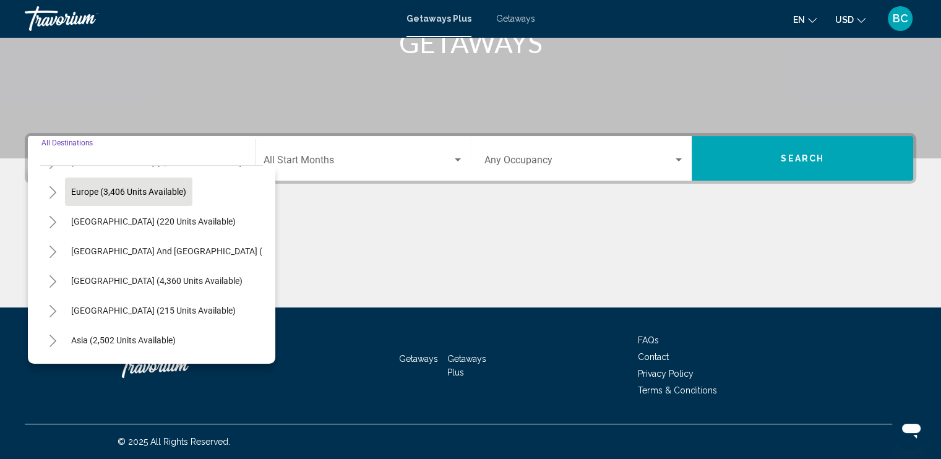
scroll to position [146, 0]
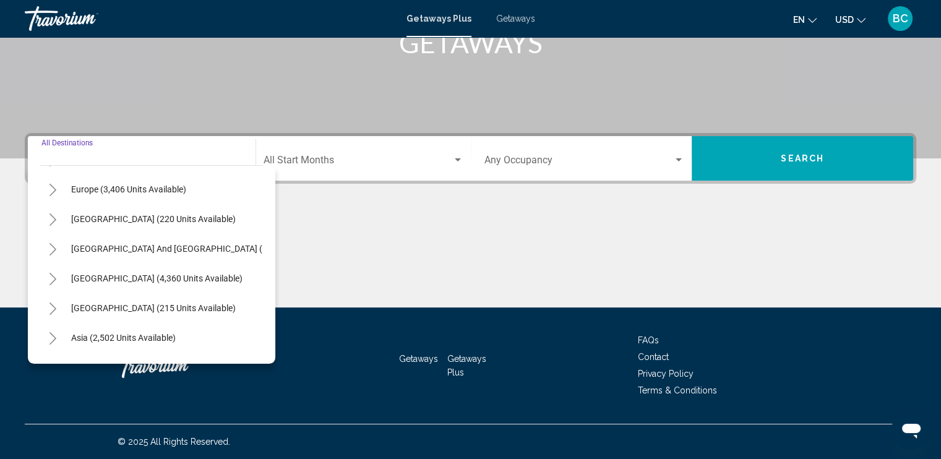
click at [55, 278] on icon "Toggle South America (4,360 units available)" at bounding box center [52, 279] width 9 height 12
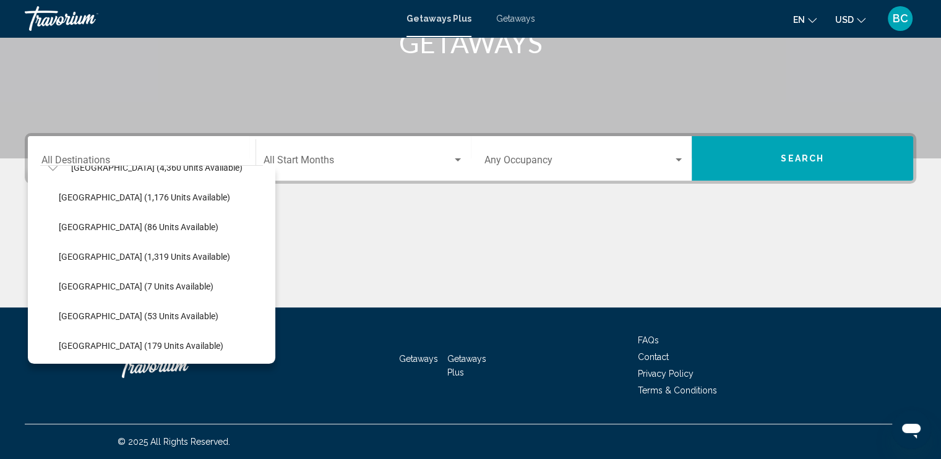
scroll to position [260, 0]
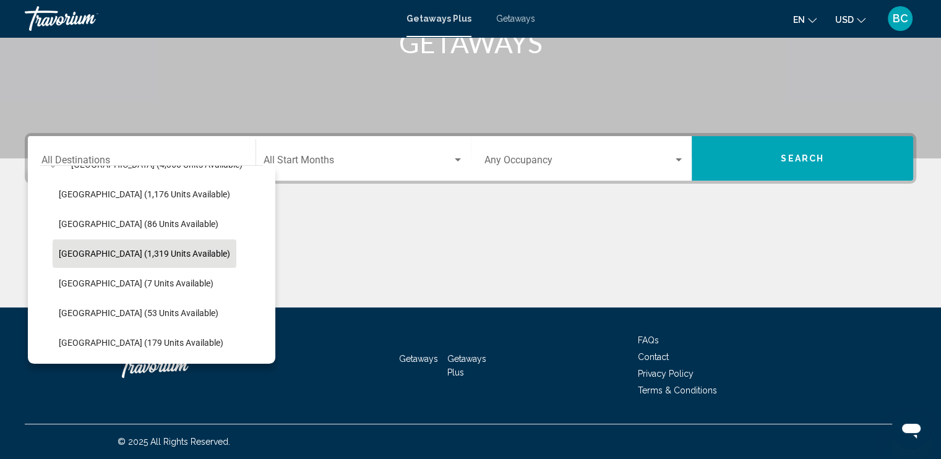
click at [98, 255] on span "Brazil (1,319 units available)" at bounding box center [144, 254] width 171 height 10
type input "**********"
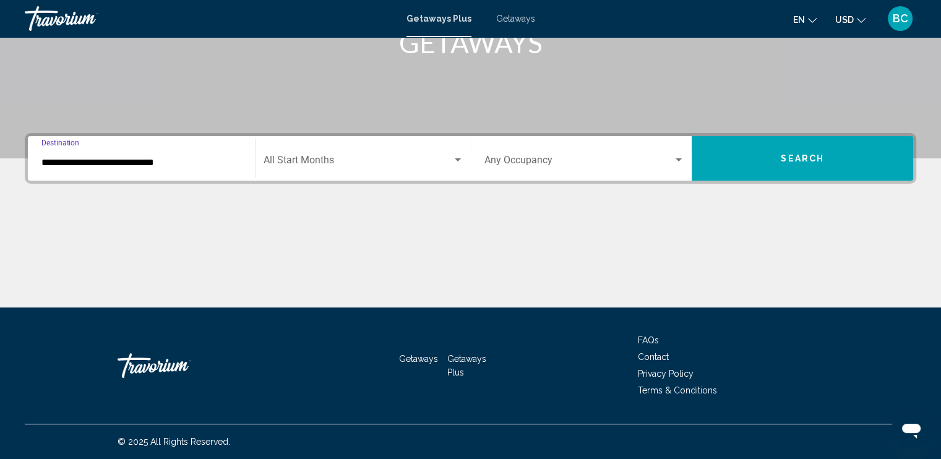
click at [354, 157] on span "Search widget" at bounding box center [357, 162] width 189 height 11
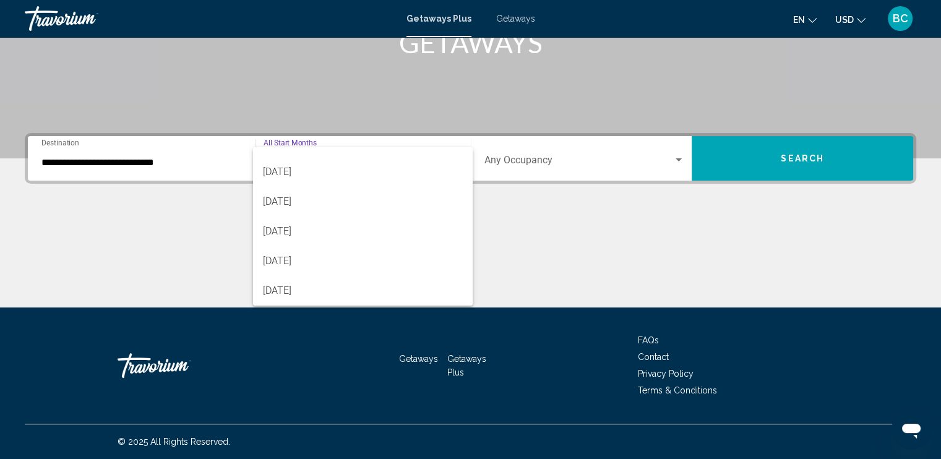
scroll to position [257, 0]
click at [312, 207] on span "[DATE]" at bounding box center [363, 202] width 200 height 30
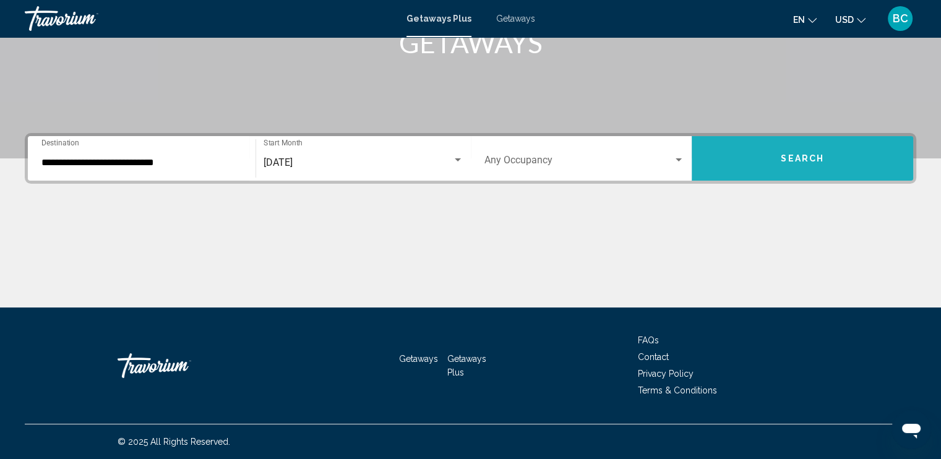
click at [784, 156] on span "Search" at bounding box center [802, 159] width 43 height 10
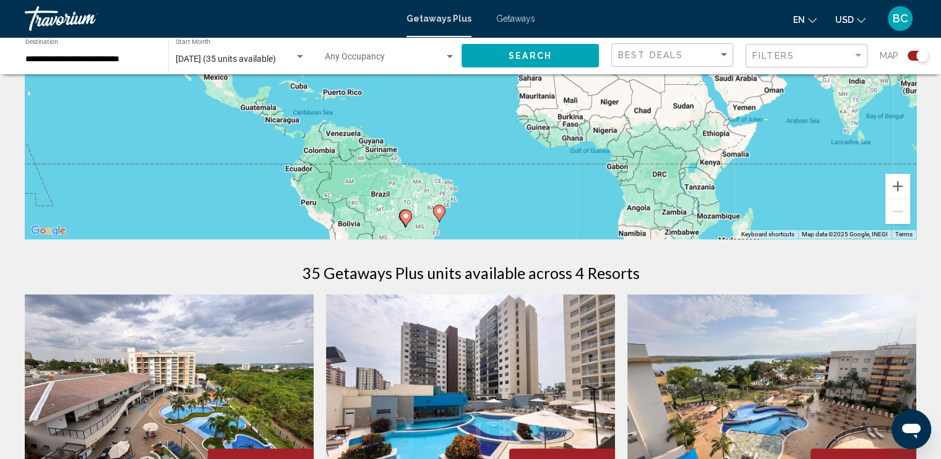
scroll to position [218, 0]
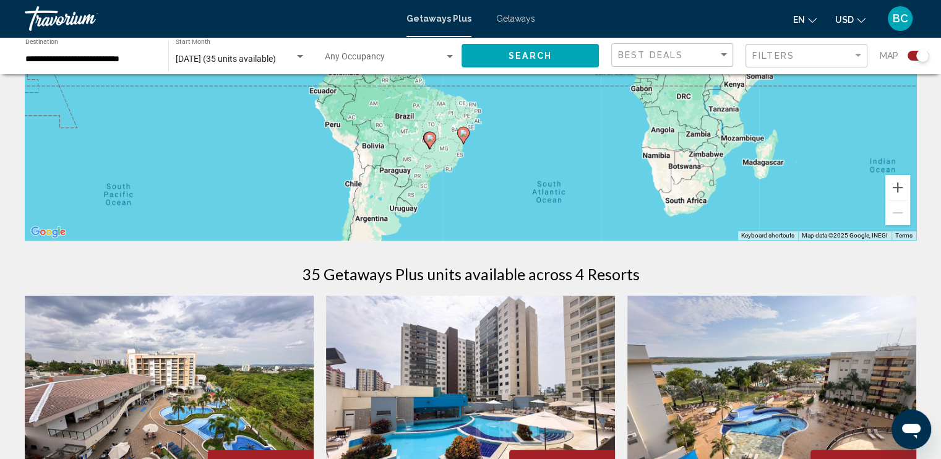
drag, startPoint x: 485, startPoint y: 162, endPoint x: 509, endPoint y: 81, distance: 84.5
click at [509, 81] on div "To activate drag with keyboard, press Alt + Enter. Once in keyboard drag state,…" at bounding box center [470, 54] width 891 height 371
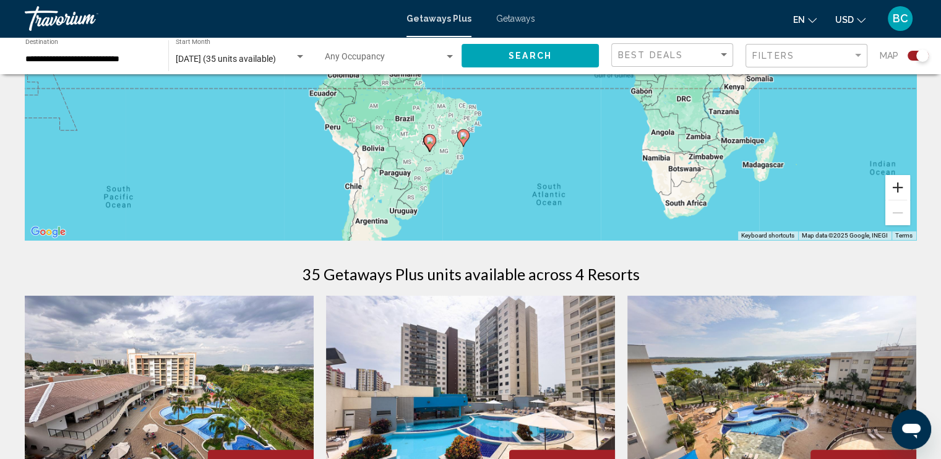
click at [898, 188] on button "Zoom in" at bounding box center [897, 187] width 25 height 25
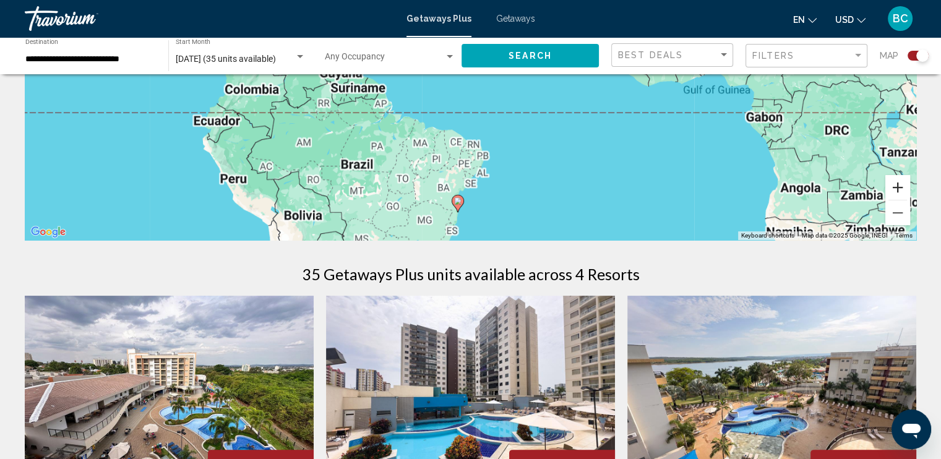
click at [898, 188] on button "Zoom in" at bounding box center [897, 187] width 25 height 25
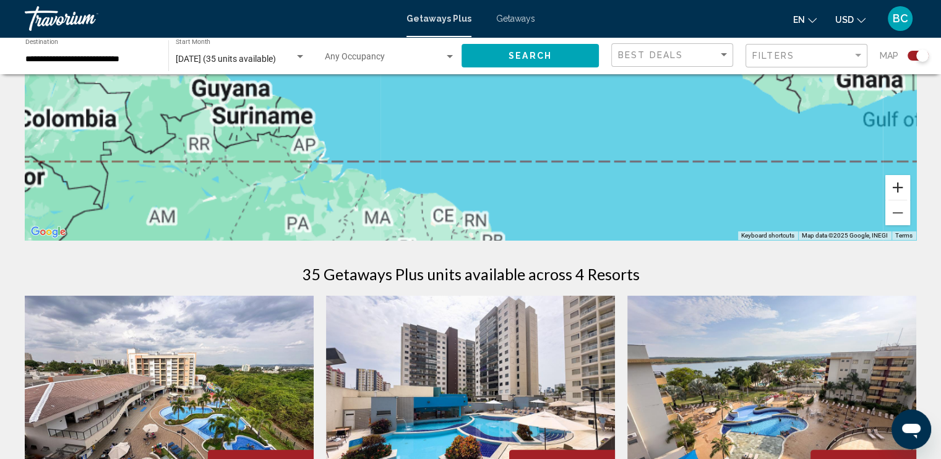
click at [898, 188] on button "Zoom in" at bounding box center [897, 187] width 25 height 25
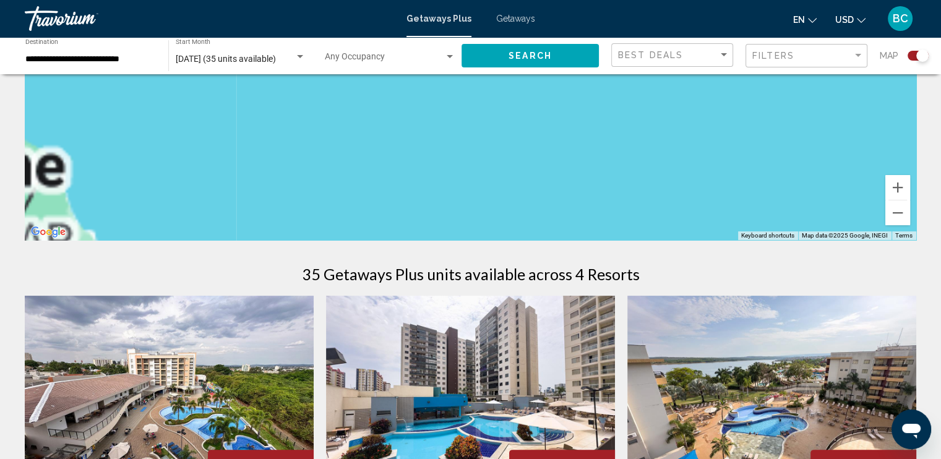
drag, startPoint x: 588, startPoint y: 218, endPoint x: 596, endPoint y: 72, distance: 146.2
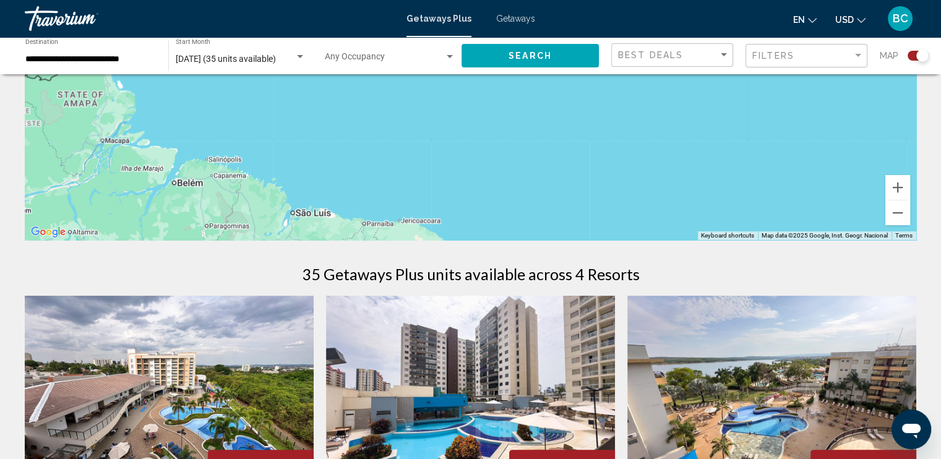
scroll to position [0, 0]
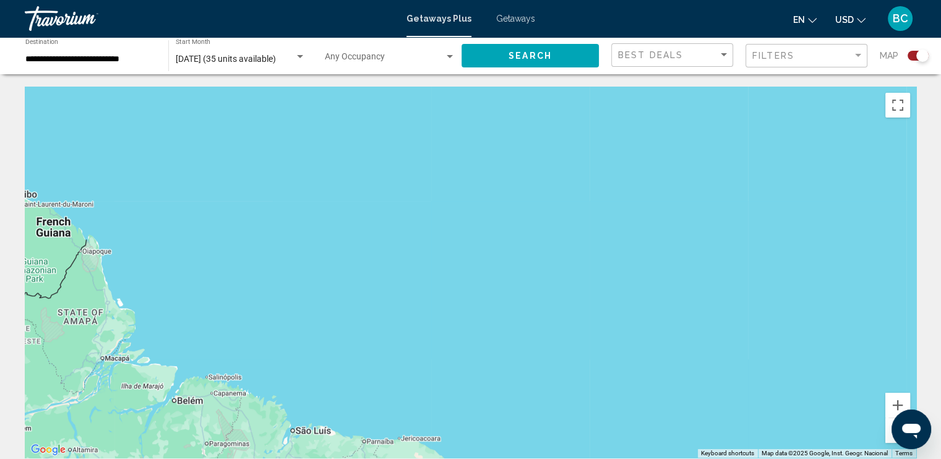
click at [510, 408] on div "Main content" at bounding box center [470, 272] width 891 height 371
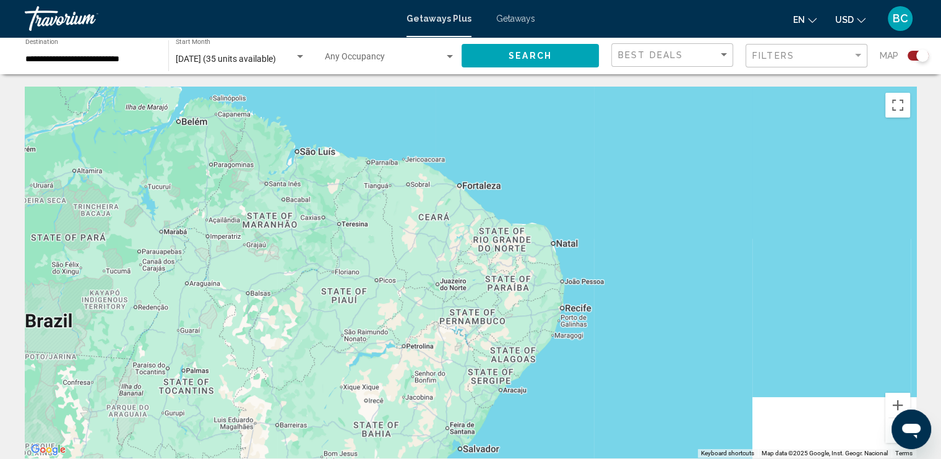
drag, startPoint x: 510, startPoint y: 408, endPoint x: 518, endPoint y: 117, distance: 290.8
click at [518, 117] on div "Main content" at bounding box center [470, 272] width 891 height 371
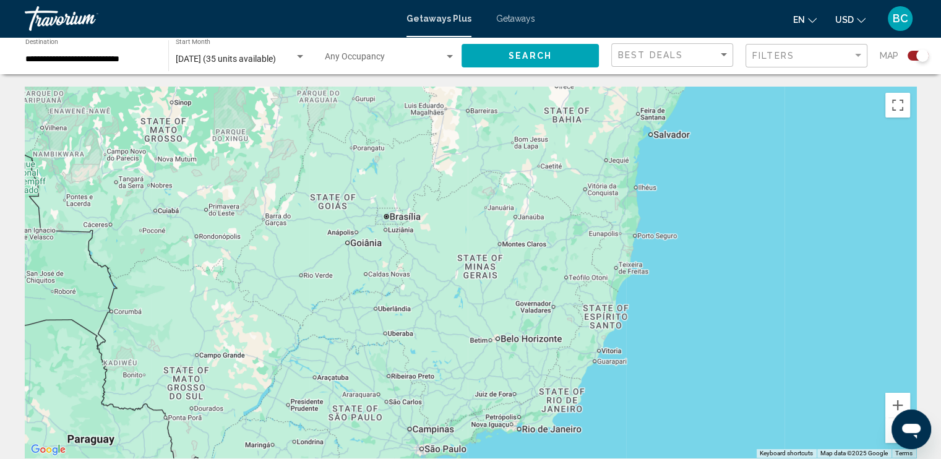
drag, startPoint x: 418, startPoint y: 379, endPoint x: 609, endPoint y: 62, distance: 370.2
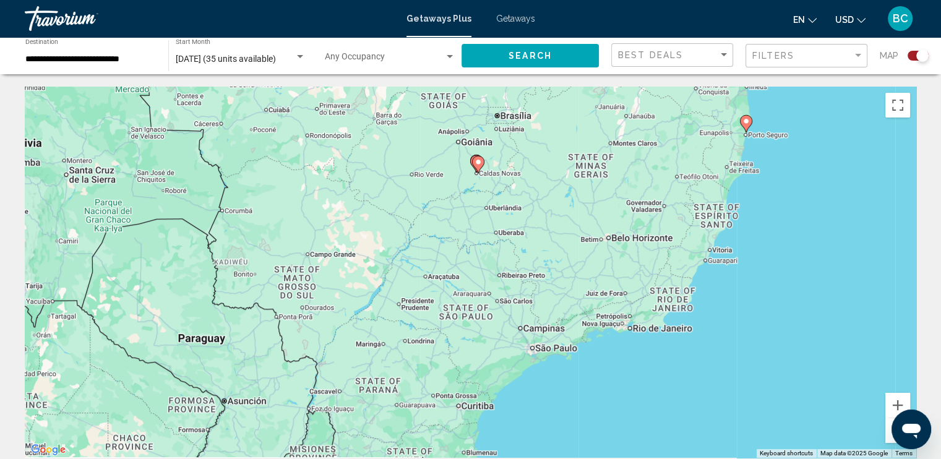
drag, startPoint x: 456, startPoint y: 219, endPoint x: 573, endPoint y: 113, distance: 158.1
click at [573, 113] on div "To activate drag with keyboard, press Alt + Enter. Once in keyboard drag state,…" at bounding box center [470, 272] width 891 height 371
click at [503, 15] on span "Getaways" at bounding box center [515, 19] width 39 height 10
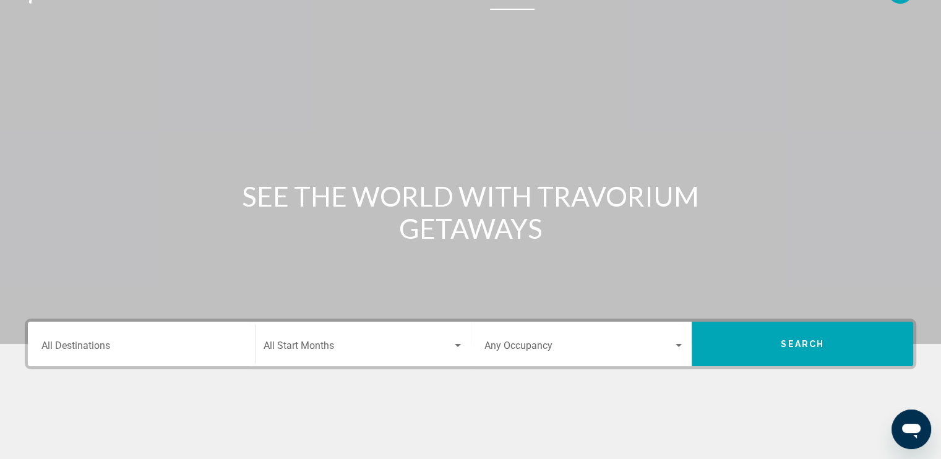
scroll to position [213, 0]
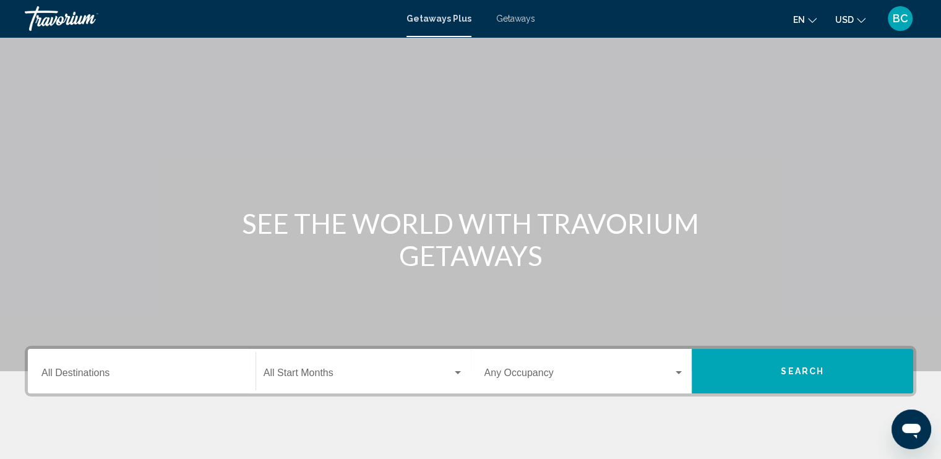
scroll to position [148, 0]
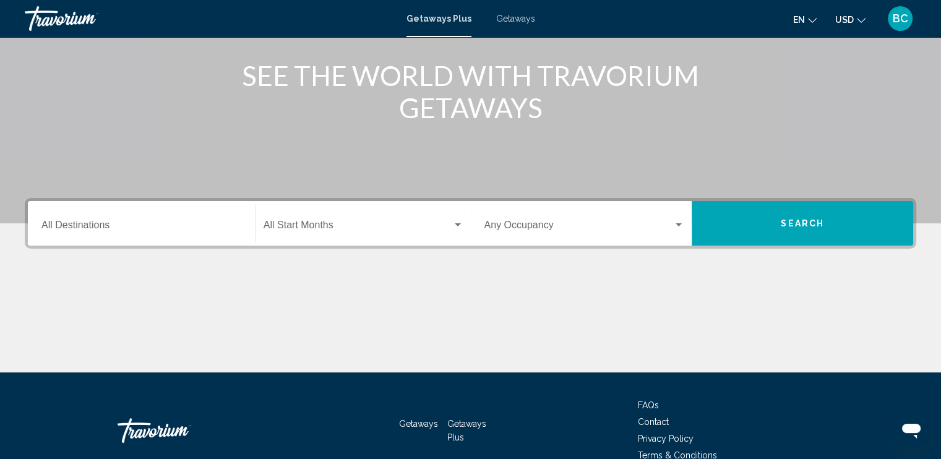
click at [167, 221] on div "Destination All Destinations" at bounding box center [141, 223] width 200 height 39
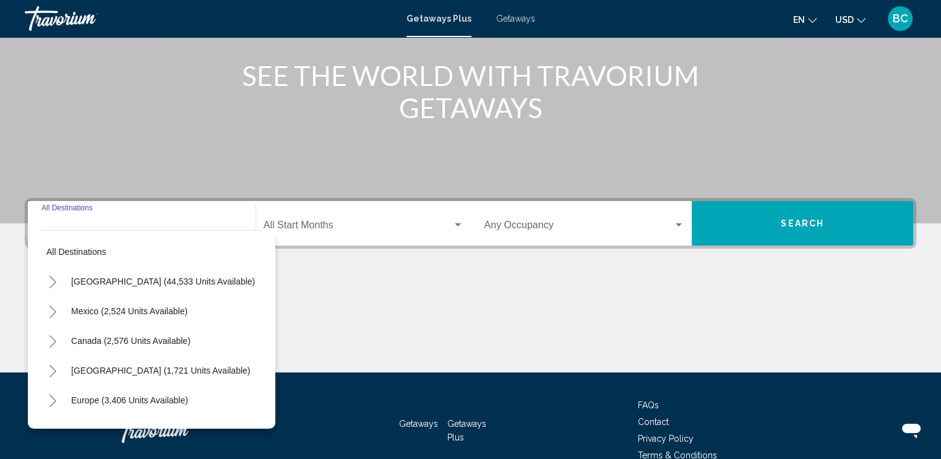
scroll to position [213, 0]
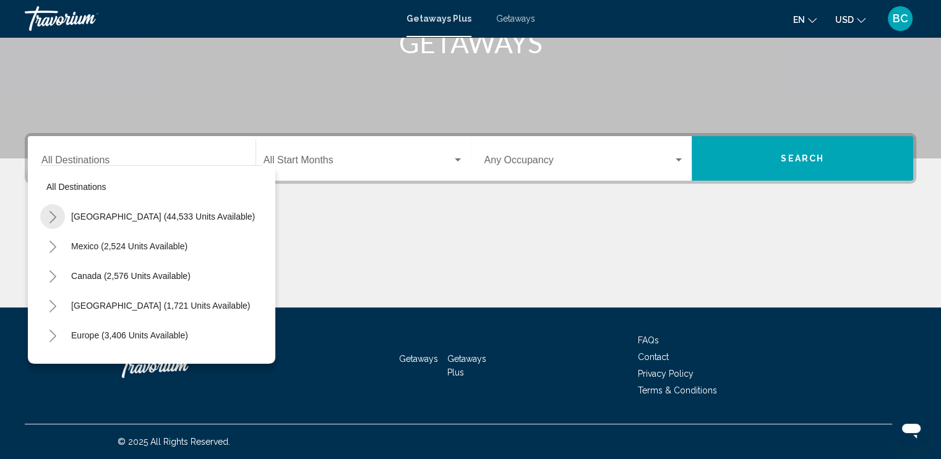
click at [59, 218] on button "Toggle United States (44,533 units available)" at bounding box center [52, 216] width 25 height 25
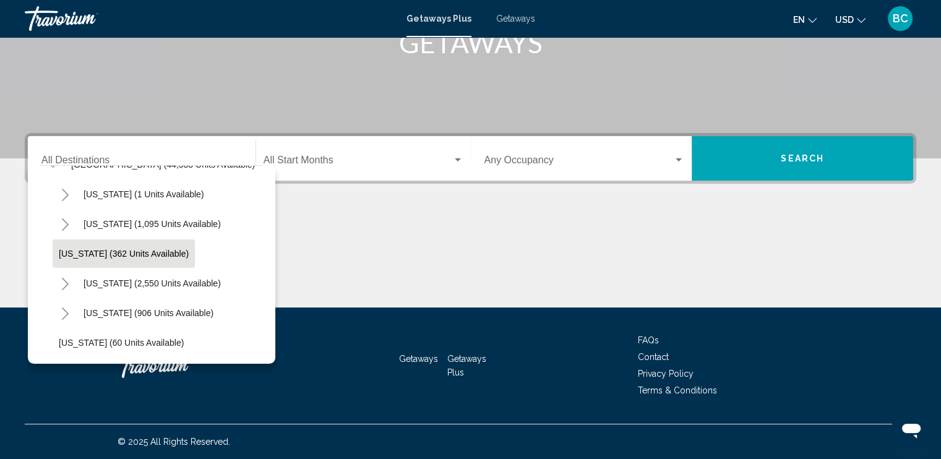
scroll to position [54, 0]
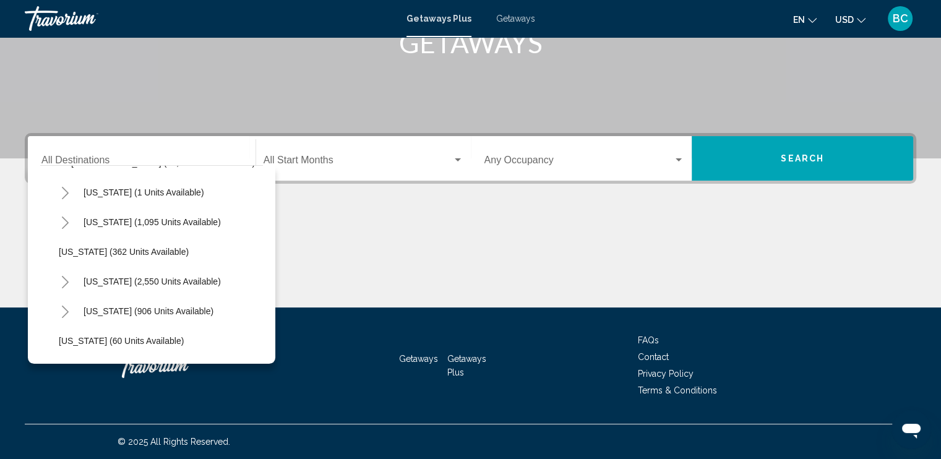
click at [64, 281] on icon "Toggle California (2,550 units available)" at bounding box center [65, 282] width 9 height 12
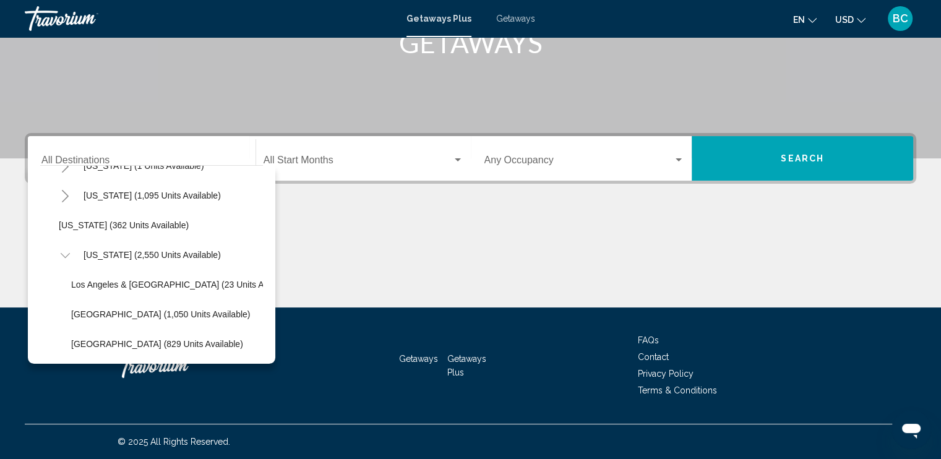
scroll to position [81, 0]
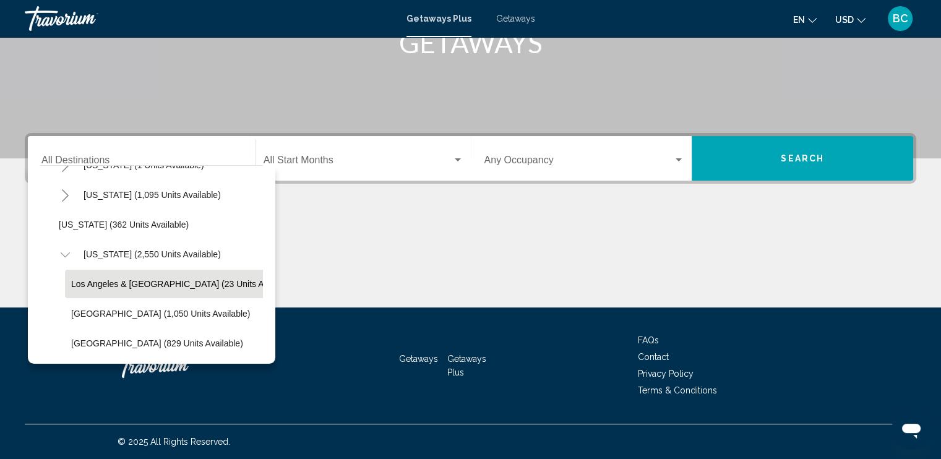
click at [178, 279] on span "Los Angeles & Anaheim (23 units available)" at bounding box center [183, 284] width 225 height 10
type input "**********"
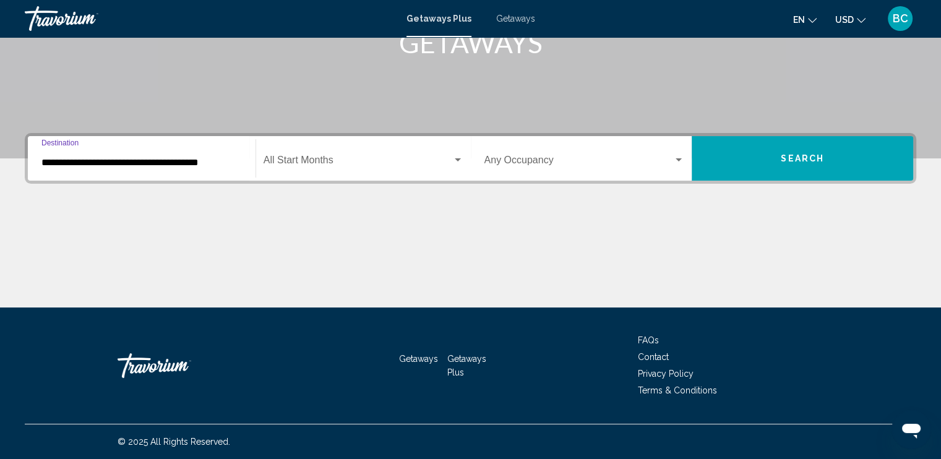
click at [423, 159] on span "Search widget" at bounding box center [357, 162] width 189 height 11
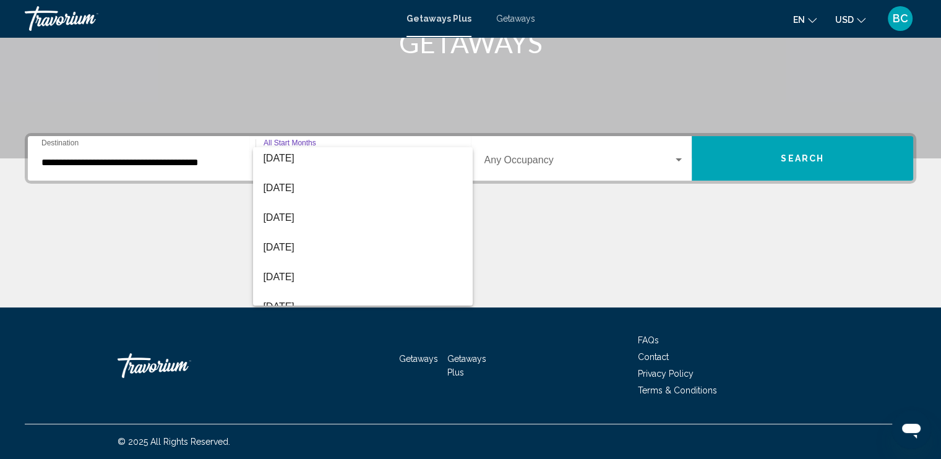
scroll to position [92, 0]
click at [323, 278] on span "[DATE]" at bounding box center [363, 278] width 200 height 30
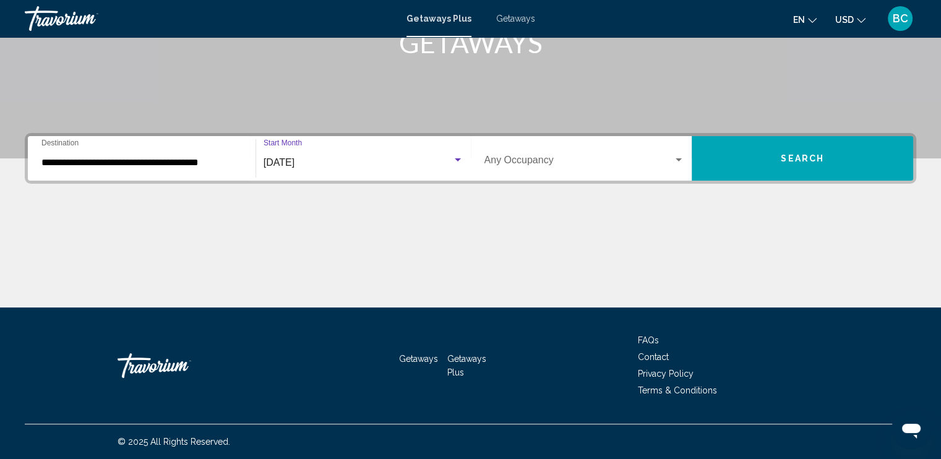
click at [663, 151] on div "Occupancy Any Occupancy" at bounding box center [584, 158] width 200 height 39
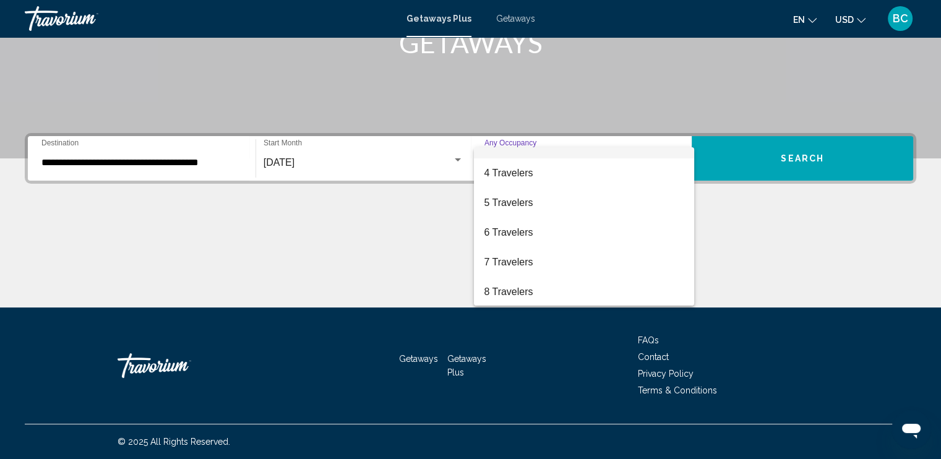
scroll to position [139, 0]
click at [533, 236] on span "8 Travelers" at bounding box center [584, 231] width 200 height 30
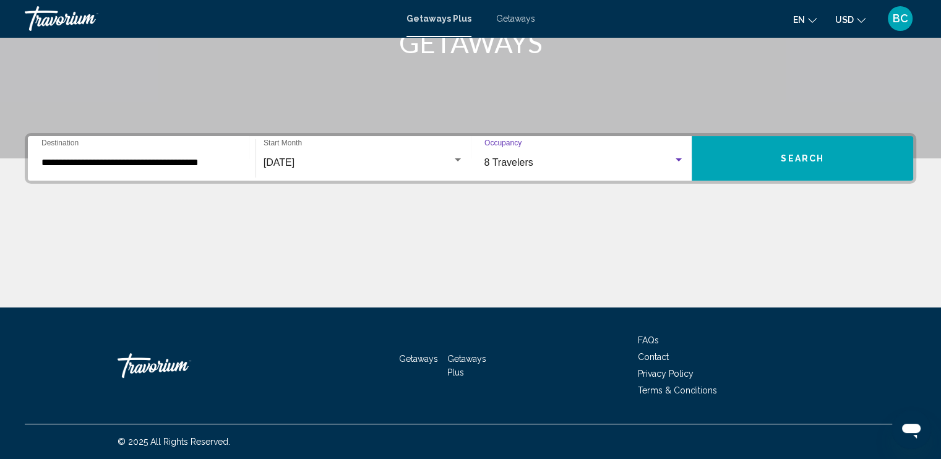
click at [829, 163] on button "Search" at bounding box center [802, 158] width 221 height 45
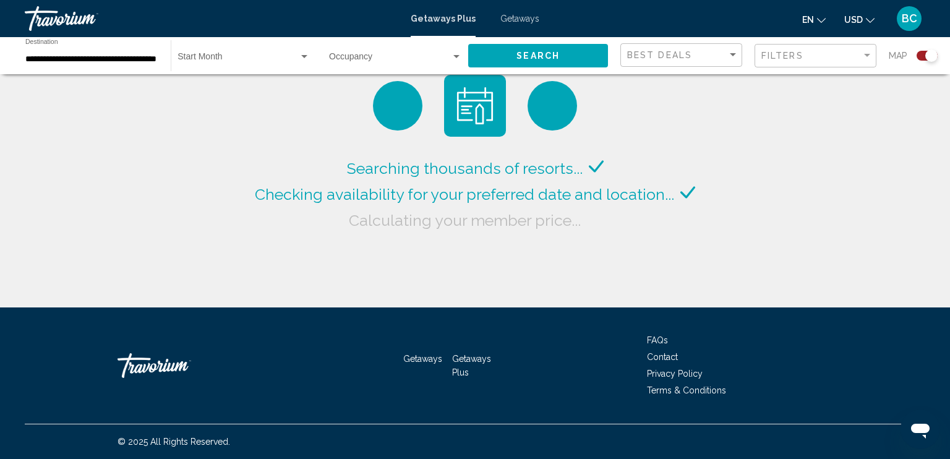
click at [829, 163] on div "Searching thousands of resorts... Checking availability for your preferred date…" at bounding box center [475, 153] width 950 height 307
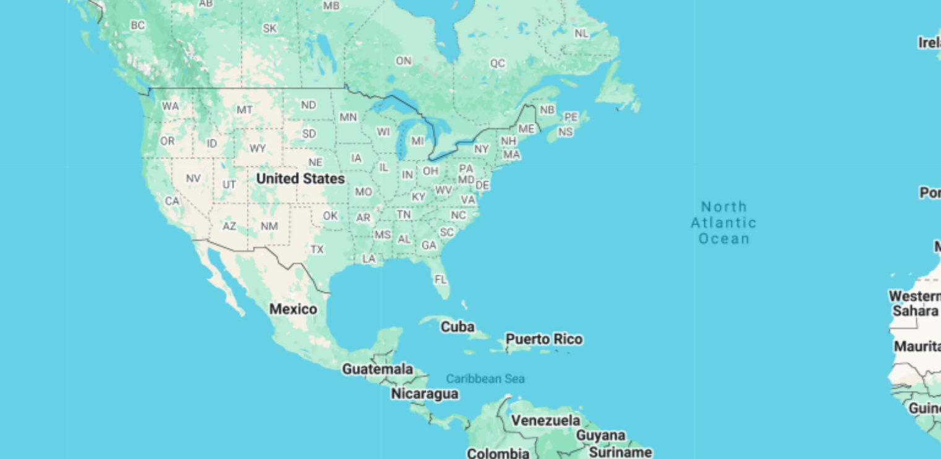
drag, startPoint x: 212, startPoint y: 281, endPoint x: 293, endPoint y: 294, distance: 82.6
click at [293, 294] on div "Main content" at bounding box center [470, 272] width 891 height 371
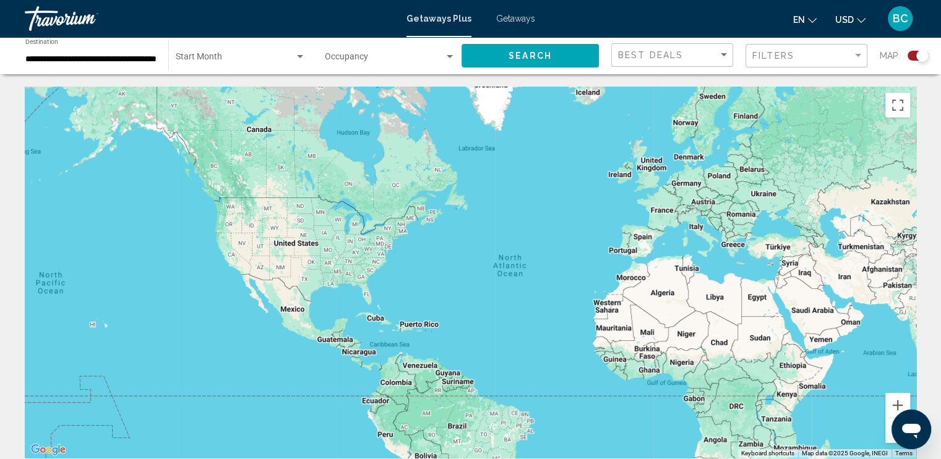
click at [83, 68] on div "**********" at bounding box center [90, 56] width 131 height 34
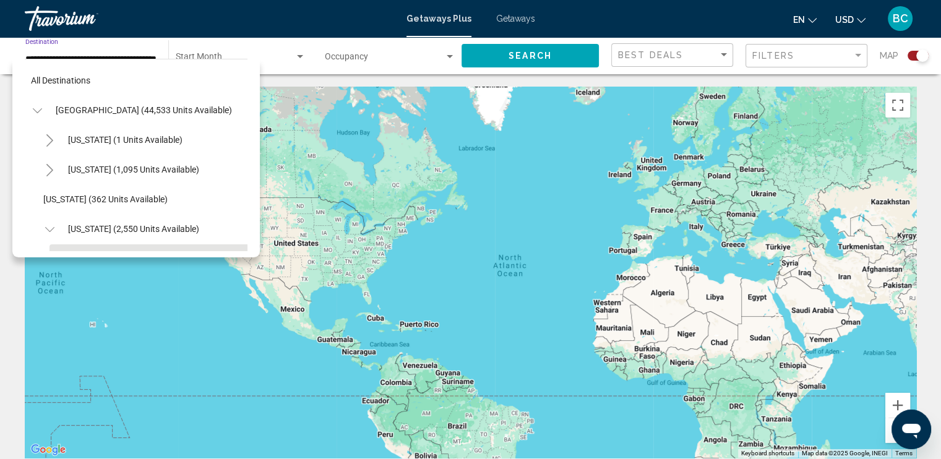
scroll to position [108, 0]
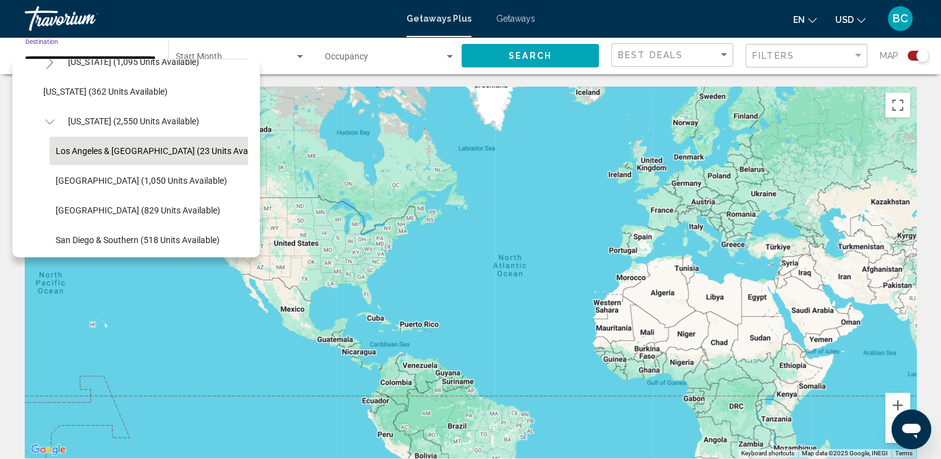
click at [121, 144] on button "Los Angeles & Anaheim (23 units available)" at bounding box center [163, 151] width 228 height 28
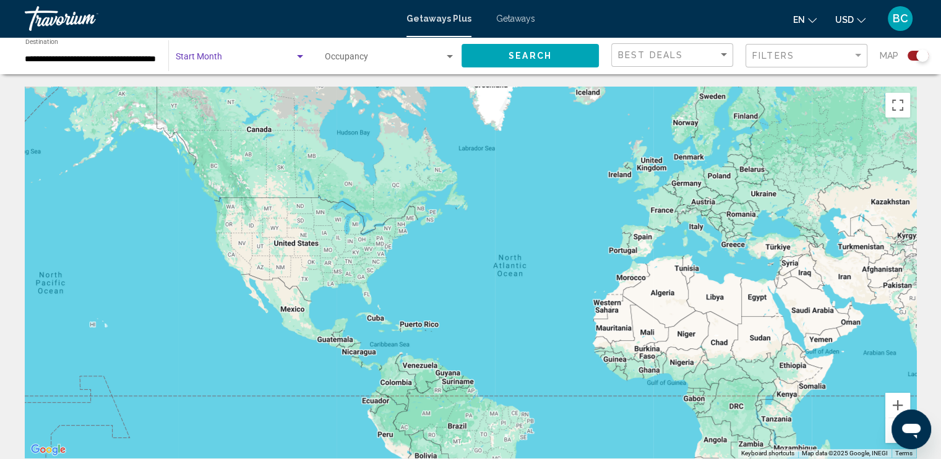
click at [282, 61] on span "Search widget" at bounding box center [235, 59] width 119 height 10
click at [395, 58] on div at bounding box center [470, 229] width 941 height 459
click at [919, 56] on div "Search widget" at bounding box center [922, 55] width 12 height 12
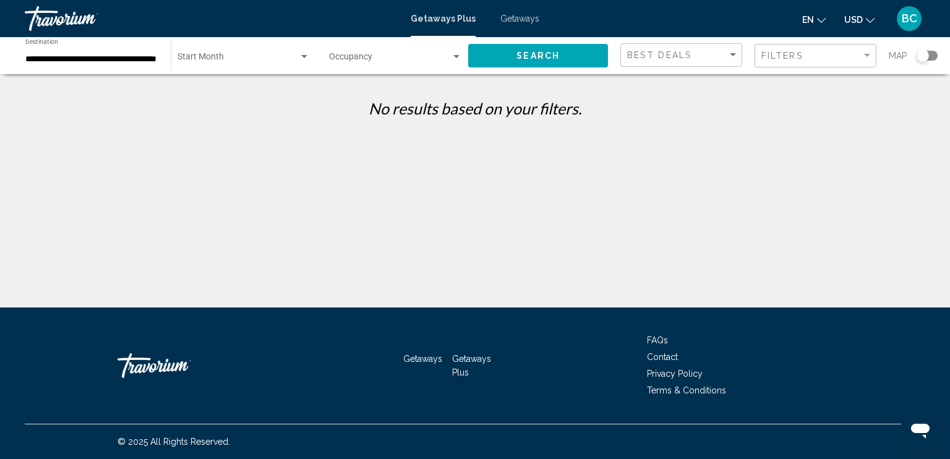
click at [277, 52] on div "Start Month All Start Months" at bounding box center [244, 56] width 132 height 34
click at [238, 55] on span "All Start Months" at bounding box center [209, 59] width 62 height 10
click at [397, 65] on div "Occupancy Any Occupancy" at bounding box center [395, 56] width 133 height 34
click at [397, 65] on span "Any Occupancy" at bounding box center [395, 59] width 133 height 26
click at [510, 20] on span "Getaways" at bounding box center [519, 19] width 39 height 10
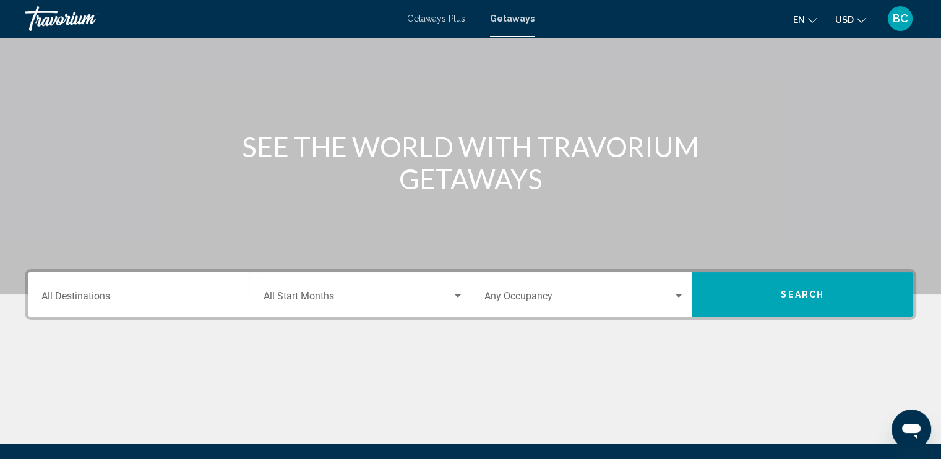
scroll to position [83, 0]
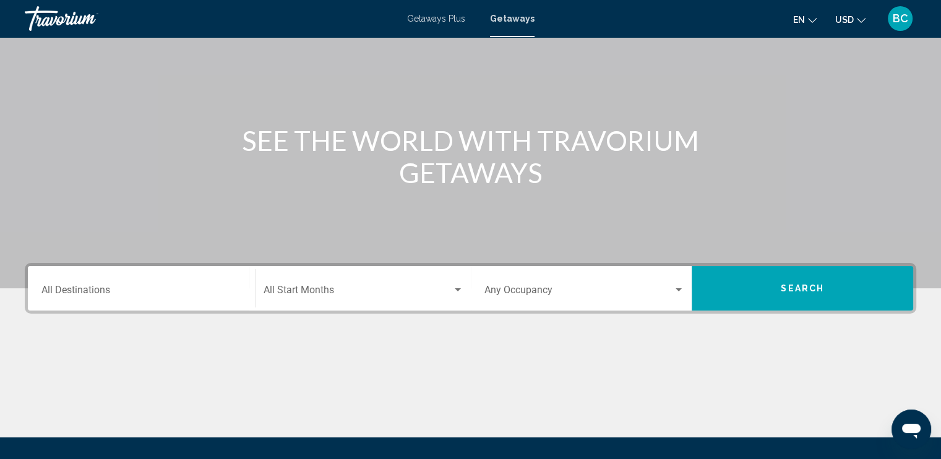
click at [156, 302] on div "Destination All Destinations" at bounding box center [141, 288] width 200 height 39
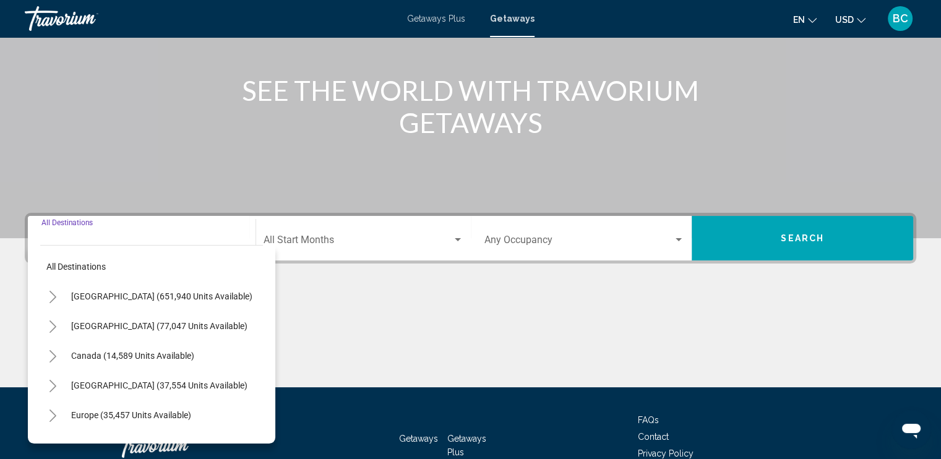
scroll to position [213, 0]
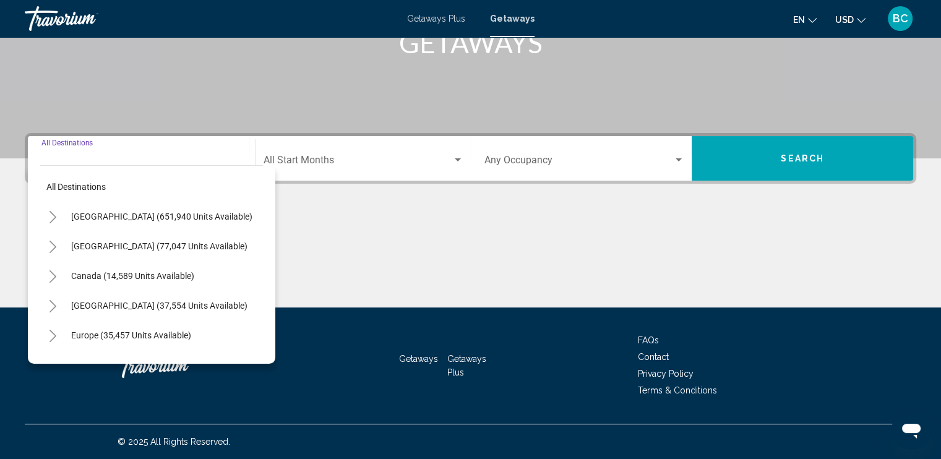
click at [50, 216] on icon "Toggle United States (651,940 units available)" at bounding box center [52, 217] width 9 height 12
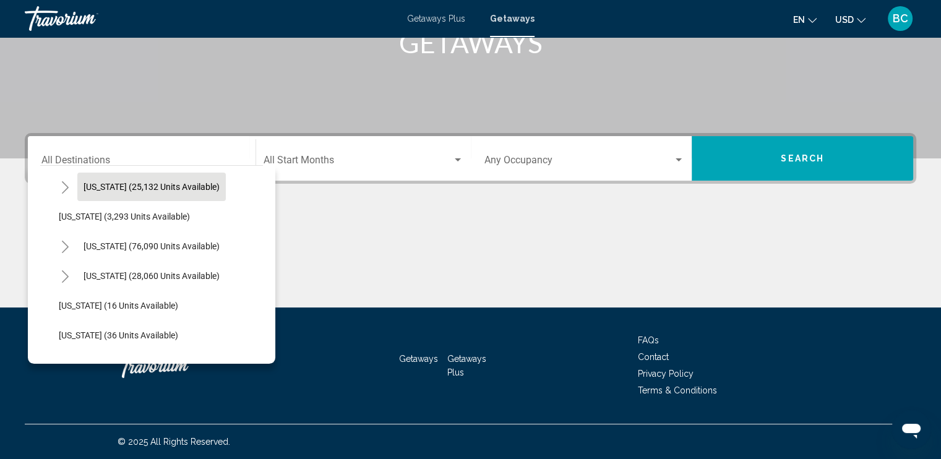
scroll to position [91, 0]
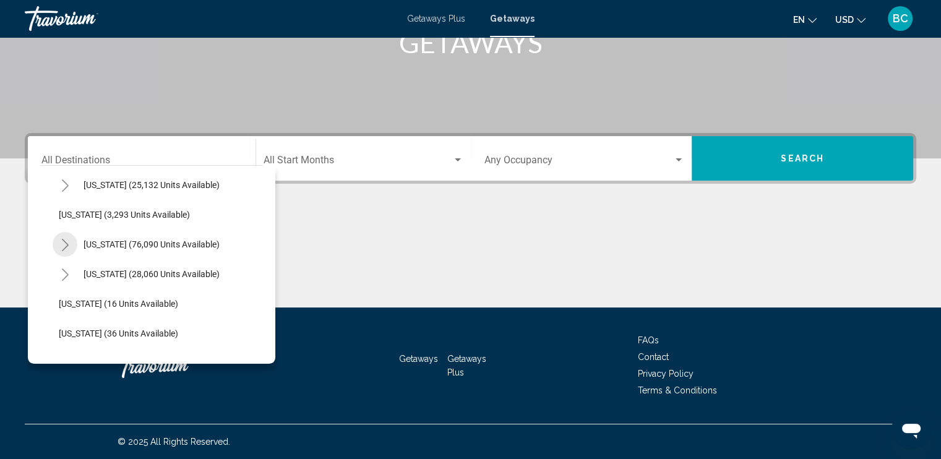
click at [63, 243] on icon "Toggle California (76,090 units available)" at bounding box center [65, 245] width 9 height 12
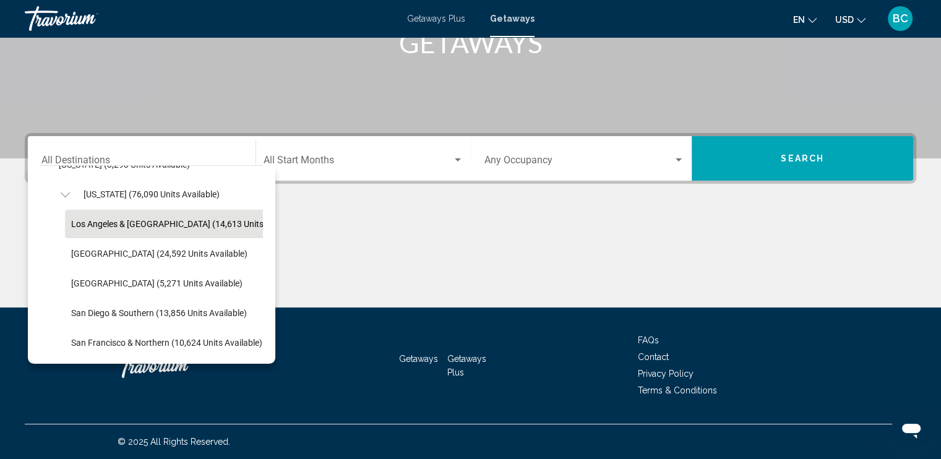
scroll to position [143, 0]
click at [161, 215] on button "Los Angeles & Anaheim (14,613 units available)" at bounding box center [187, 222] width 244 height 28
type input "**********"
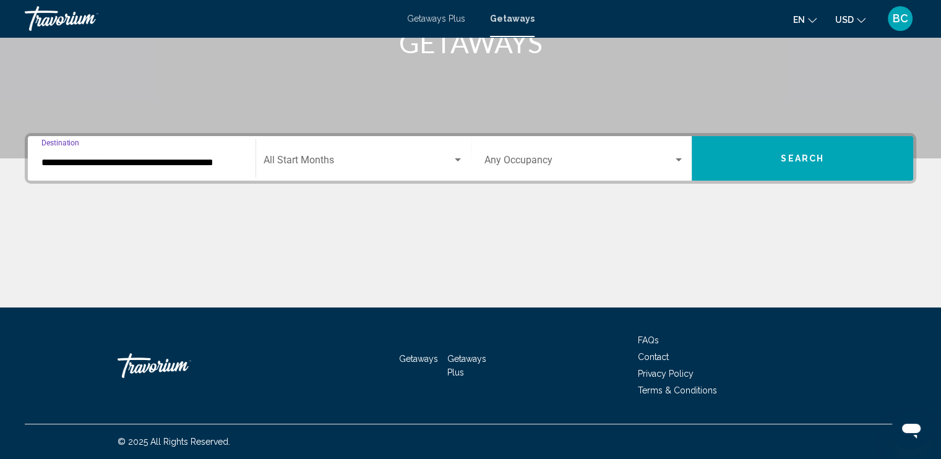
click at [435, 164] on span "Search widget" at bounding box center [357, 162] width 189 height 11
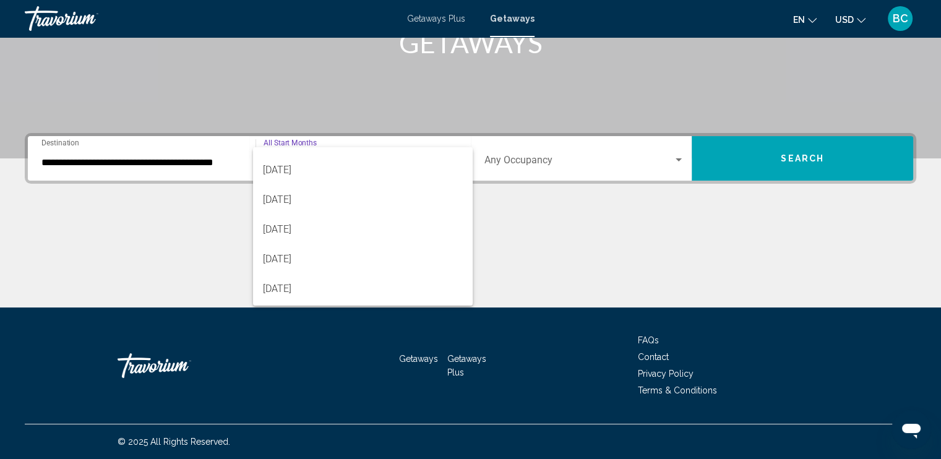
scroll to position [141, 0]
click at [359, 257] on span "[DATE]" at bounding box center [363, 259] width 200 height 30
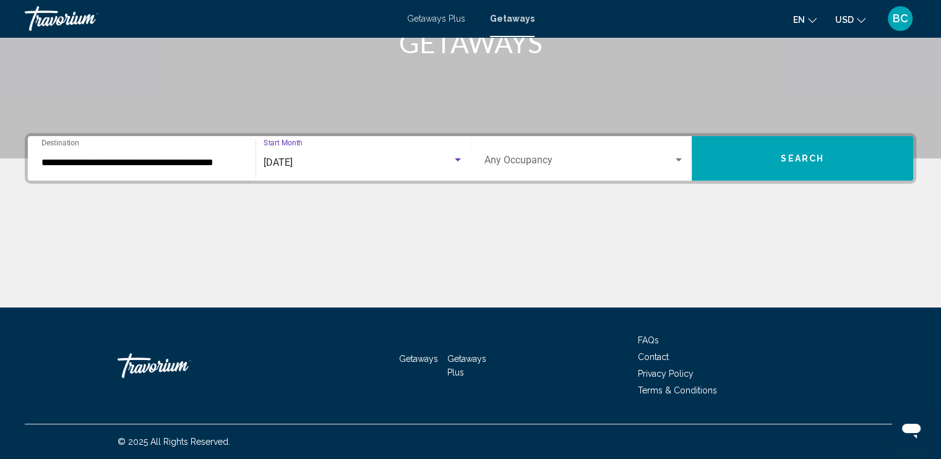
click at [568, 155] on div "Occupancy Any Occupancy" at bounding box center [584, 158] width 200 height 39
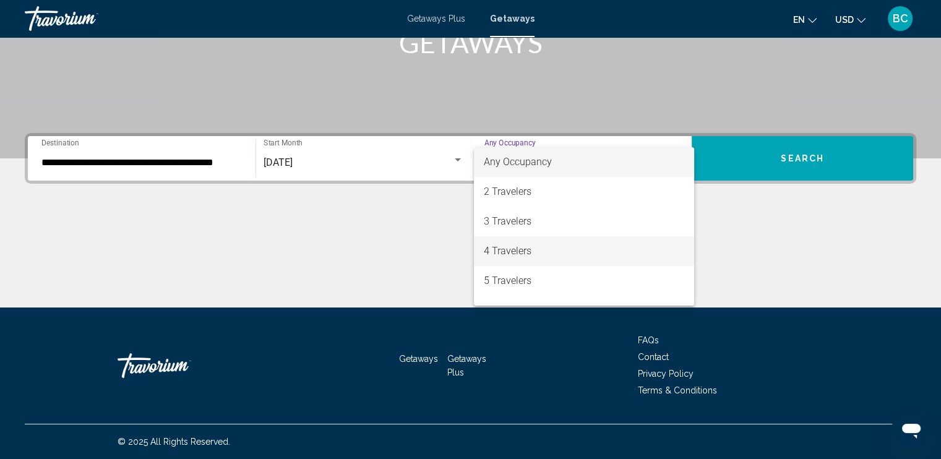
scroll to position [138, 0]
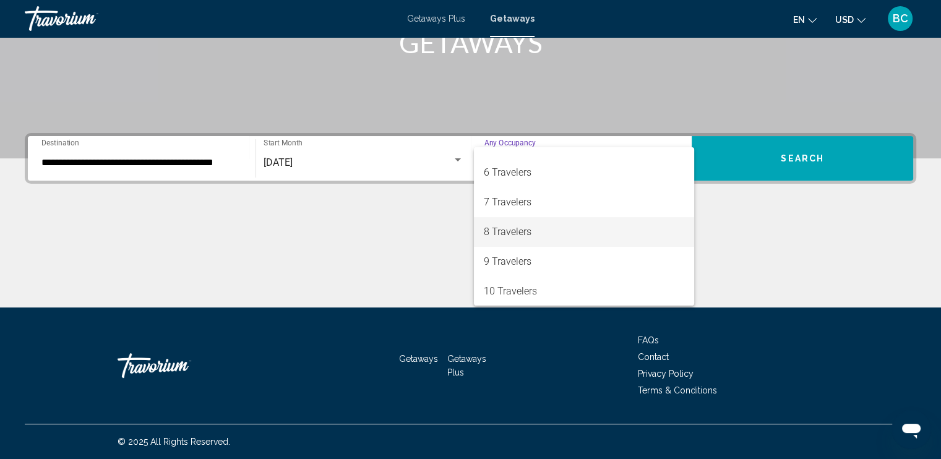
click at [518, 238] on span "8 Travelers" at bounding box center [584, 232] width 200 height 30
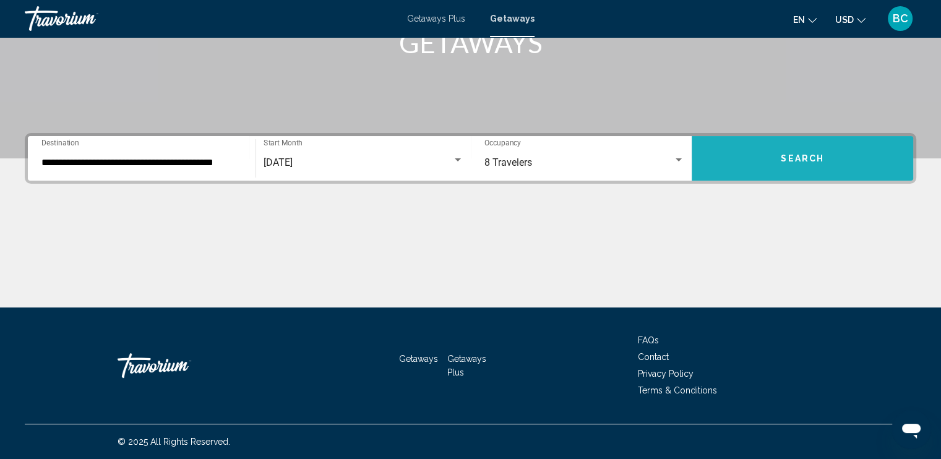
click at [818, 166] on button "Search" at bounding box center [802, 158] width 221 height 45
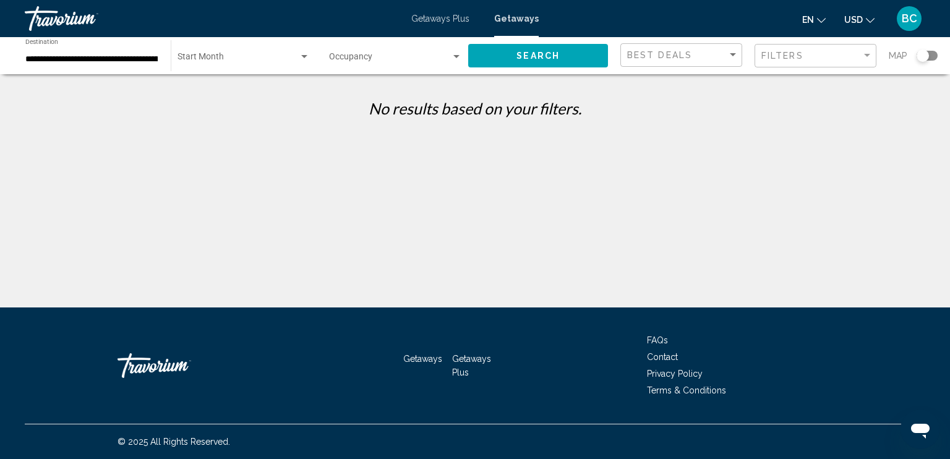
click at [387, 60] on span "Search widget" at bounding box center [390, 59] width 122 height 10
click at [280, 43] on div at bounding box center [475, 229] width 950 height 459
click at [265, 71] on div "Start Month All Start Months" at bounding box center [244, 56] width 132 height 34
click at [106, 64] on div at bounding box center [475, 229] width 950 height 459
click at [104, 53] on div "**********" at bounding box center [91, 56] width 133 height 34
